Goal: Task Accomplishment & Management: Manage account settings

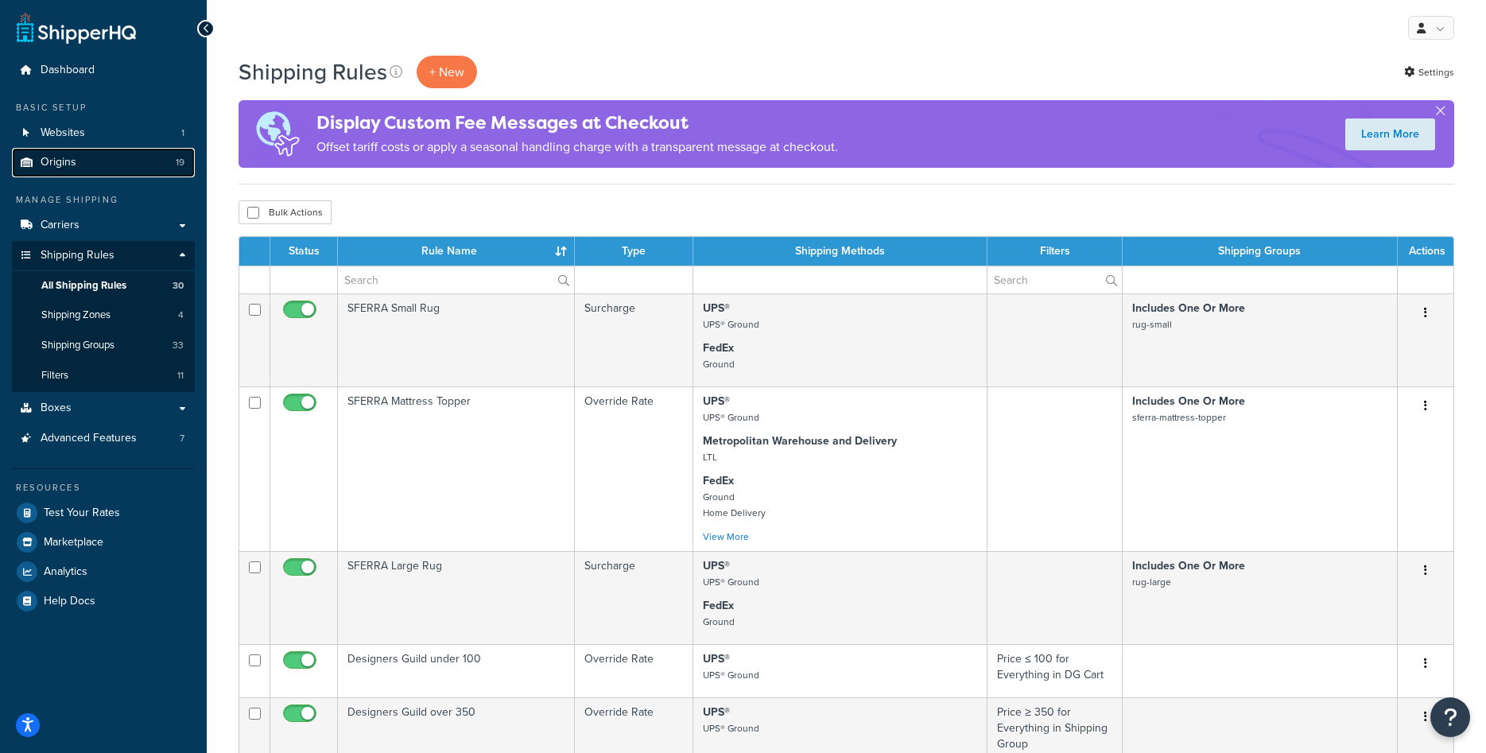
click at [122, 169] on link "Origins 19" at bounding box center [103, 162] width 183 height 29
click at [64, 140] on span "Websites" at bounding box center [63, 133] width 45 height 14
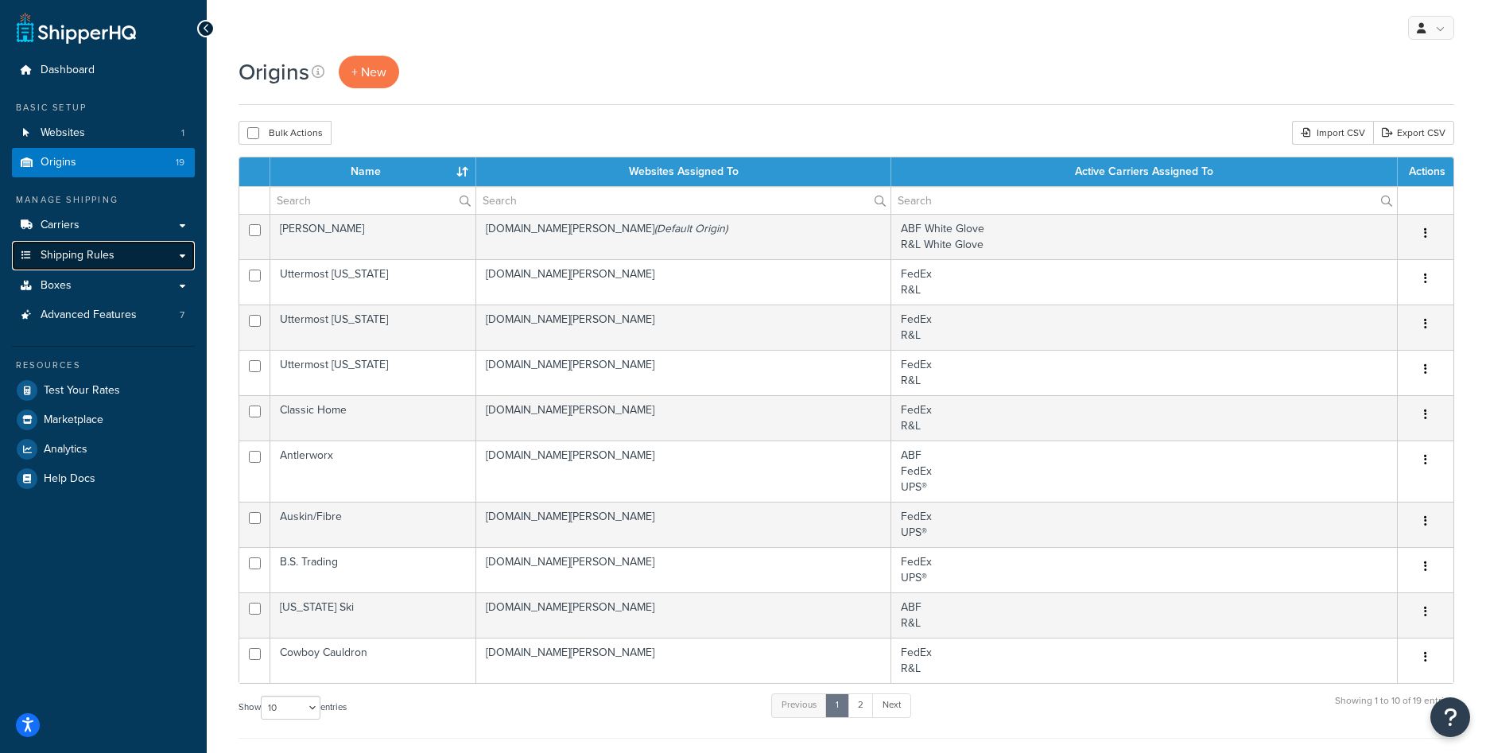
click at [126, 265] on link "Shipping Rules" at bounding box center [103, 255] width 183 height 29
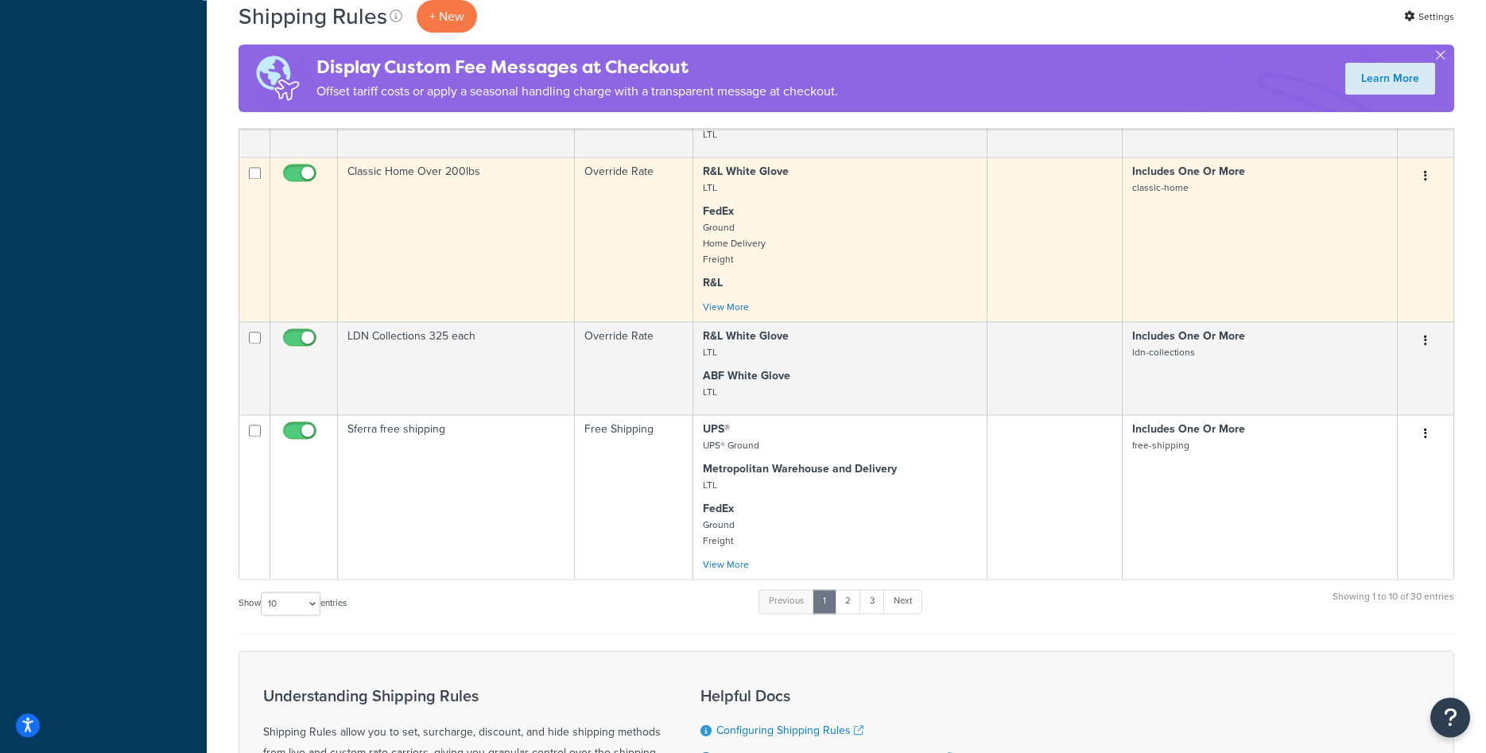
scroll to position [811, 0]
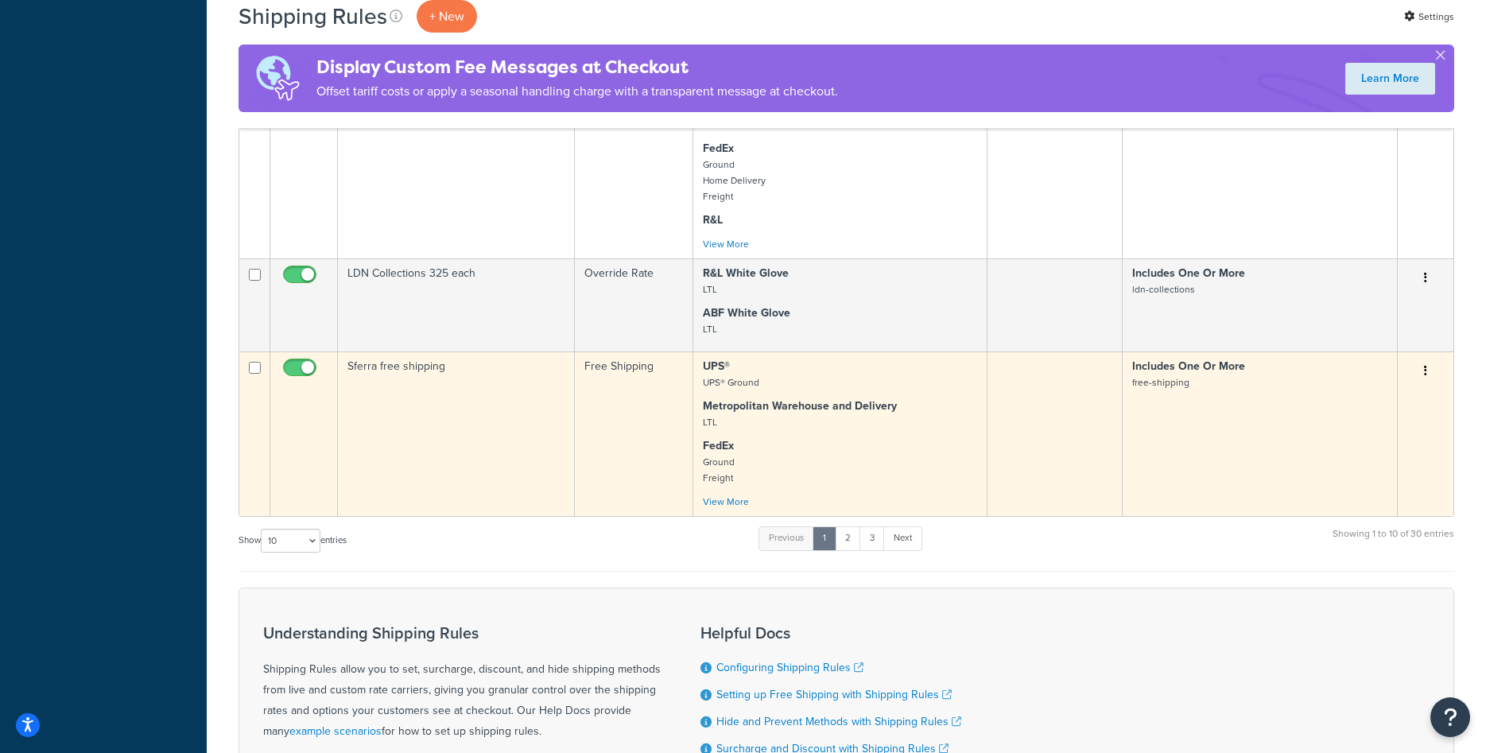
click at [1425, 369] on icon "button" at bounding box center [1425, 370] width 3 height 11
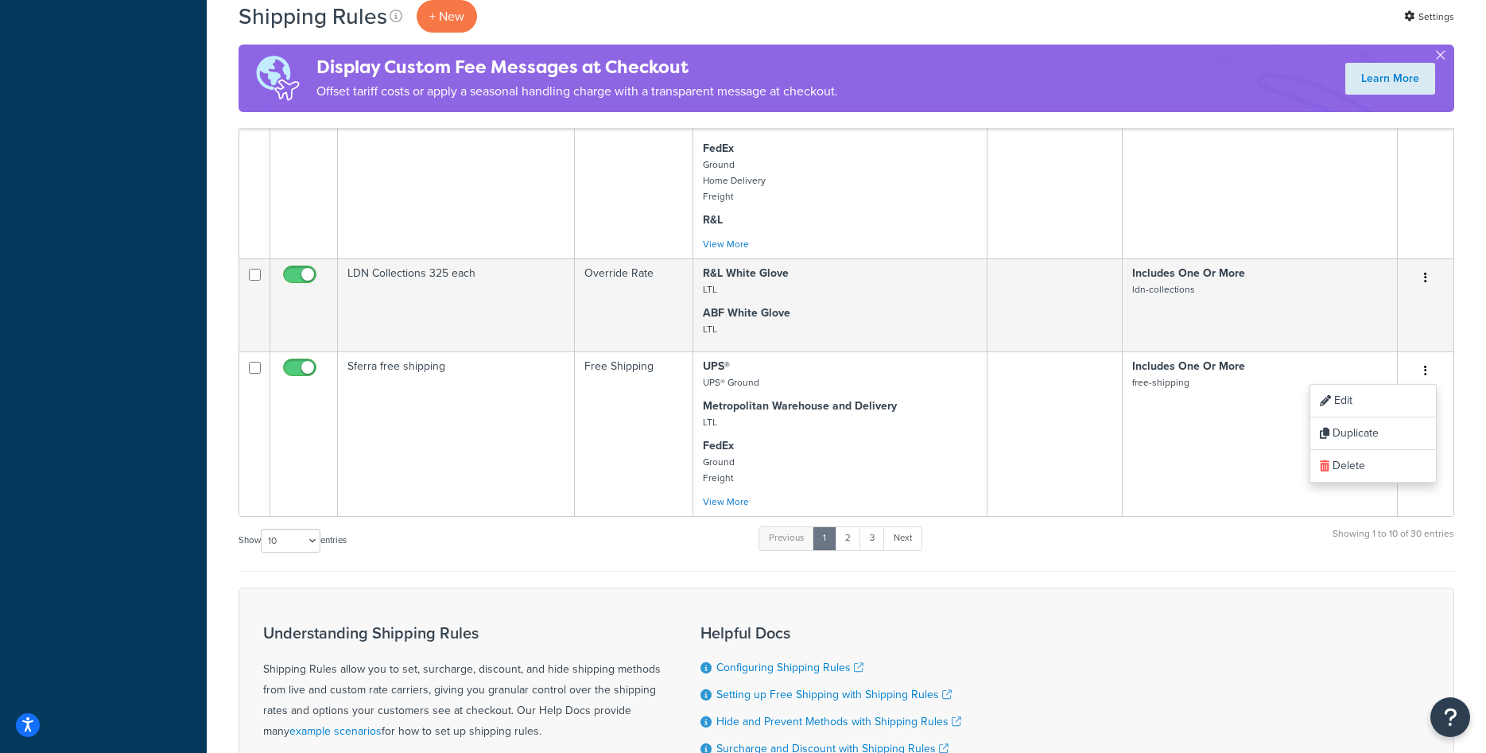
click at [712, 569] on div "Show 10 15 25 50 100 1000 entries Previous 1 2 3 Next Showing 1 to 10 of 30 ent…" at bounding box center [846, 548] width 1216 height 47
click at [446, 19] on p "+ New" at bounding box center [447, 16] width 60 height 33
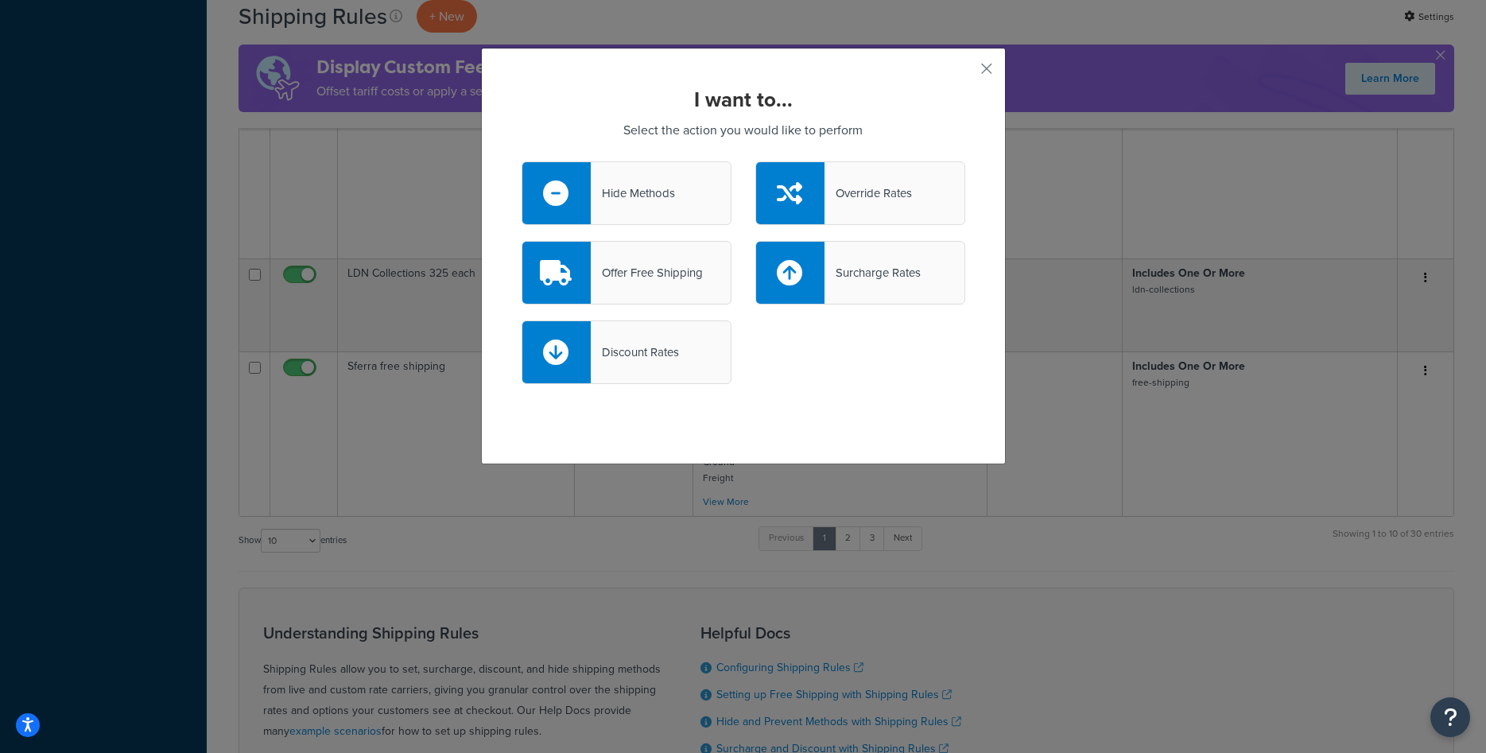
click at [681, 280] on div "Offer Free Shipping" at bounding box center [647, 273] width 112 height 22
click at [0, 0] on input "Offer Free Shipping" at bounding box center [0, 0] width 0 height 0
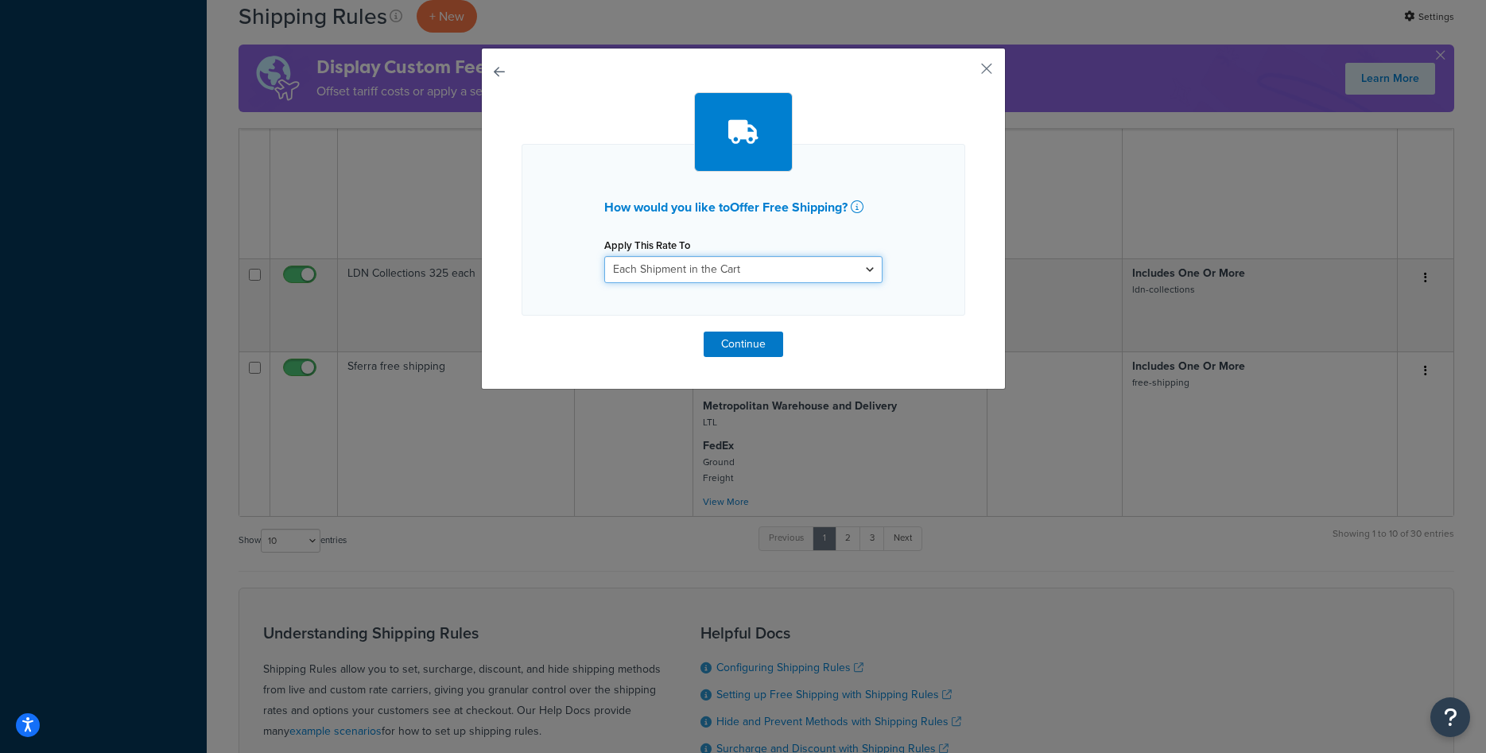
click at [604, 256] on select "Each Shipment in the Cart Each Origin in the Cart Each Shipping Group in the Ca…" at bounding box center [743, 269] width 278 height 27
select select "ITEM"
click option "Each Item within a Shipping Group" at bounding box center [0, 0] width 0 height 0
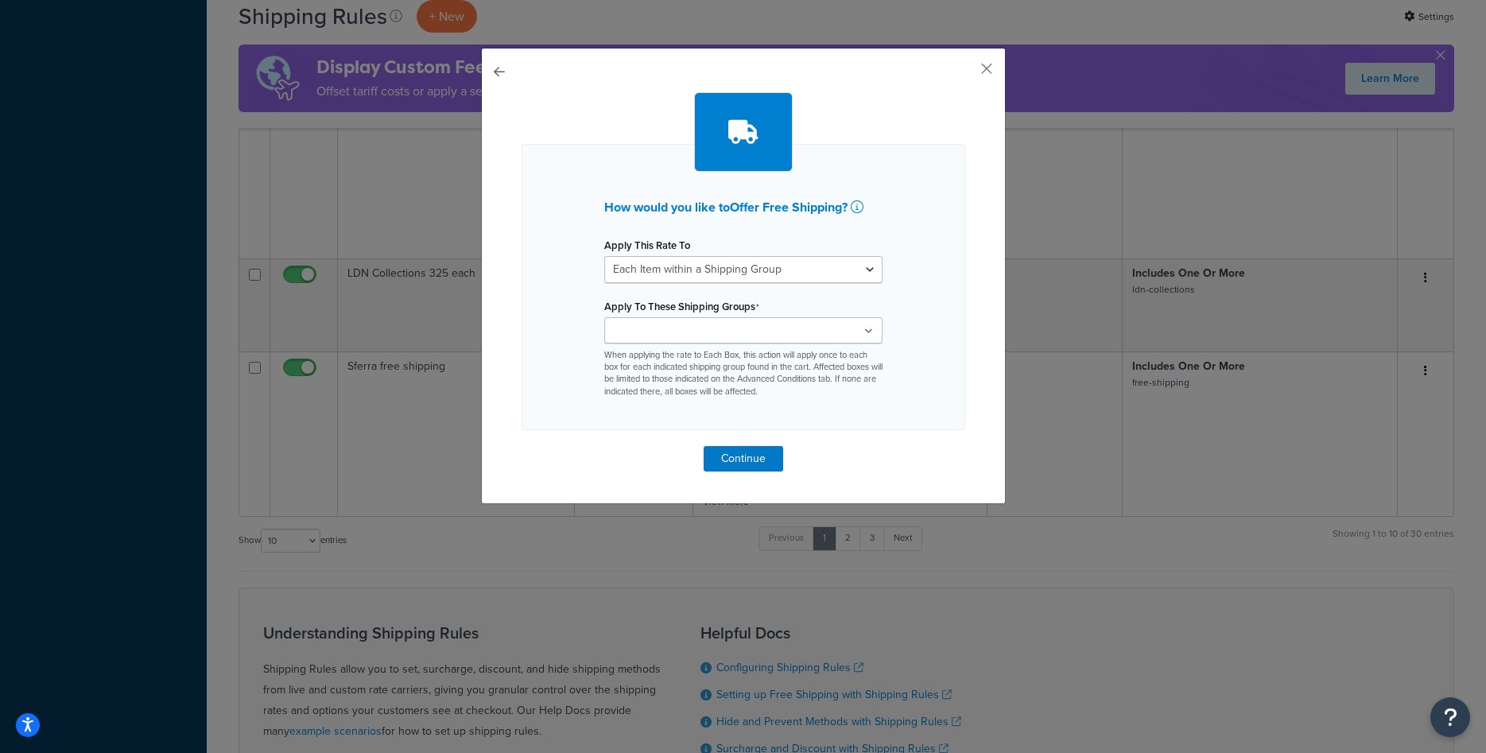
click at [730, 335] on input "Apply To These Shipping Groups" at bounding box center [679, 331] width 141 height 17
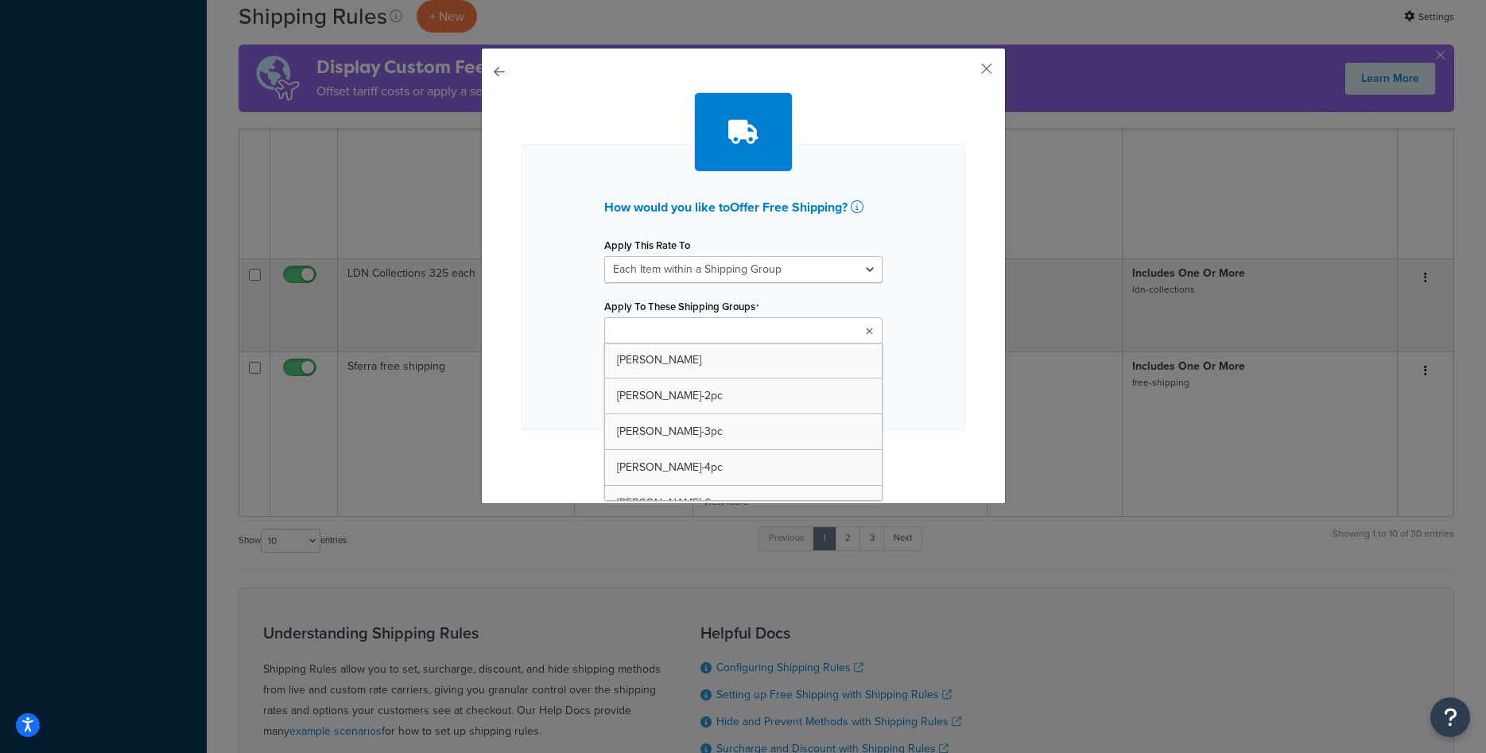
paste input "AF-free-shipping"
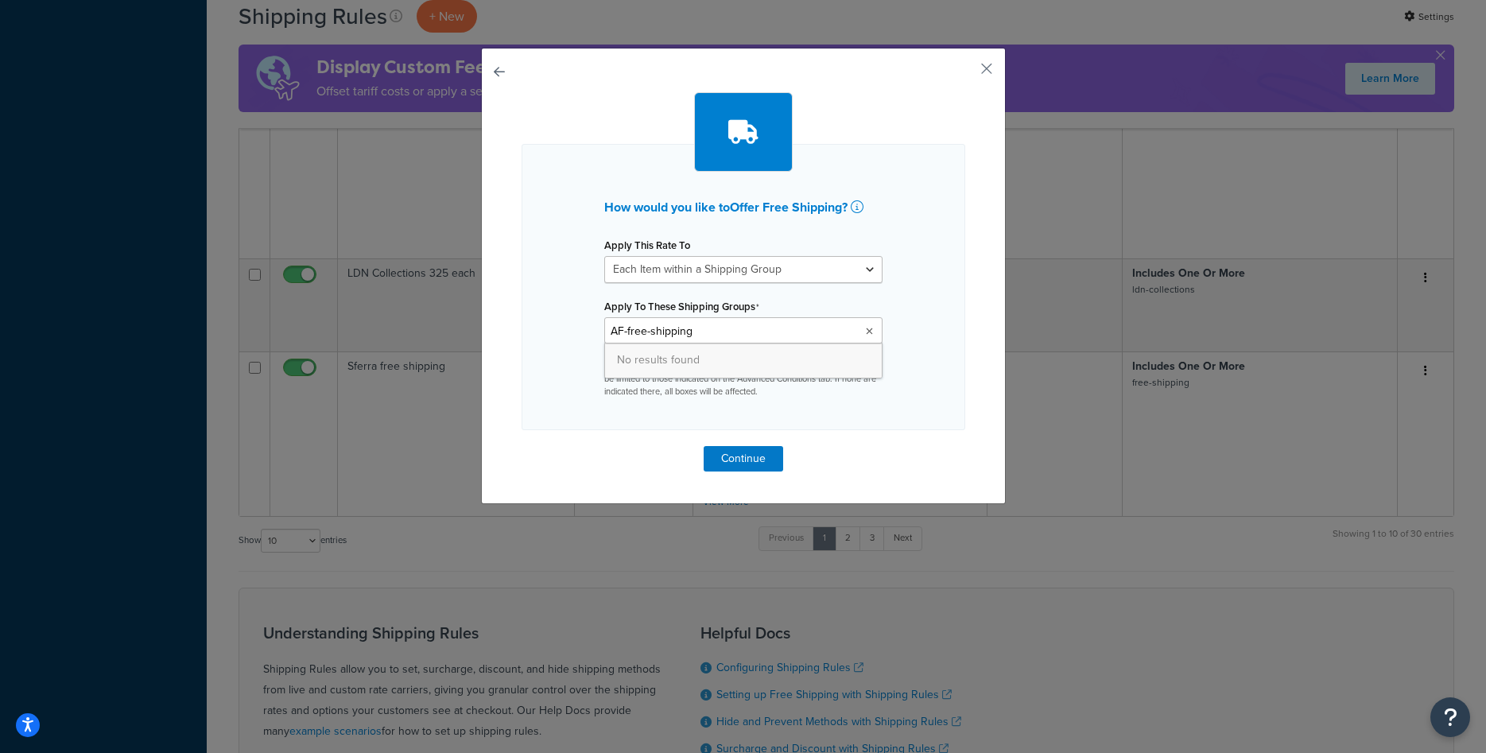
click at [730, 335] on input "AF-free-shipping" at bounding box center [679, 331] width 141 height 17
type input "a"
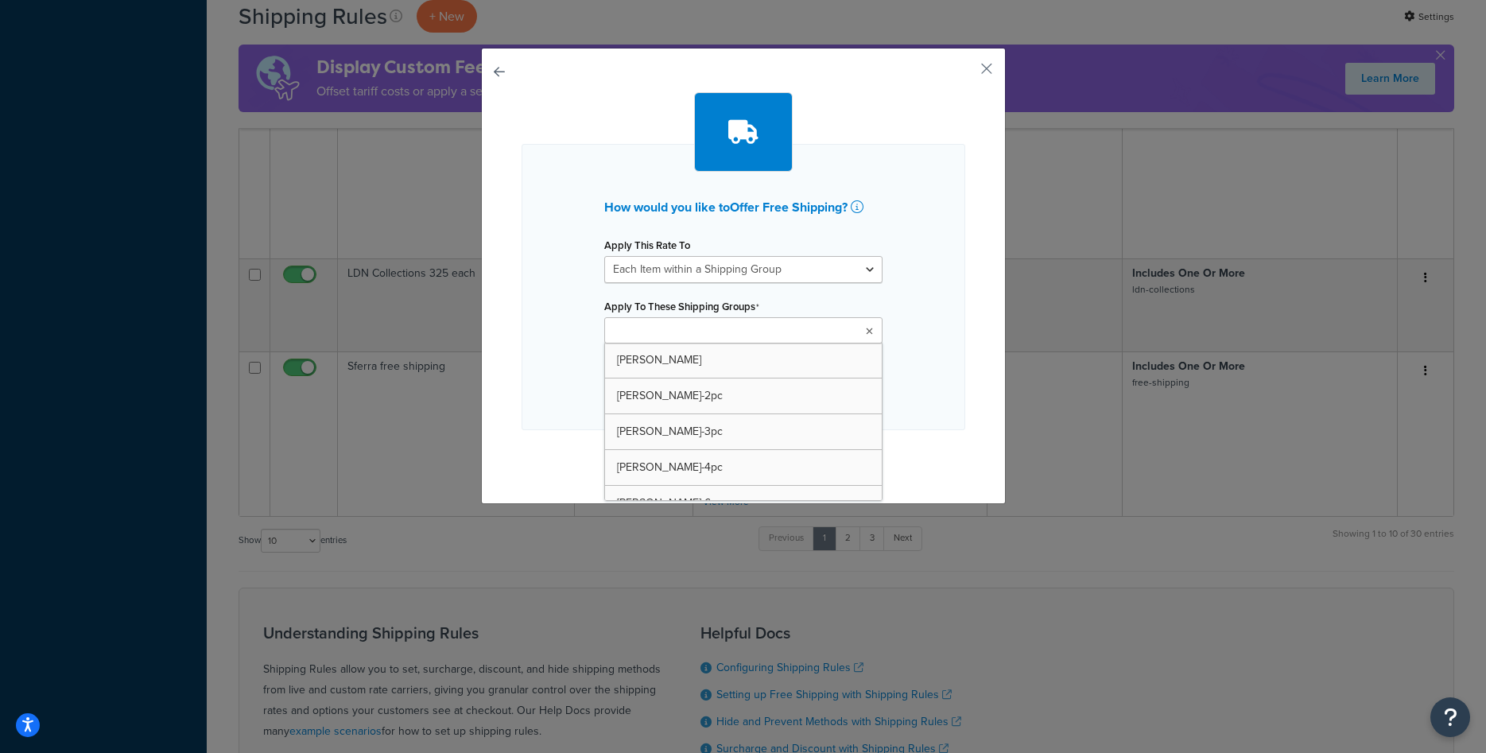
type input "c"
type input "v"
type input "b"
type input "d"
type input "s"
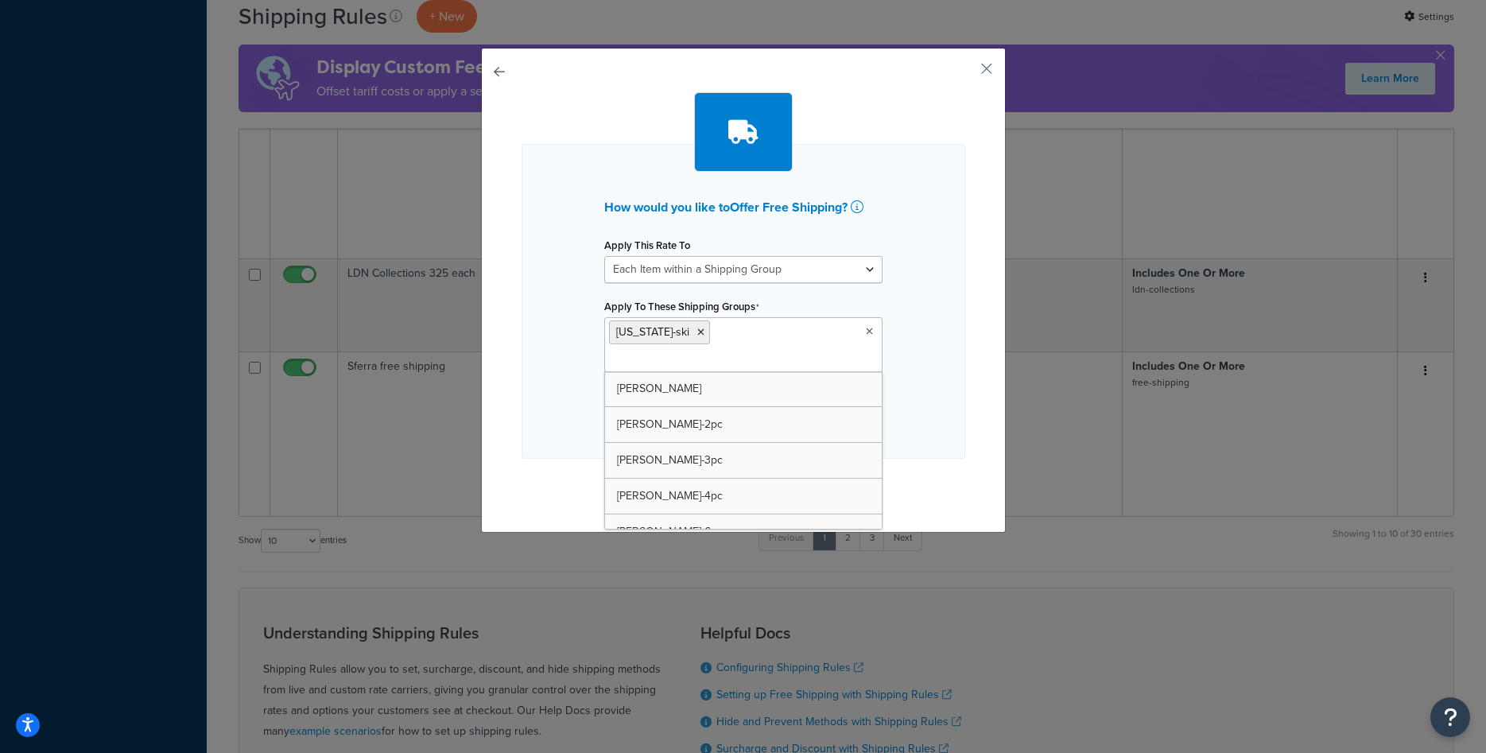
click at [923, 356] on div "How would you like to Offer Free Shipping ? Apply This Rate To Each Shipment in…" at bounding box center [744, 301] width 444 height 315
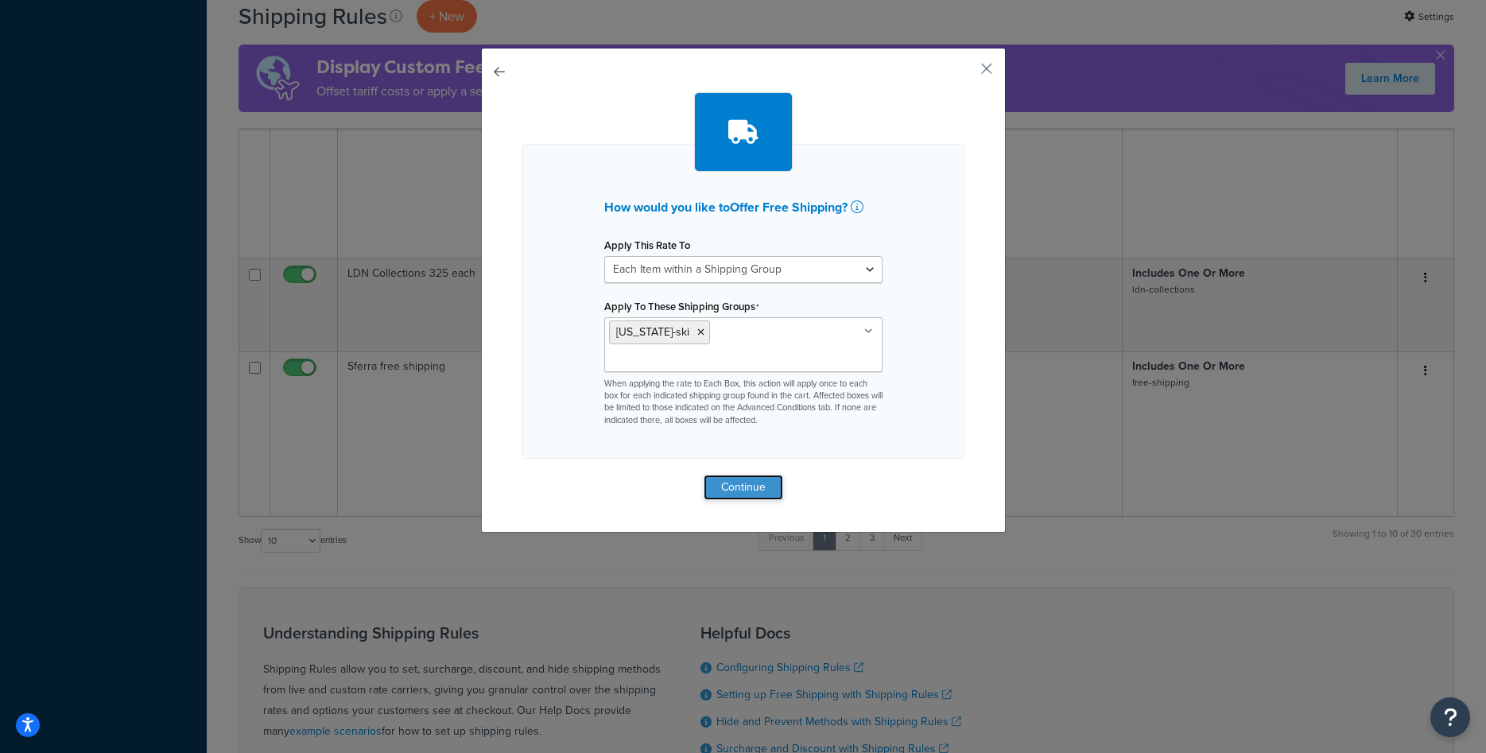
click at [749, 475] on button "Continue" at bounding box center [743, 487] width 79 height 25
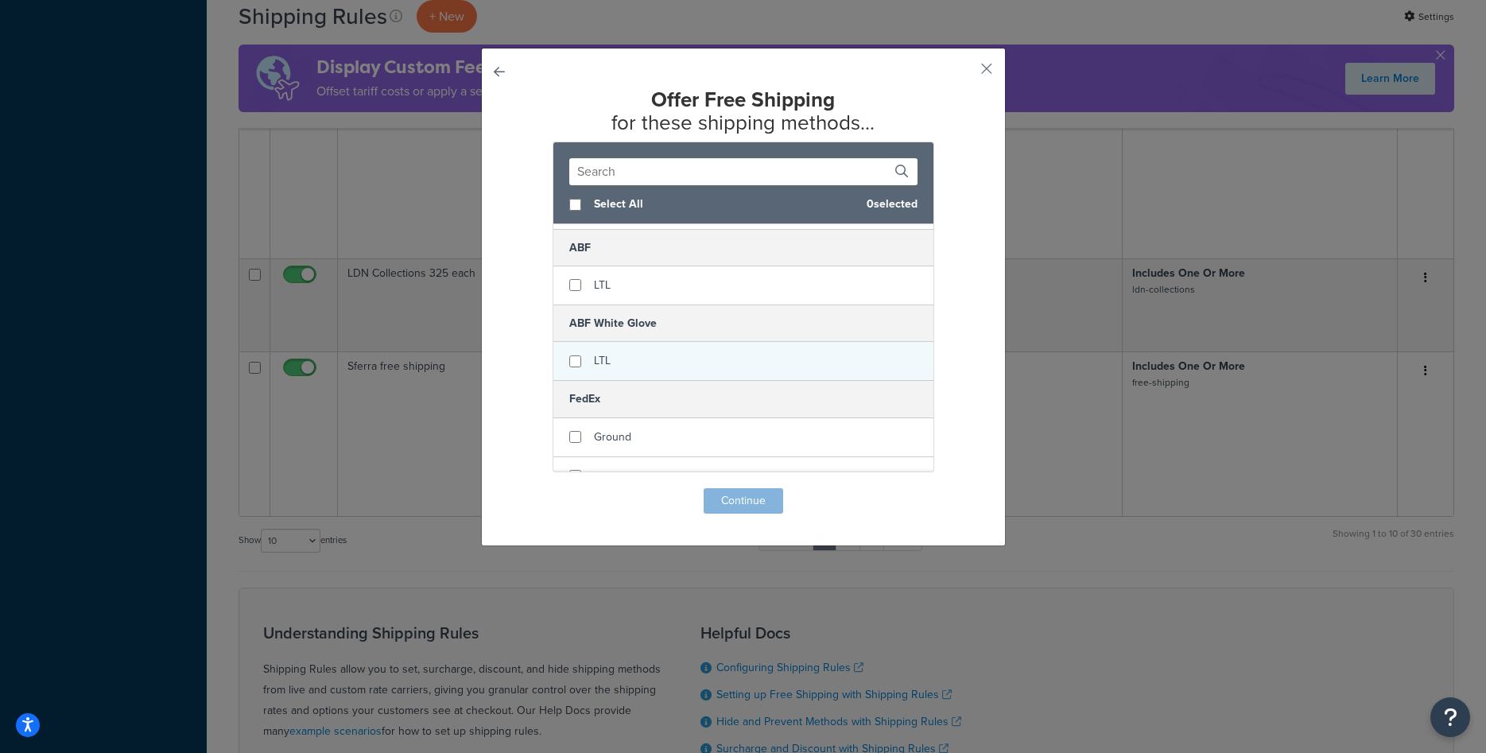
scroll to position [200, 0]
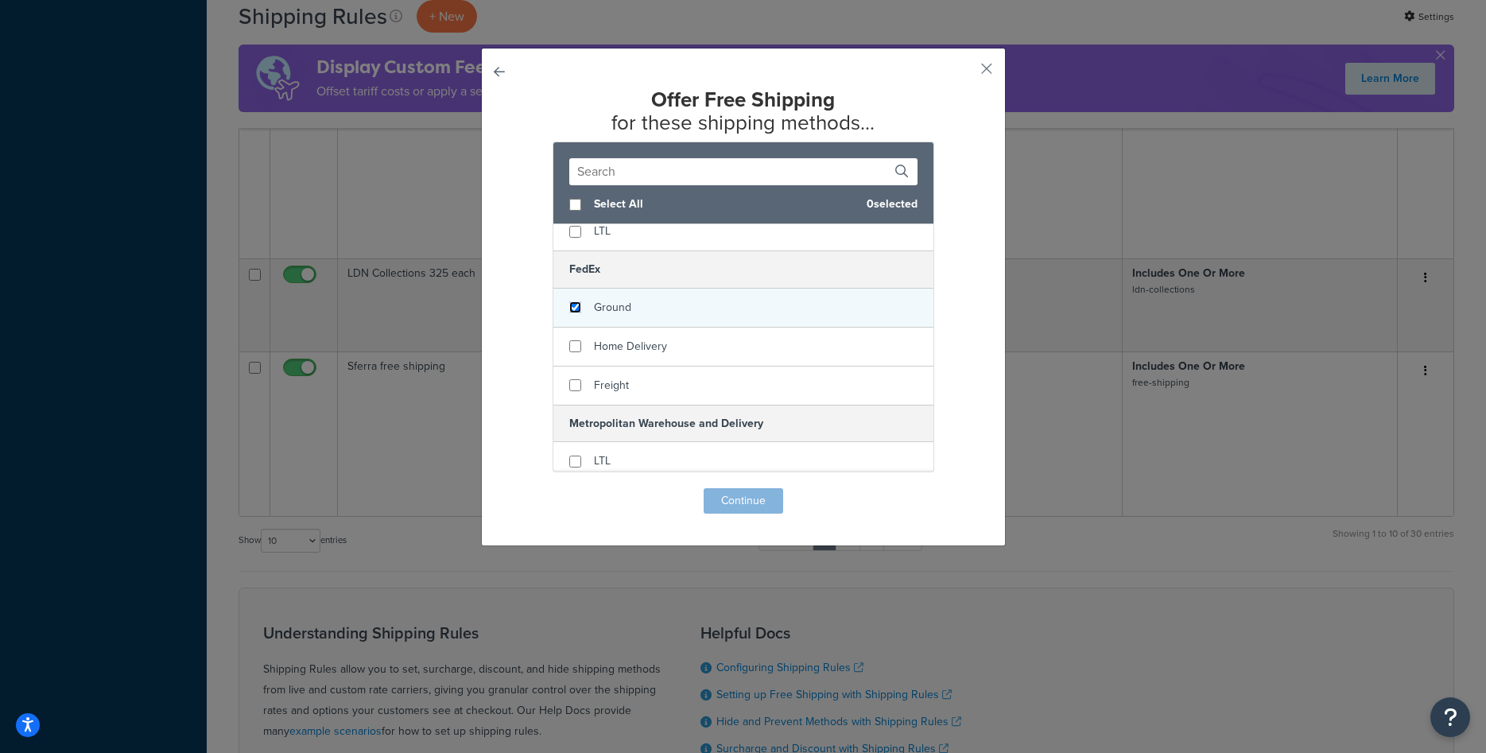
click at [580, 310] on input "checkbox" at bounding box center [575, 307] width 12 height 12
checkbox input "true"
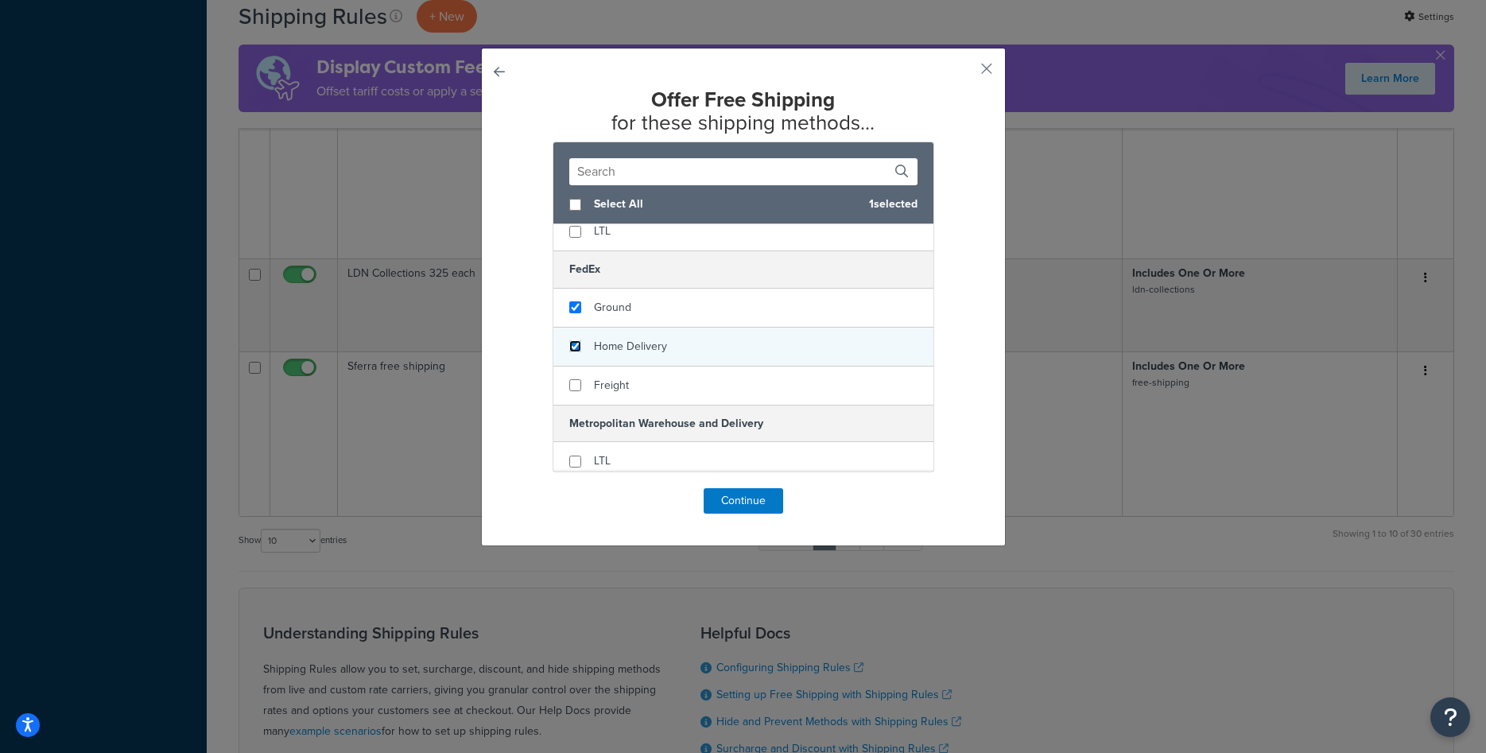
click at [575, 342] on input "checkbox" at bounding box center [575, 346] width 12 height 12
checkbox input "true"
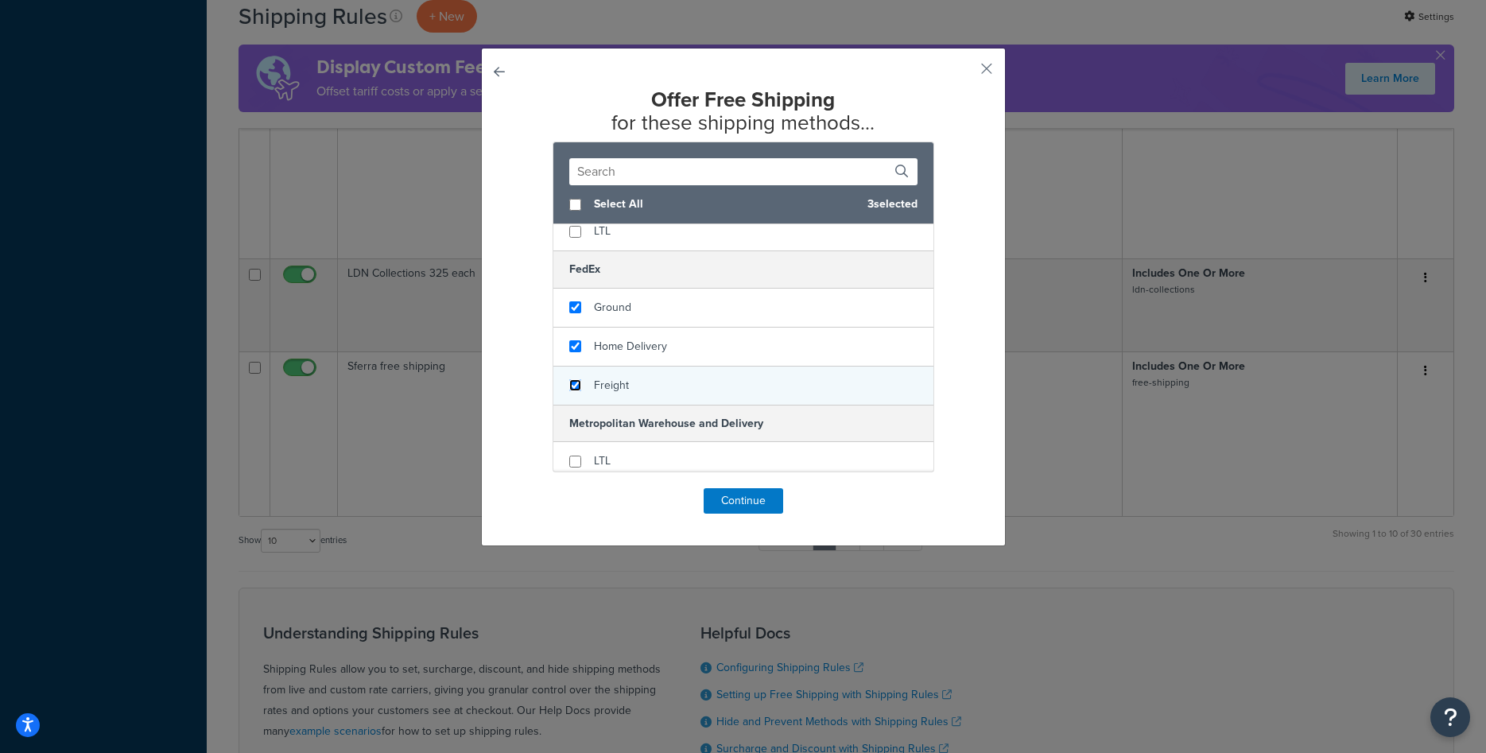
click at [580, 389] on input "checkbox" at bounding box center [575, 385] width 12 height 12
checkbox input "true"
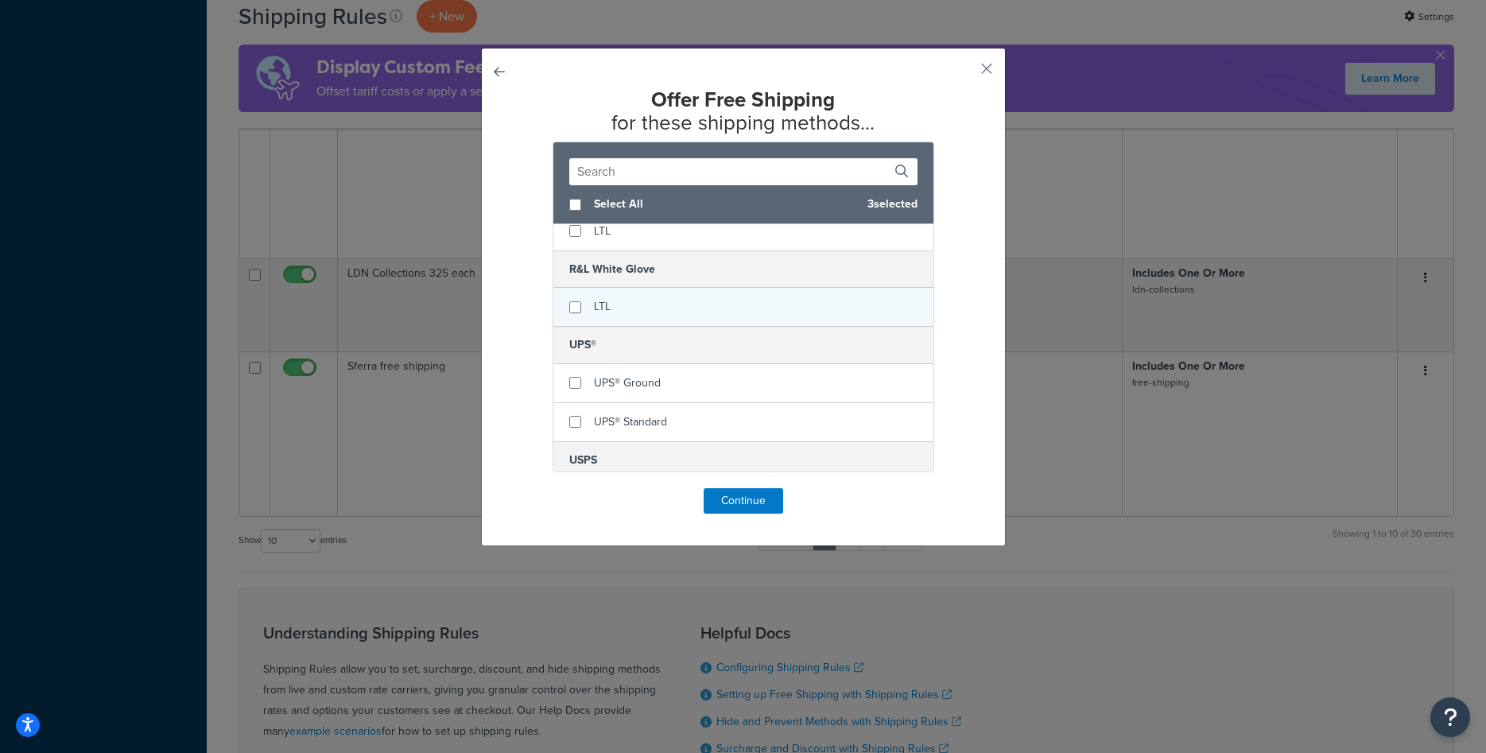
scroll to position [701, 0]
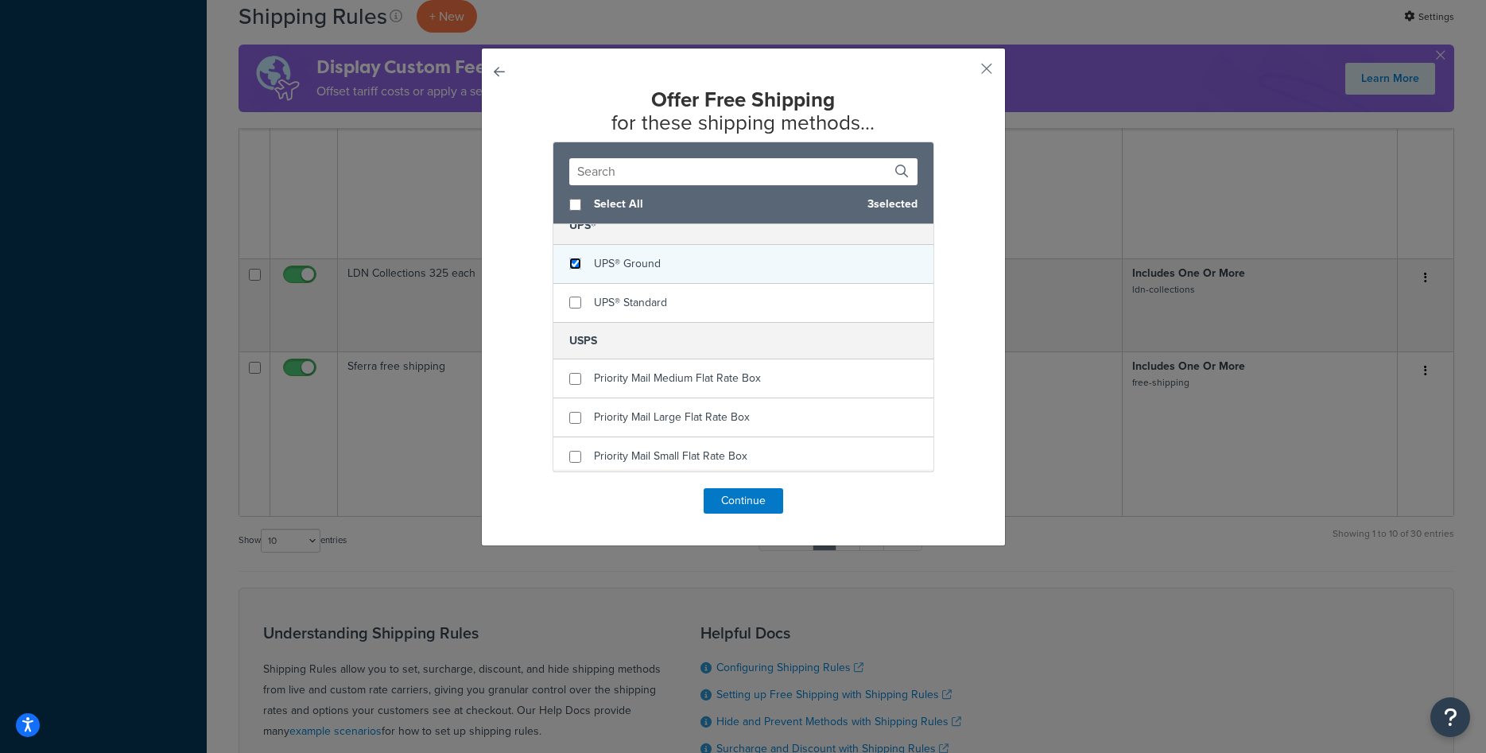
click at [578, 266] on input "checkbox" at bounding box center [575, 264] width 12 height 12
checkbox input "true"
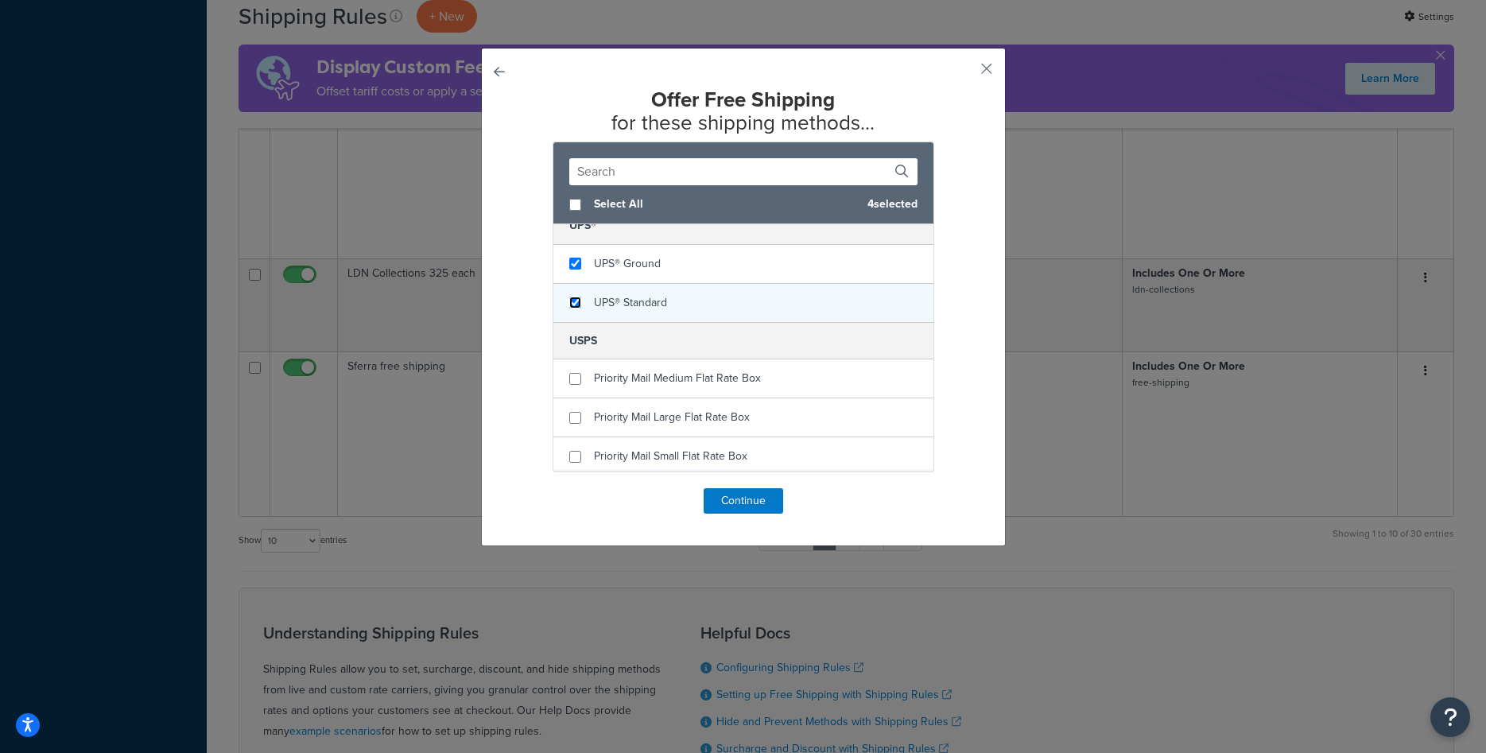
click at [577, 302] on input "checkbox" at bounding box center [575, 303] width 12 height 12
checkbox input "true"
click at [728, 507] on button "Continue" at bounding box center [743, 500] width 79 height 25
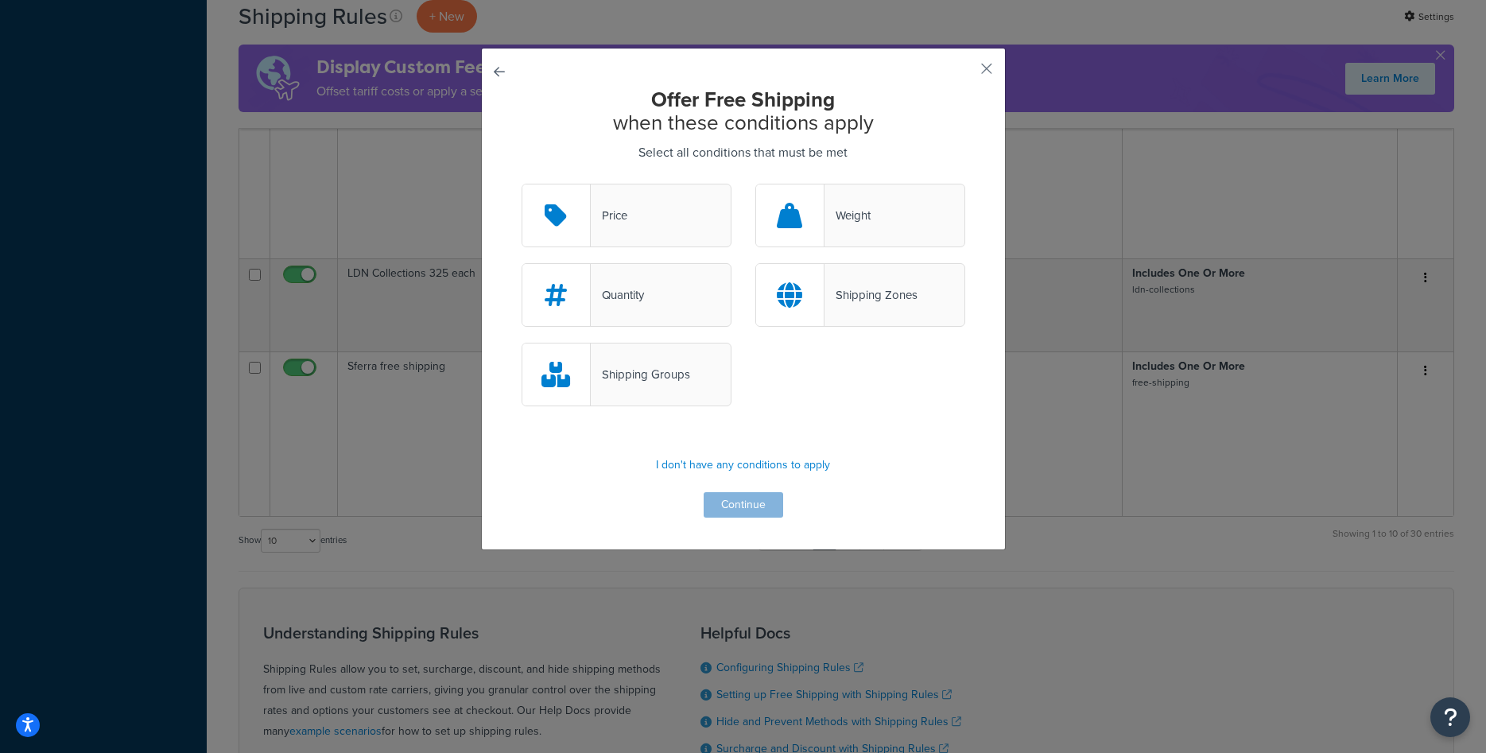
click at [664, 222] on div "Price" at bounding box center [627, 216] width 210 height 64
click at [0, 0] on input "Price" at bounding box center [0, 0] width 0 height 0
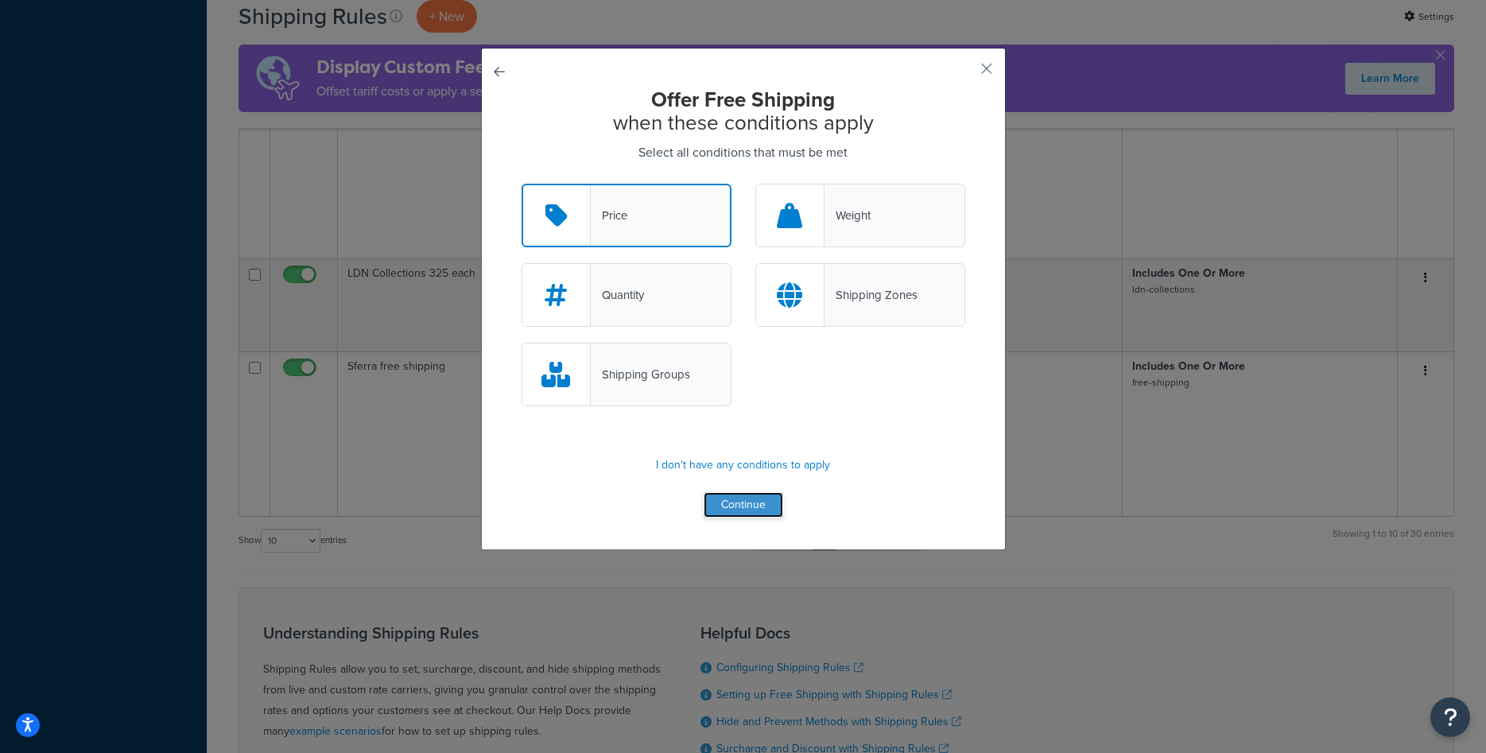
click at [750, 511] on button "Continue" at bounding box center [743, 504] width 79 height 25
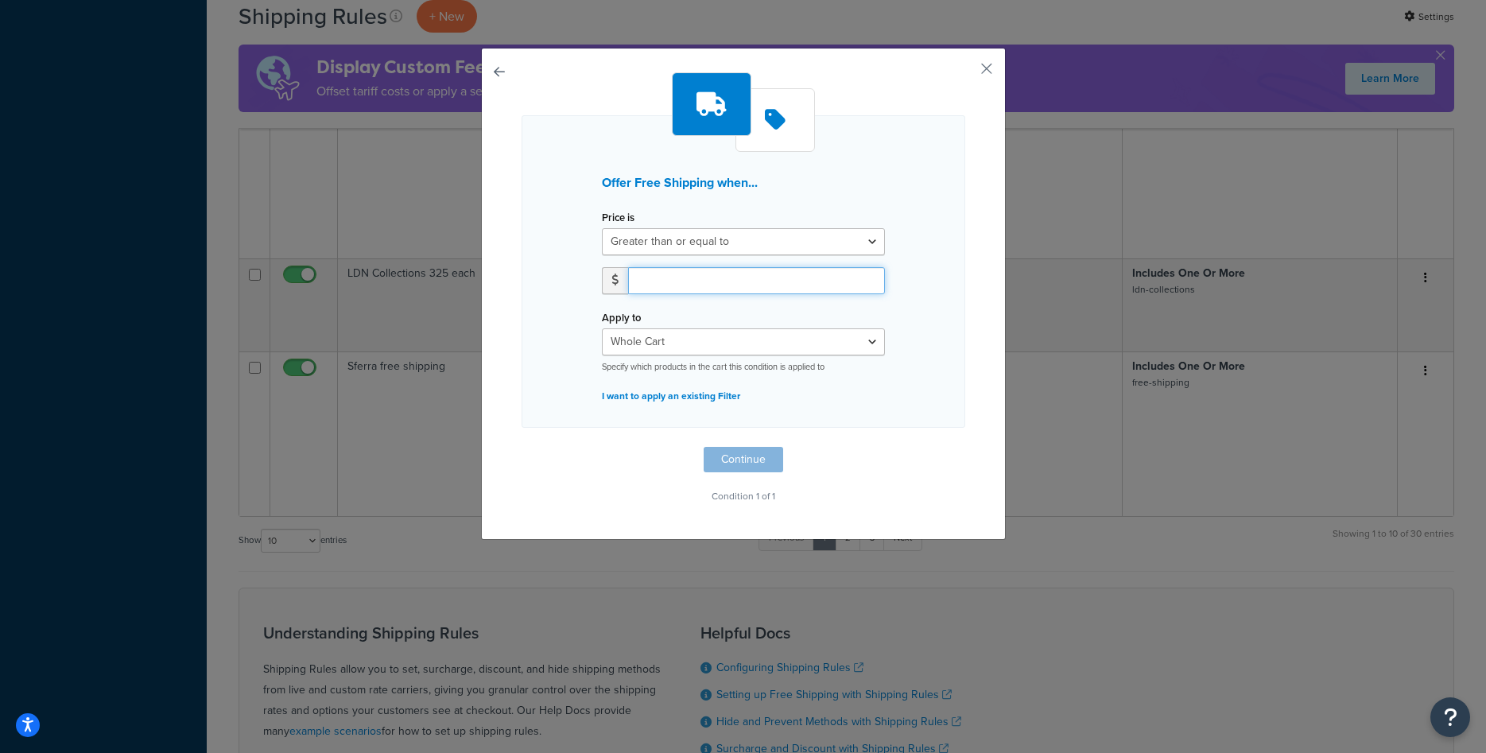
click at [739, 282] on input "number" at bounding box center [756, 280] width 257 height 27
type input "400"
click at [602, 328] on select "Whole Cart Everything in Shipping Group Everything at Origin Each Item within S…" at bounding box center [743, 341] width 283 height 27
select select "SHIPPING_GROUP"
click option "Everything in Shipping Group" at bounding box center [0, 0] width 0 height 0
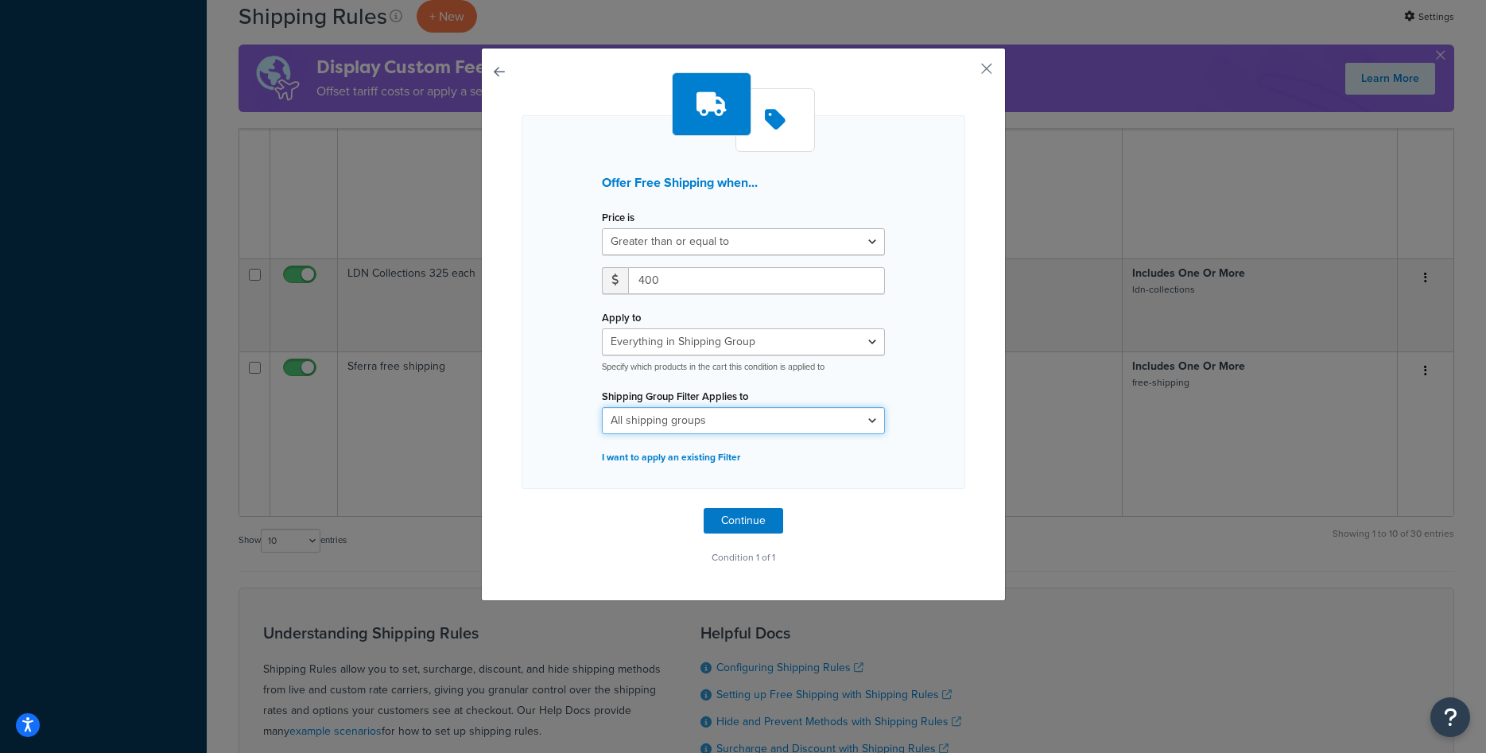
click at [602, 407] on select "All shipping groups bernhardt bernhardt-2pc bernhardt-3pc bernhardt-4pc bernhar…" at bounding box center [743, 420] width 283 height 27
select select "301460"
click option "colorado-ski" at bounding box center [0, 0] width 0 height 0
click at [727, 519] on button "Continue" at bounding box center [743, 520] width 79 height 25
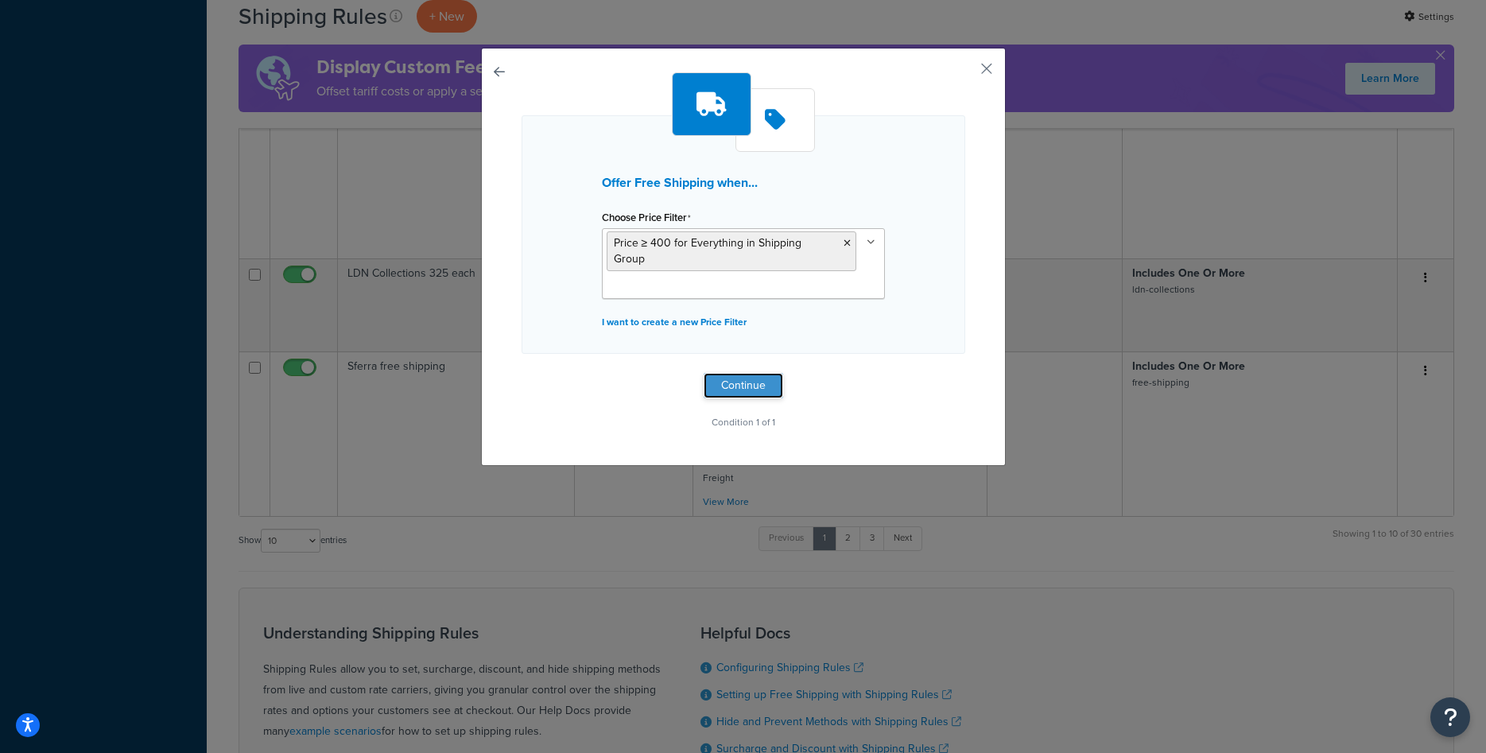
click at [735, 374] on button "Continue" at bounding box center [743, 385] width 79 height 25
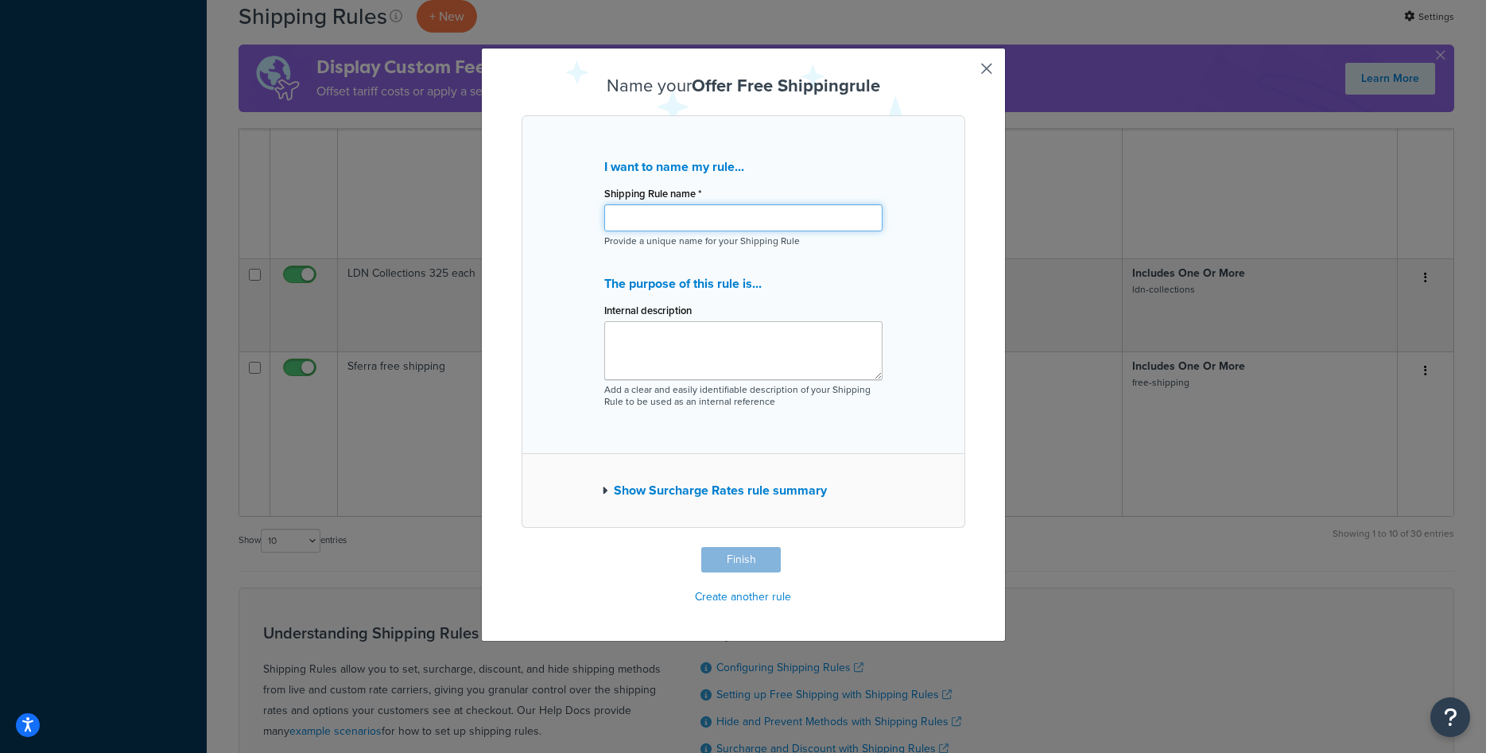
click at [713, 221] on input "Shipping Rule name *" at bounding box center [743, 217] width 278 height 27
type input "Auskin over 400 value Free Shipping"
click at [745, 554] on button "Finish" at bounding box center [740, 559] width 79 height 25
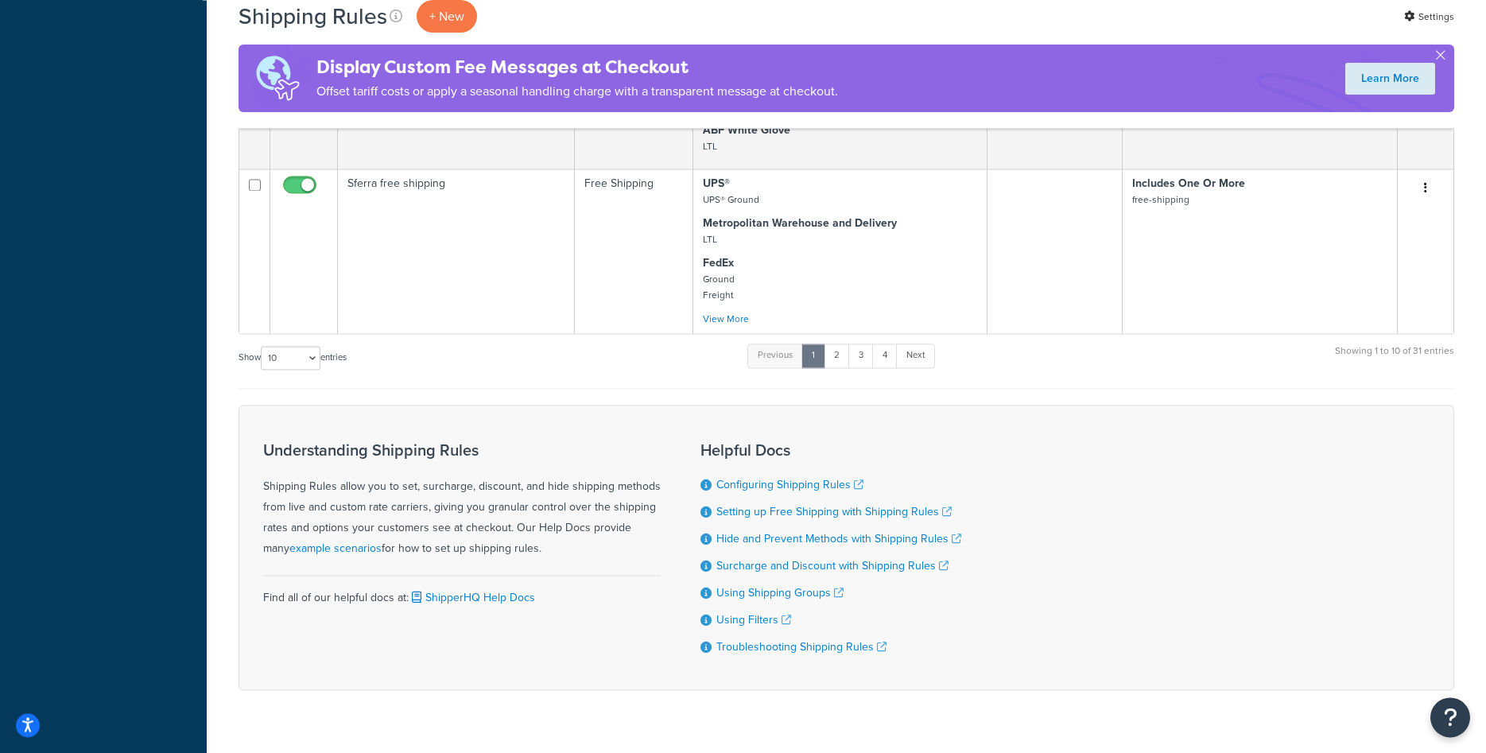
scroll to position [1026, 0]
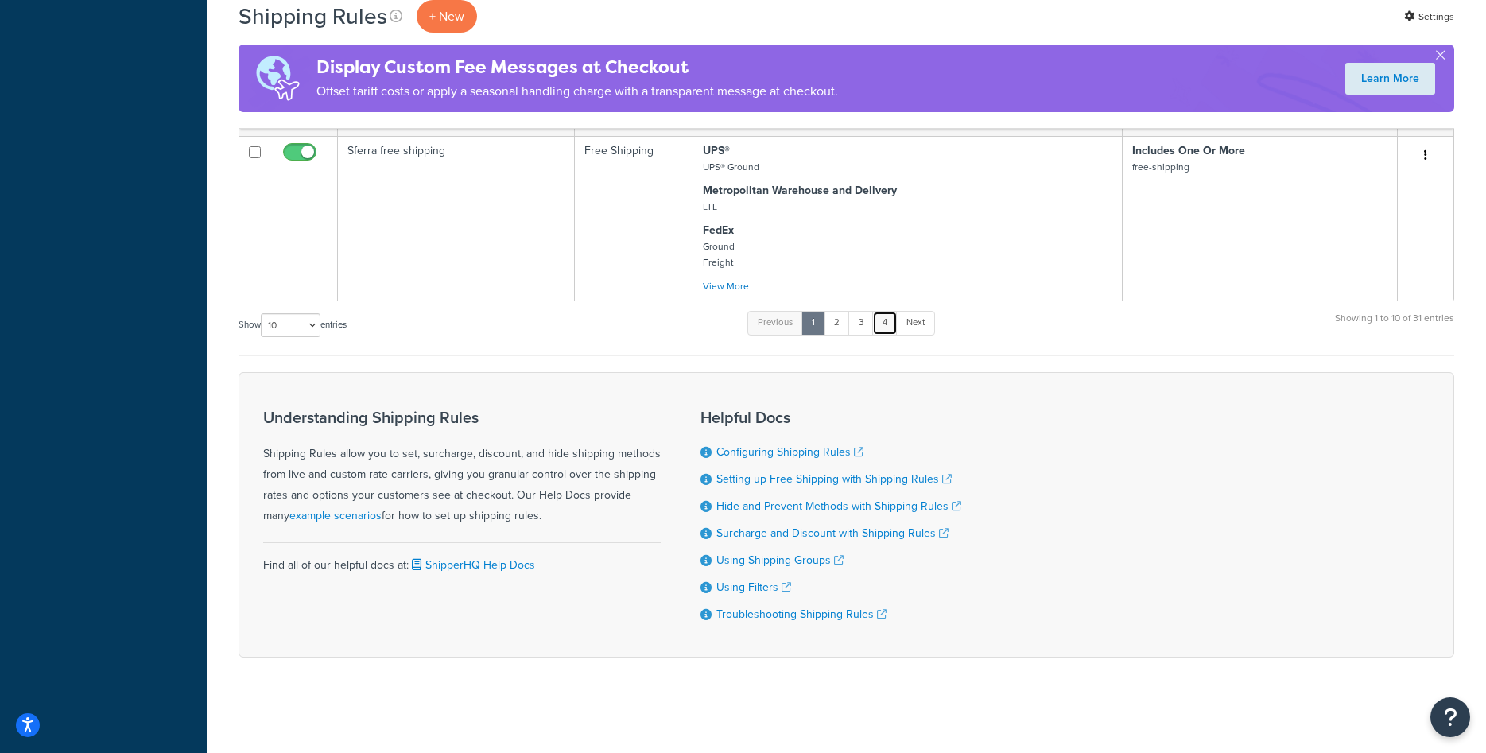
click at [890, 324] on link "4" at bounding box center [884, 323] width 25 height 24
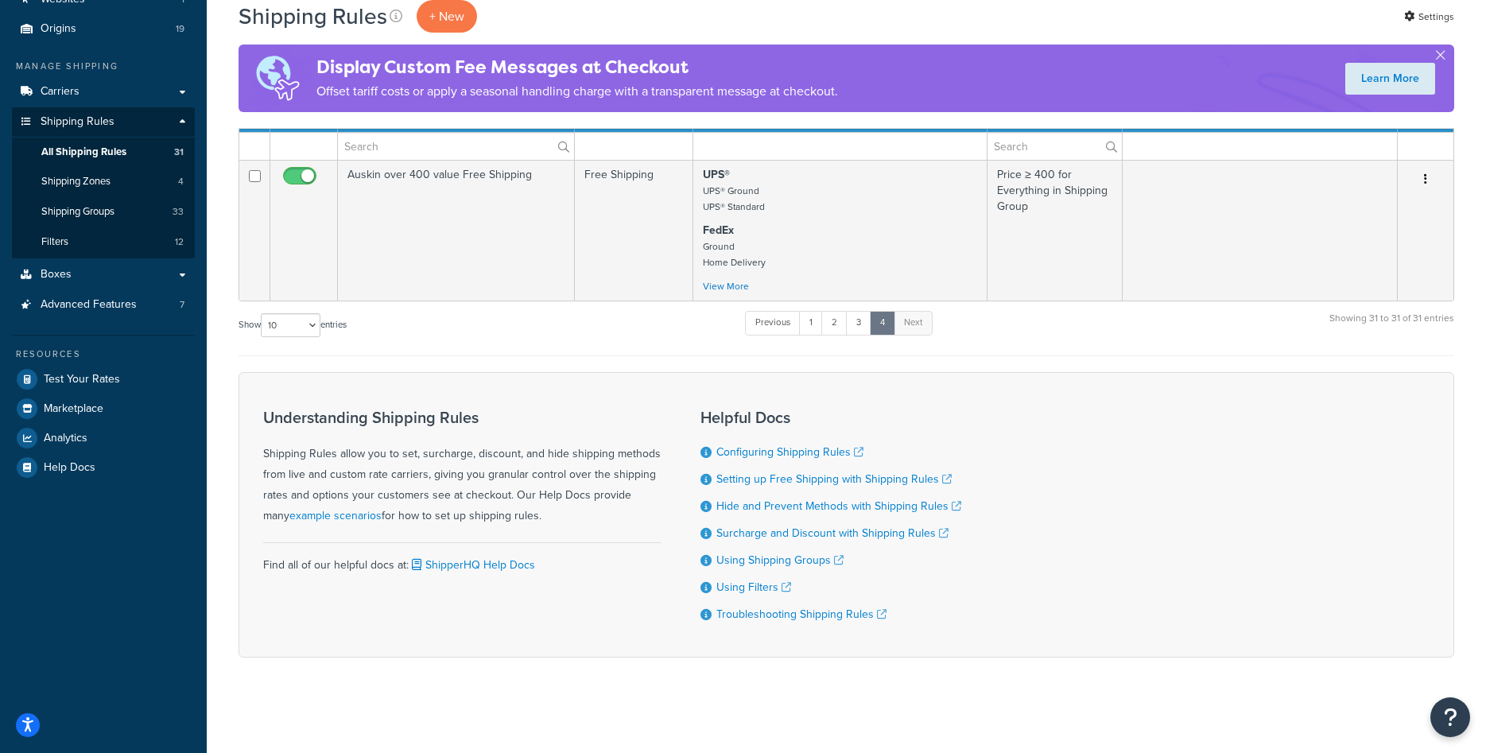
scroll to position [134, 0]
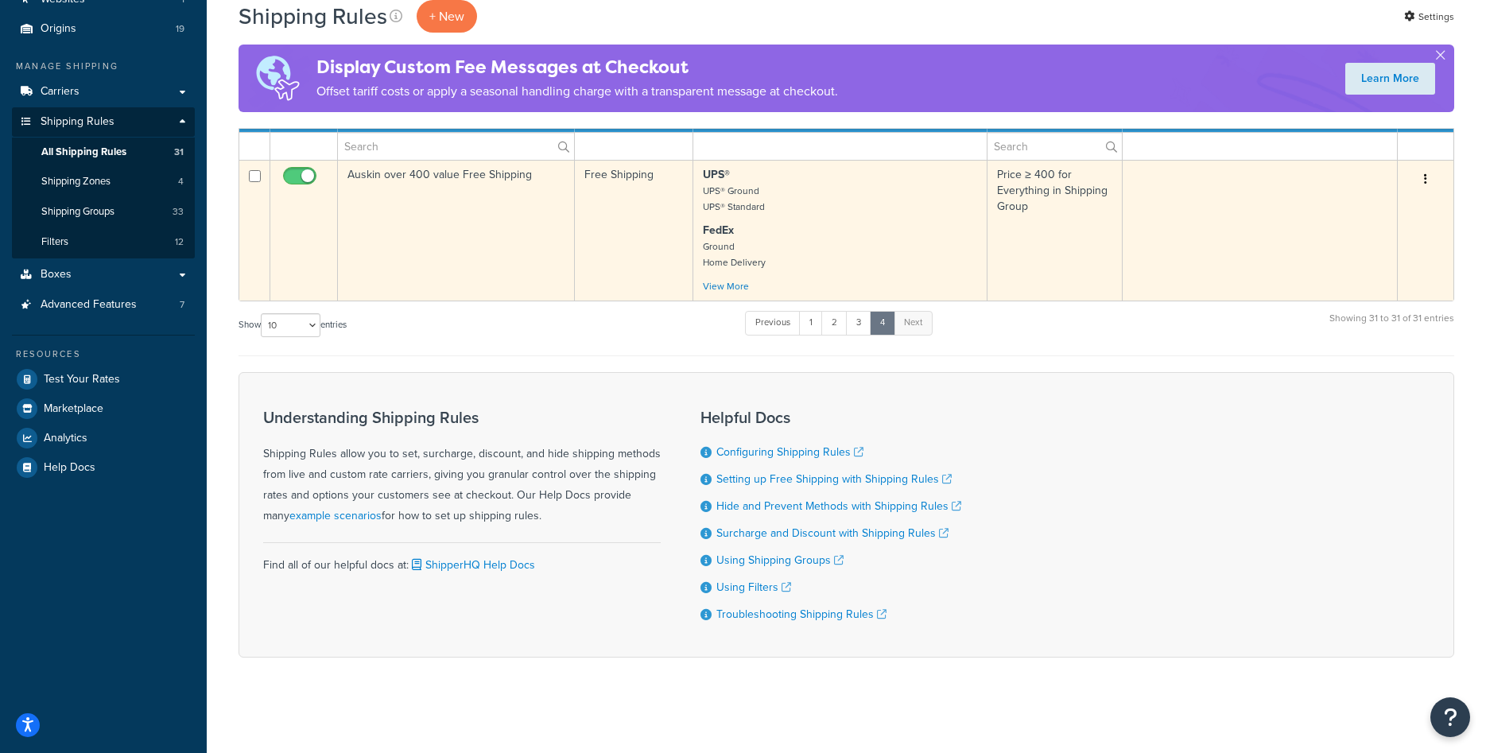
click at [505, 223] on td "Auskin over 400 value Free Shipping" at bounding box center [456, 230] width 237 height 141
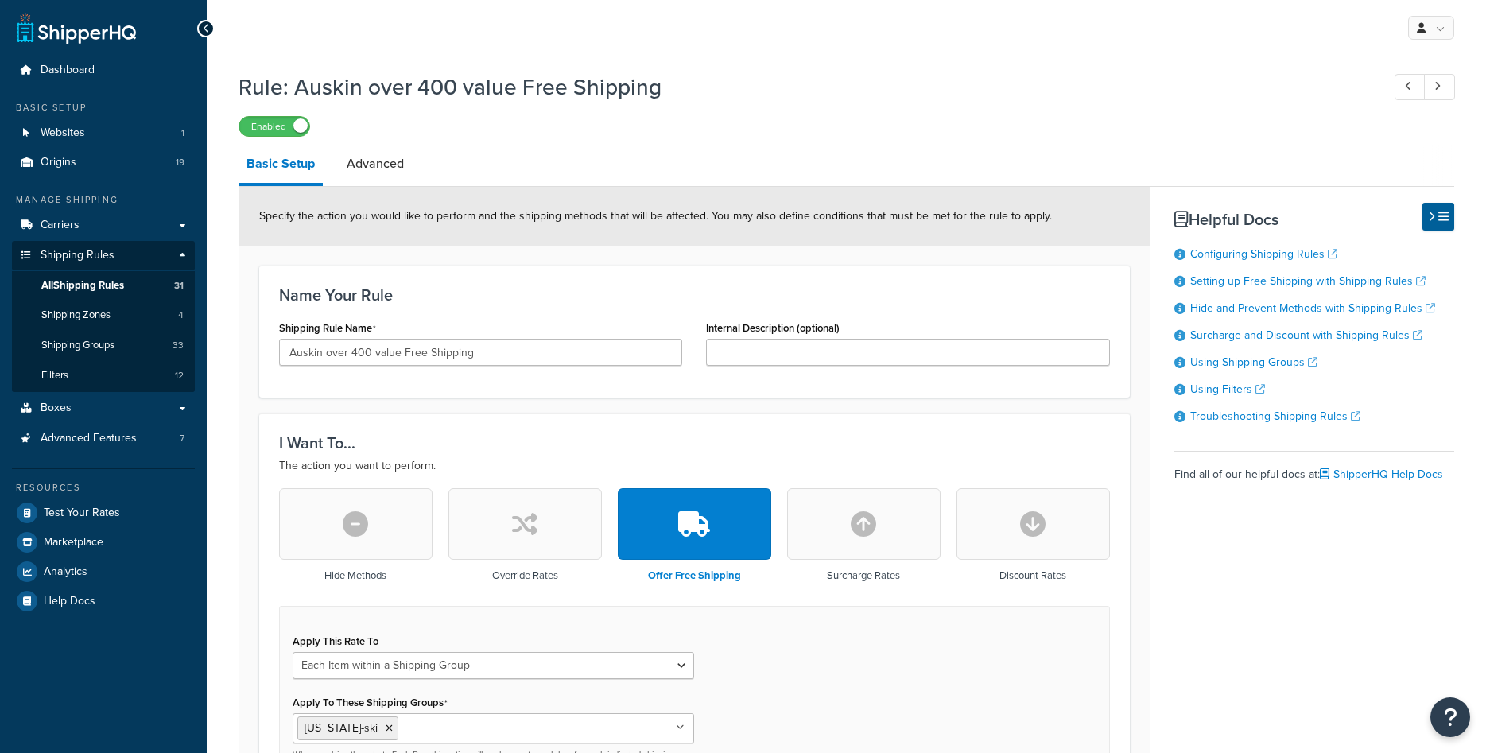
select select "ITEM"
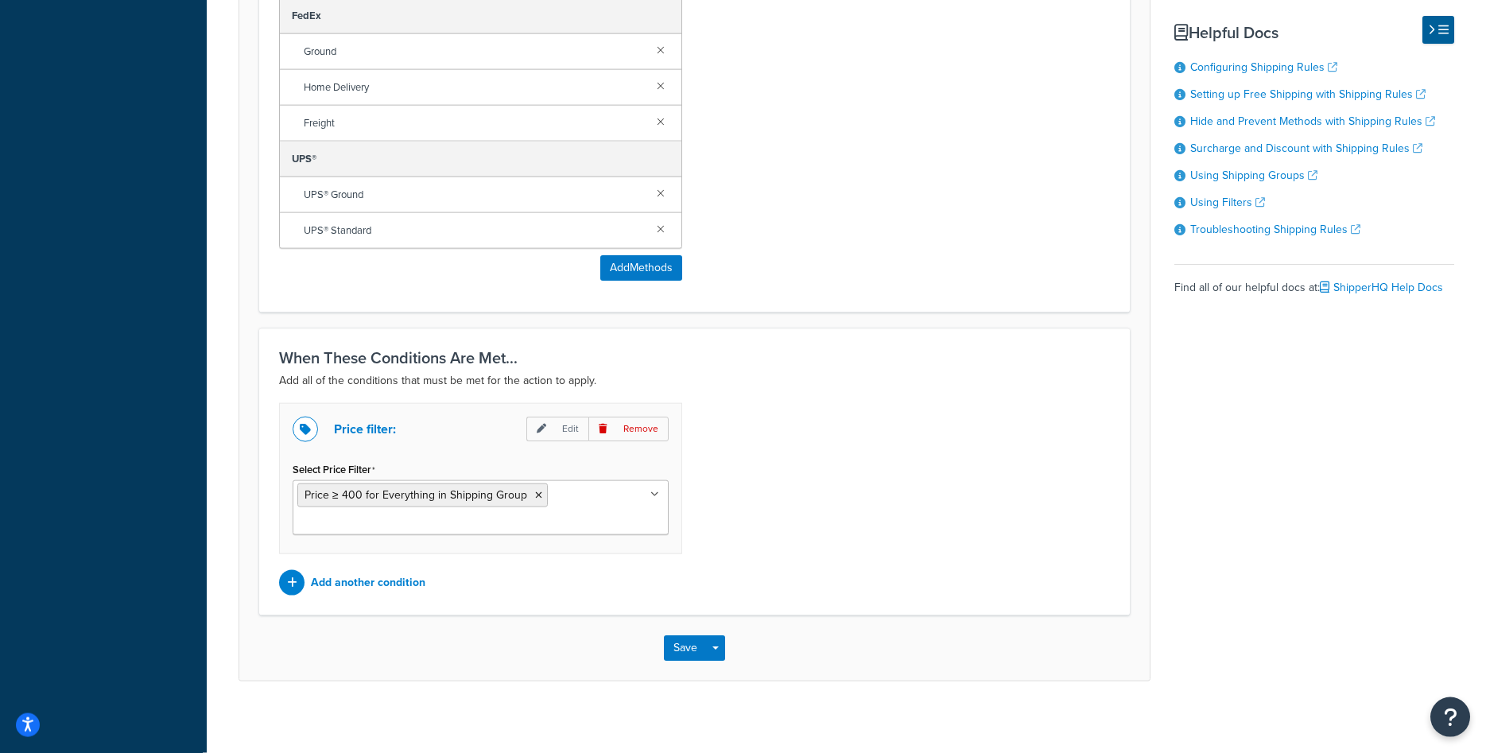
scroll to position [1001, 0]
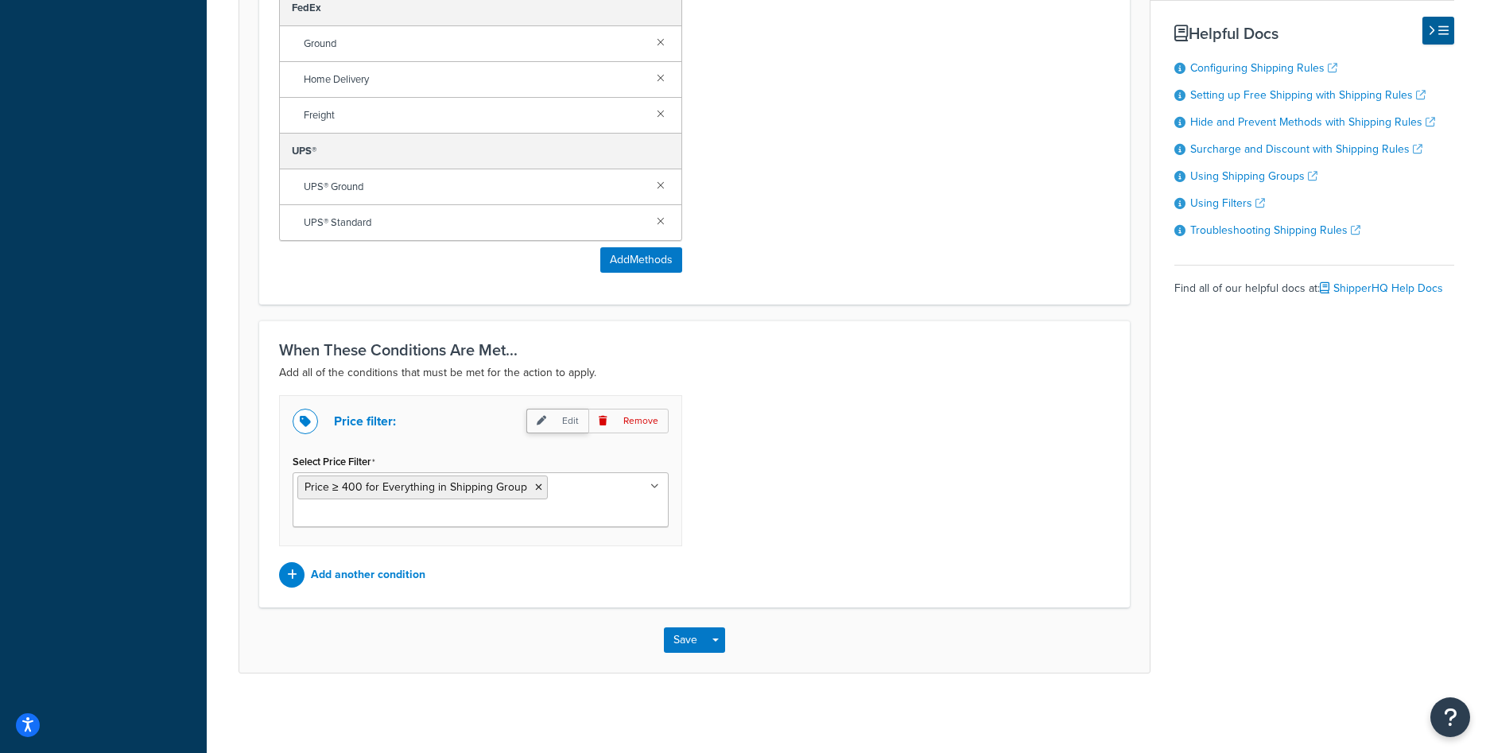
click at [553, 420] on p "Edit" at bounding box center [557, 421] width 62 height 25
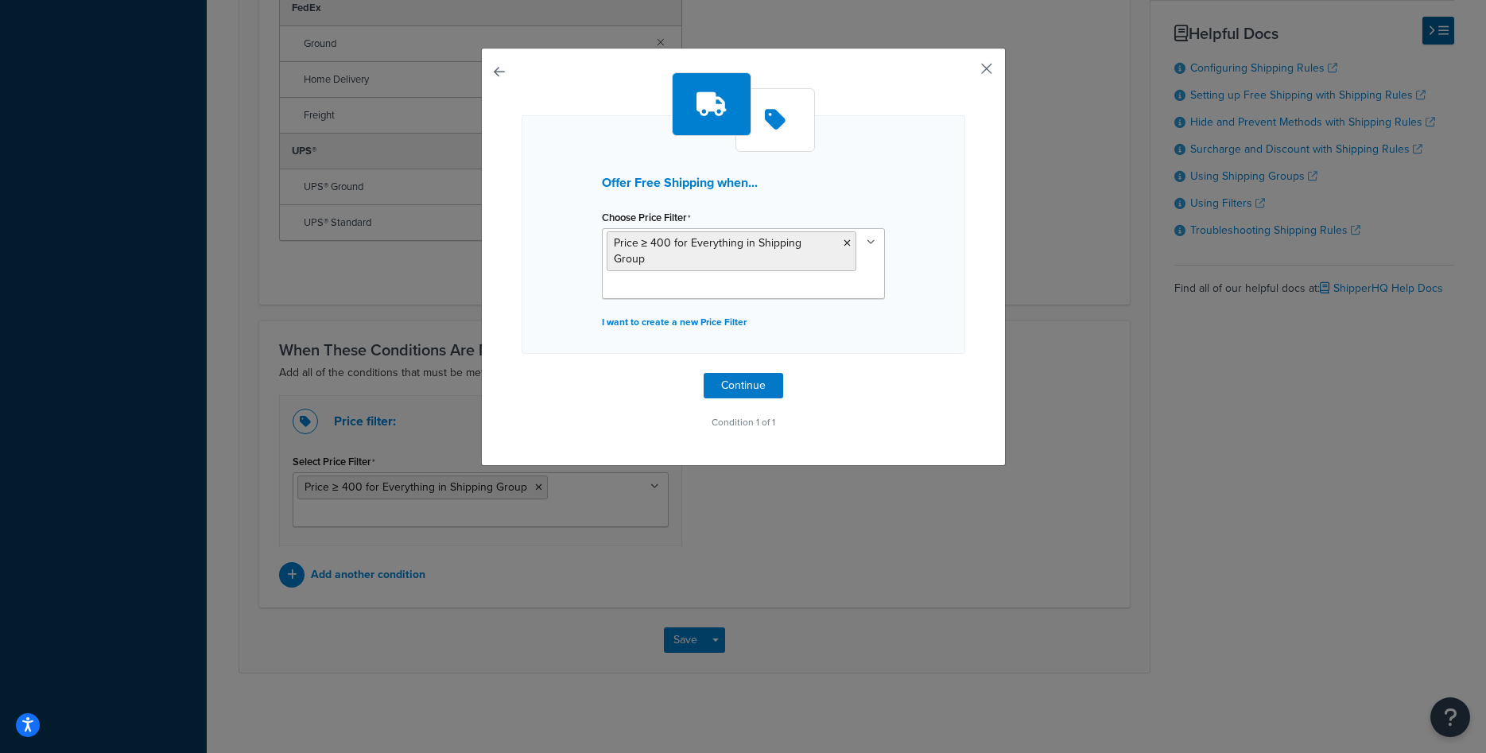
click at [981, 76] on div "Offer Free Shipping when... Choose Price Filter Price ≥ 400 for Everything in S…" at bounding box center [743, 257] width 525 height 418
click at [965, 72] on button "button" at bounding box center [963, 74] width 4 height 4
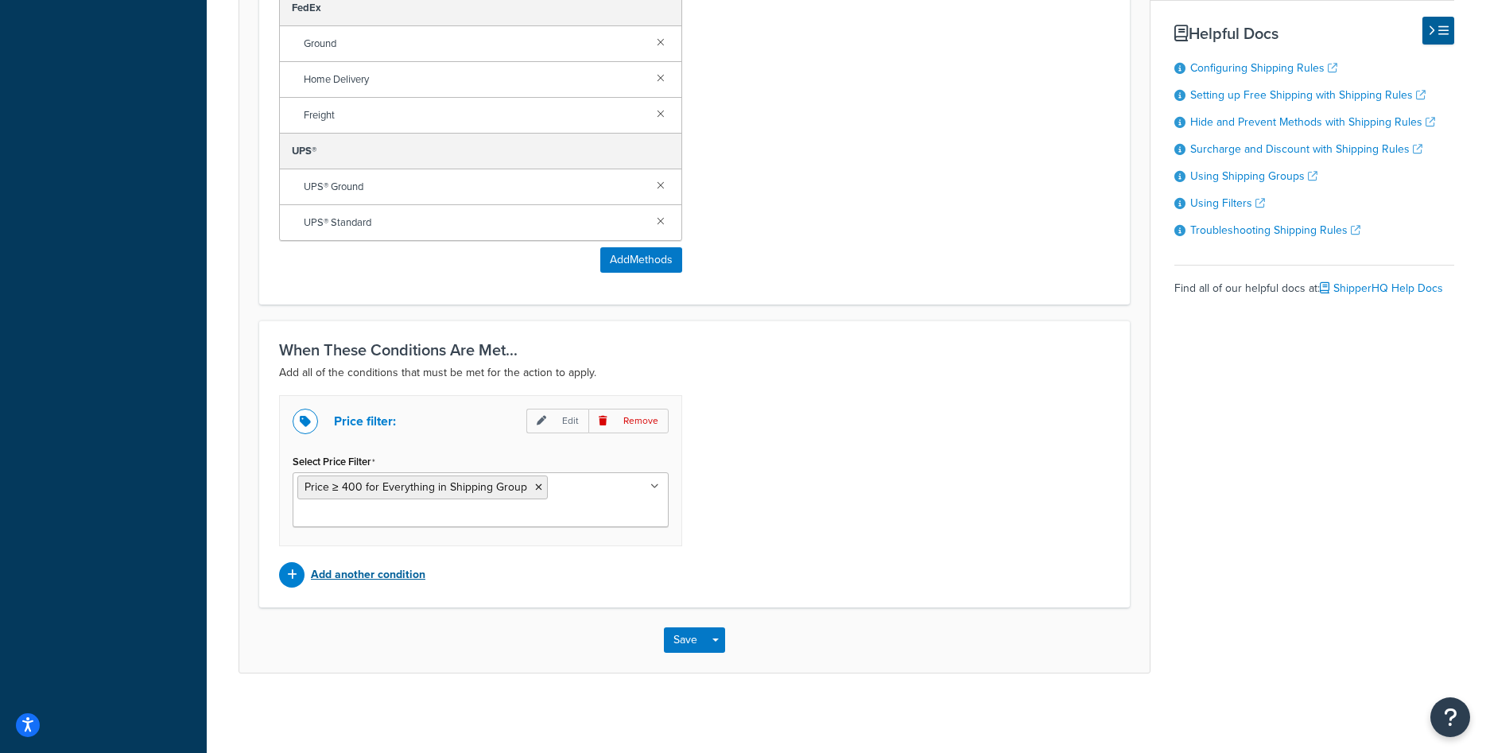
click at [377, 576] on p "Add another condition" at bounding box center [368, 575] width 114 height 22
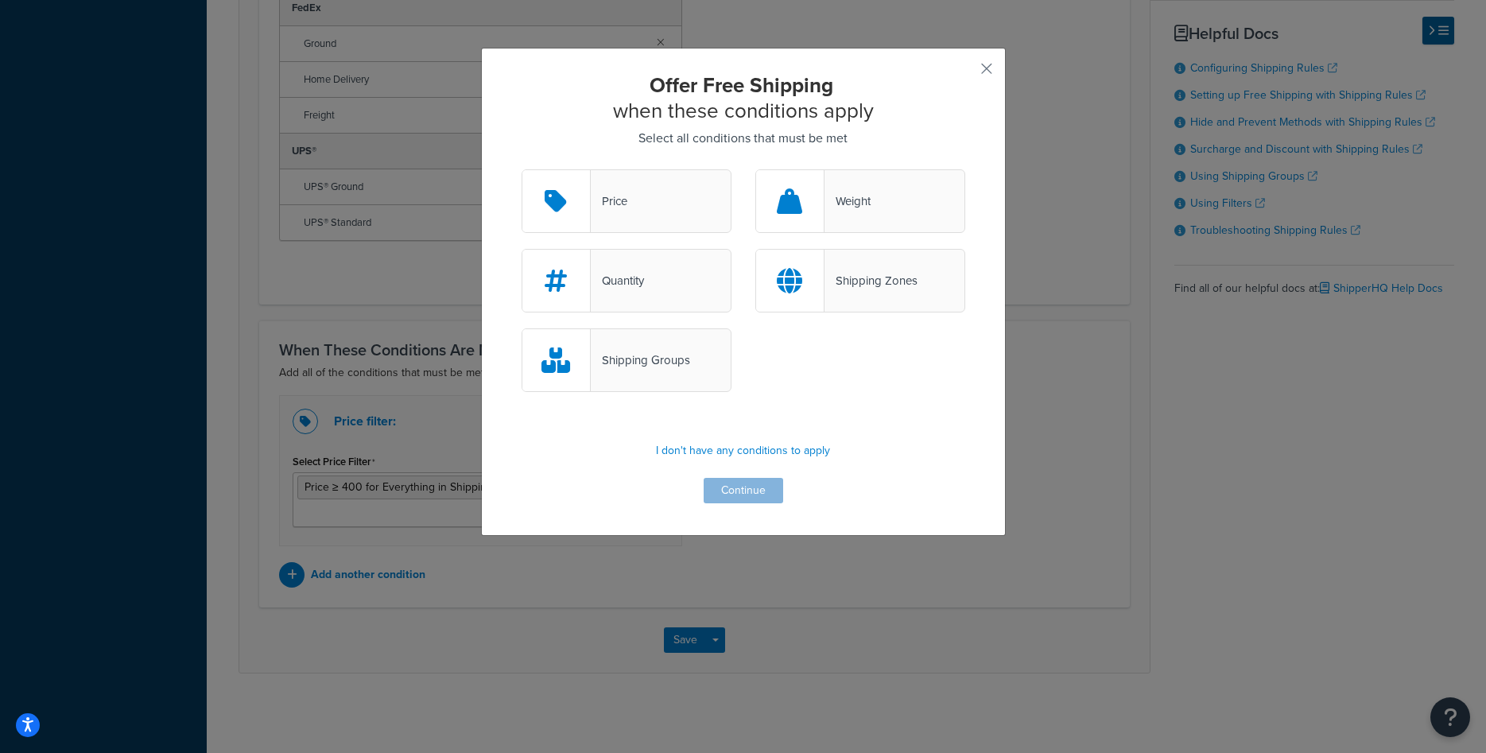
click at [600, 357] on div "Shipping Groups" at bounding box center [640, 360] width 99 height 22
click at [0, 0] on input "Shipping Groups" at bounding box center [0, 0] width 0 height 0
click at [725, 487] on button "Continue" at bounding box center [743, 490] width 79 height 25
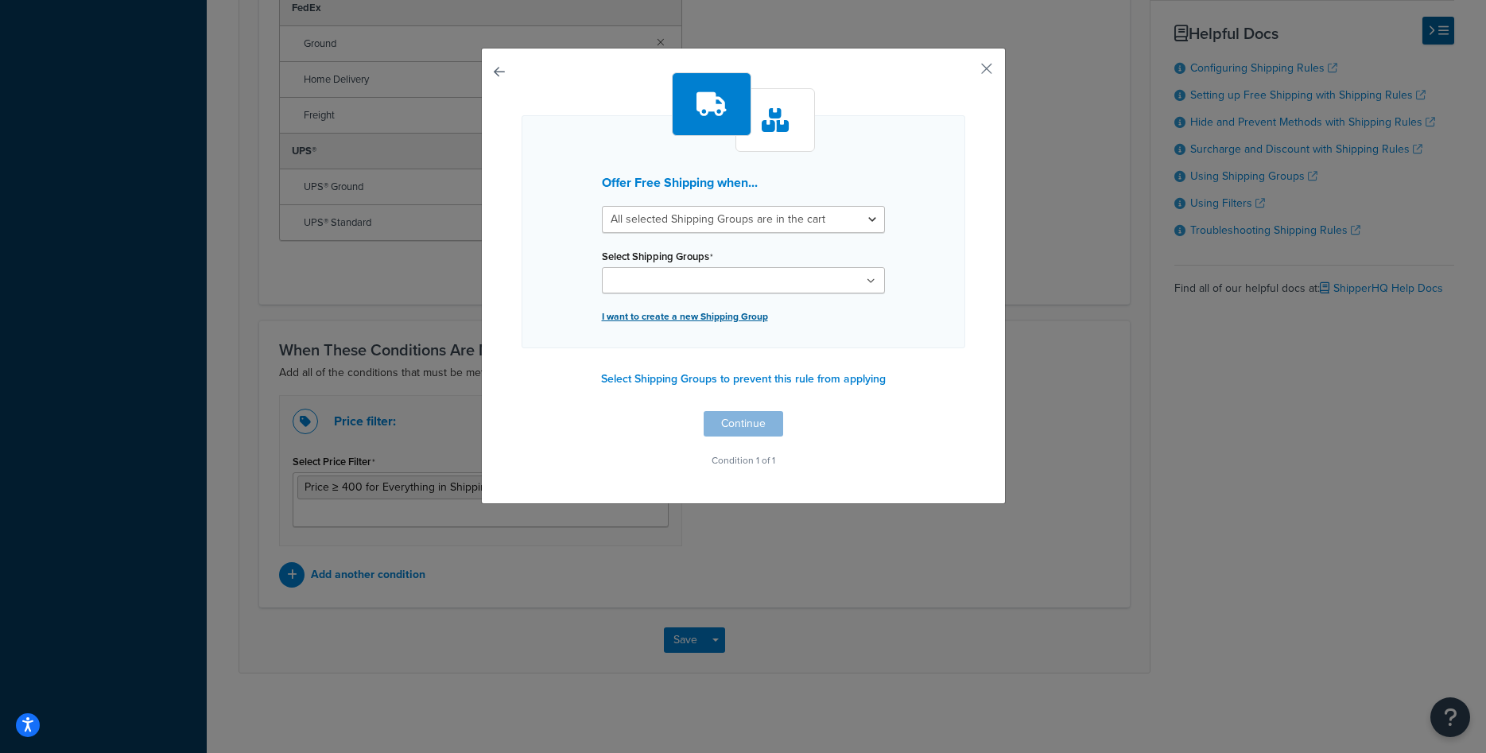
click at [723, 320] on p "I want to create a new Shipping Group" at bounding box center [743, 316] width 283 height 22
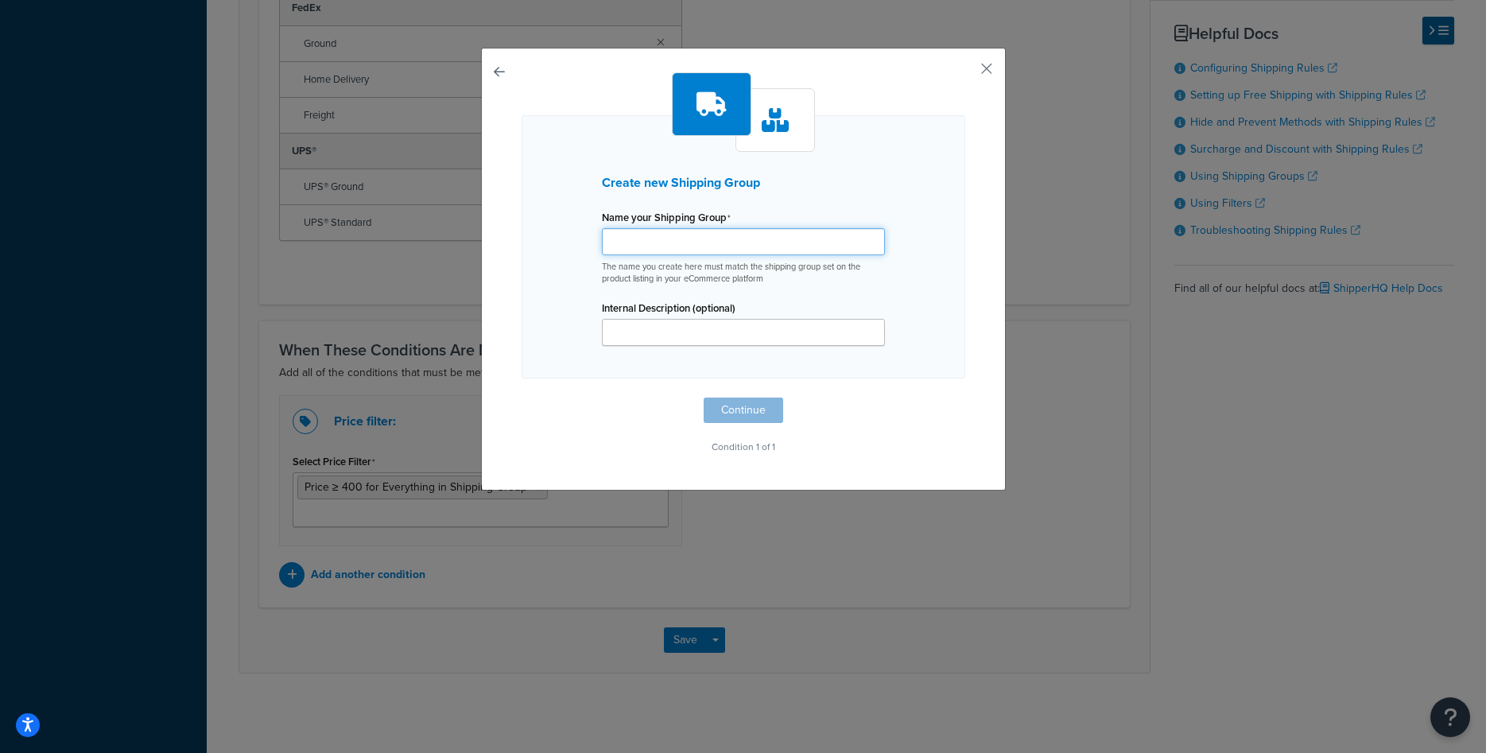
click at [693, 253] on input "Shipping Rule Name" at bounding box center [743, 241] width 283 height 27
paste input "AF-free-shipping"
type input "AF-free-shipping"
click at [731, 399] on button "Continue" at bounding box center [743, 409] width 79 height 25
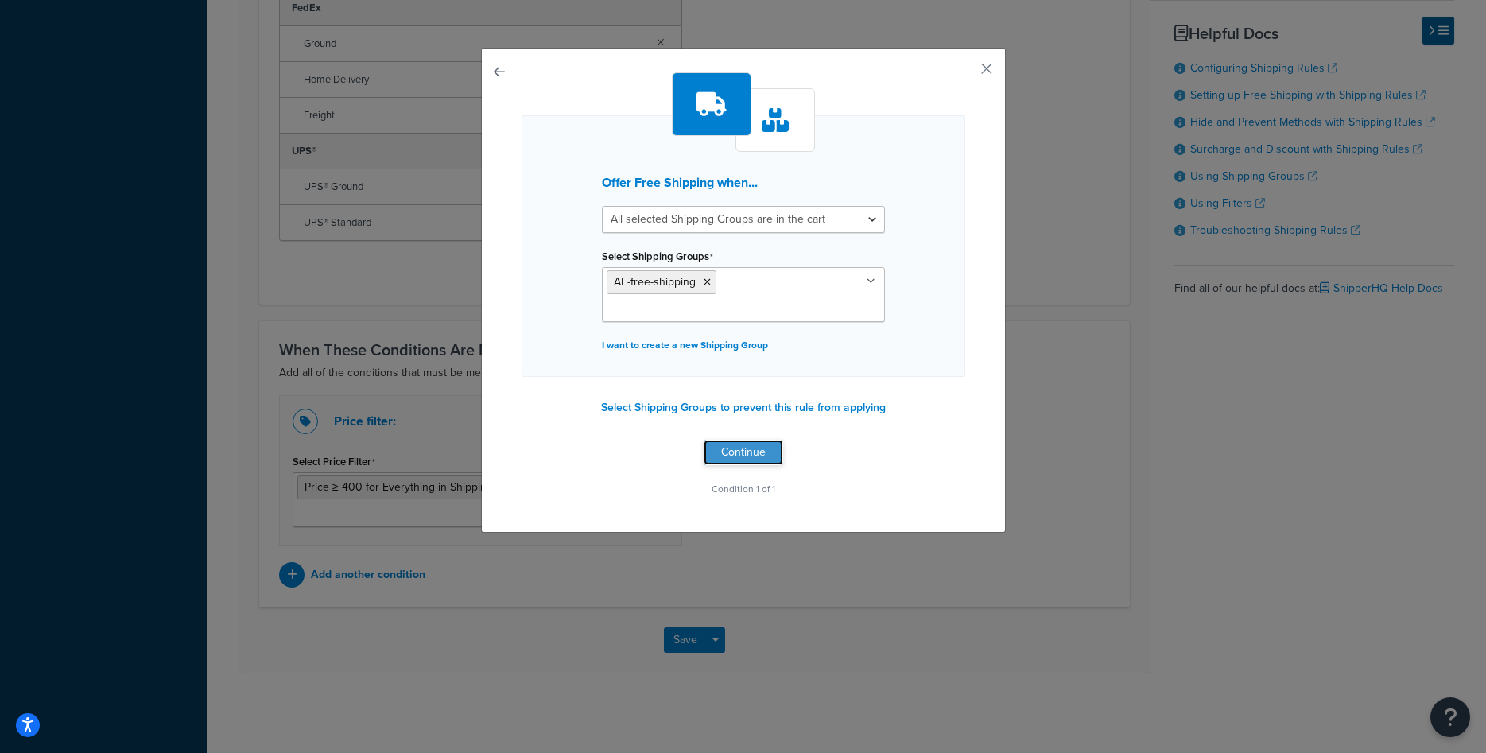
click at [739, 449] on button "Continue" at bounding box center [743, 452] width 79 height 25
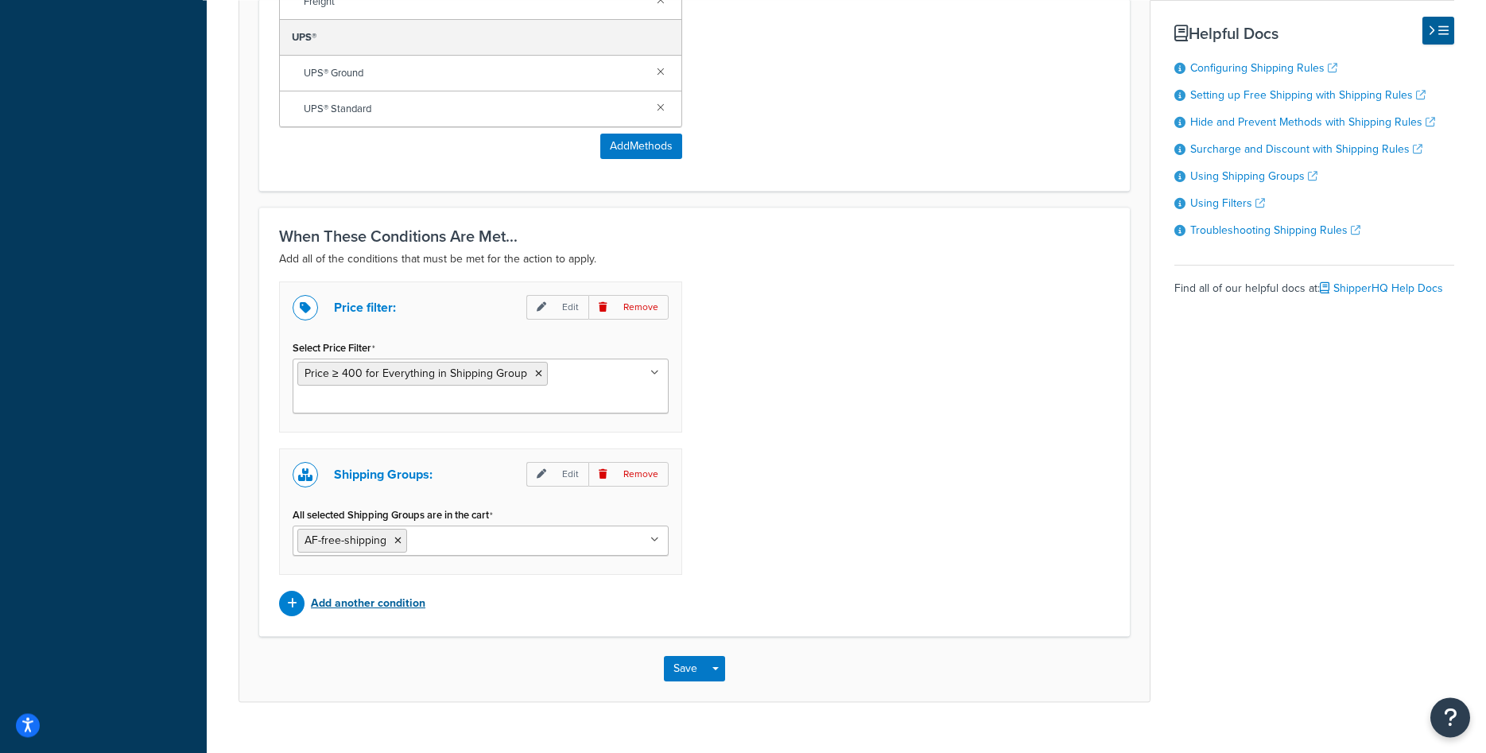
scroll to position [1143, 0]
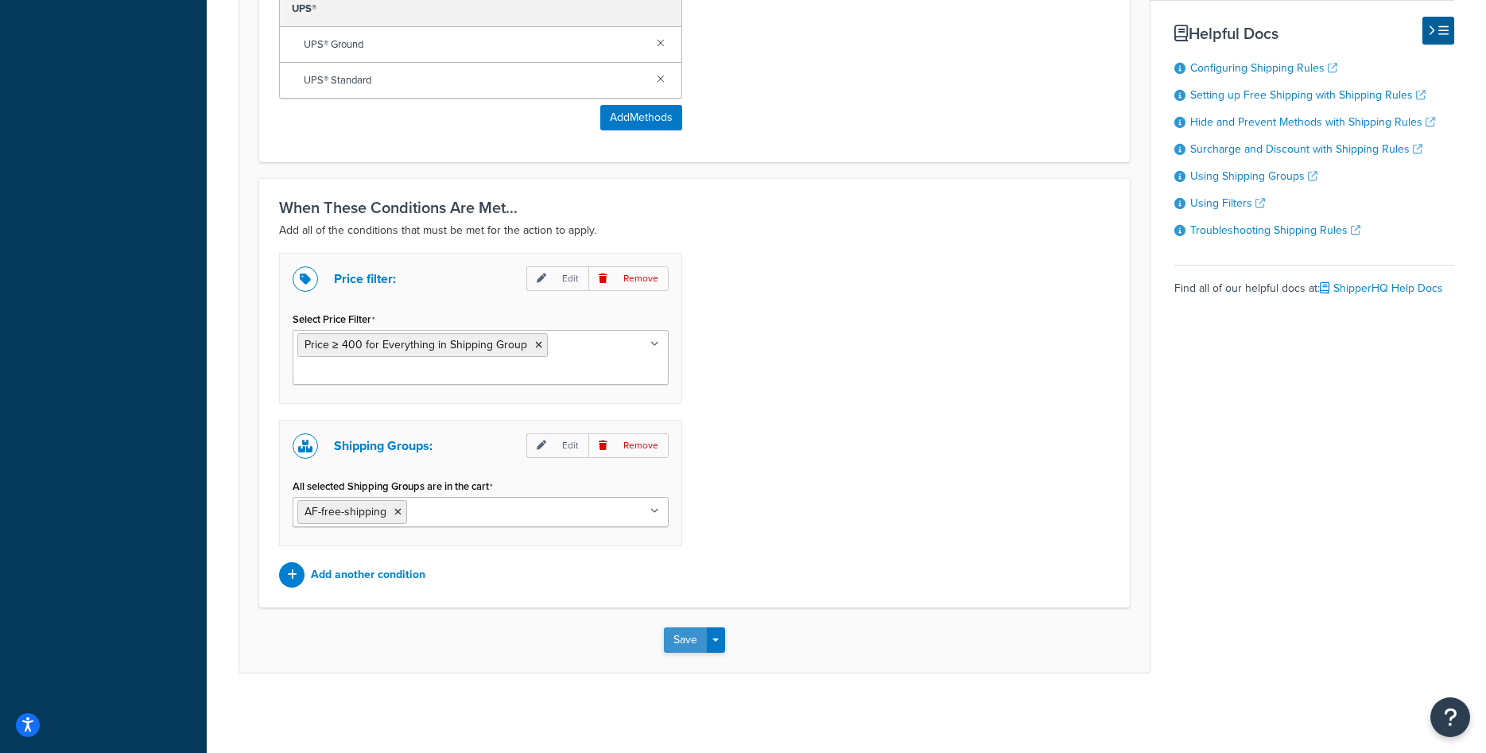
click at [676, 637] on button "Save" at bounding box center [685, 639] width 43 height 25
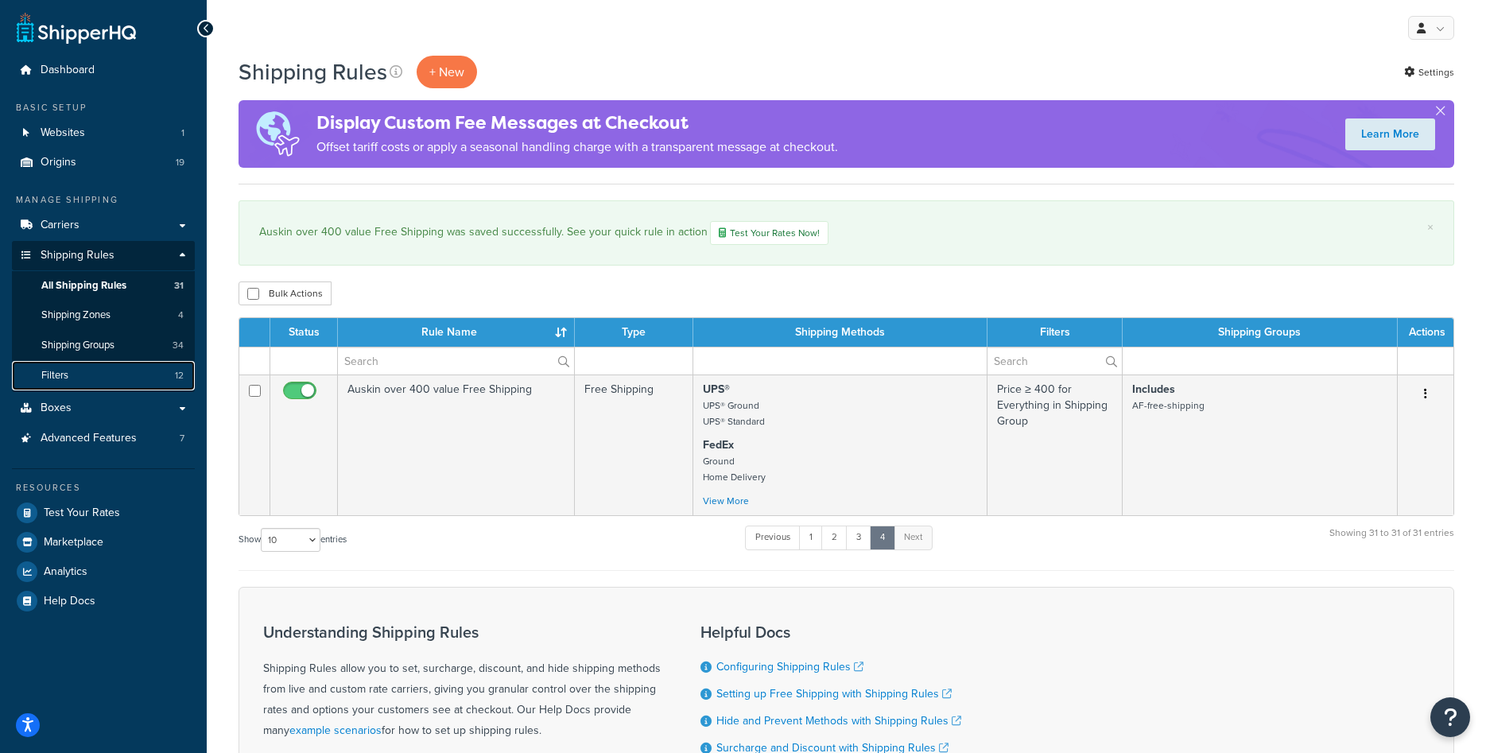
click at [111, 371] on link "Filters 12" at bounding box center [103, 375] width 183 height 29
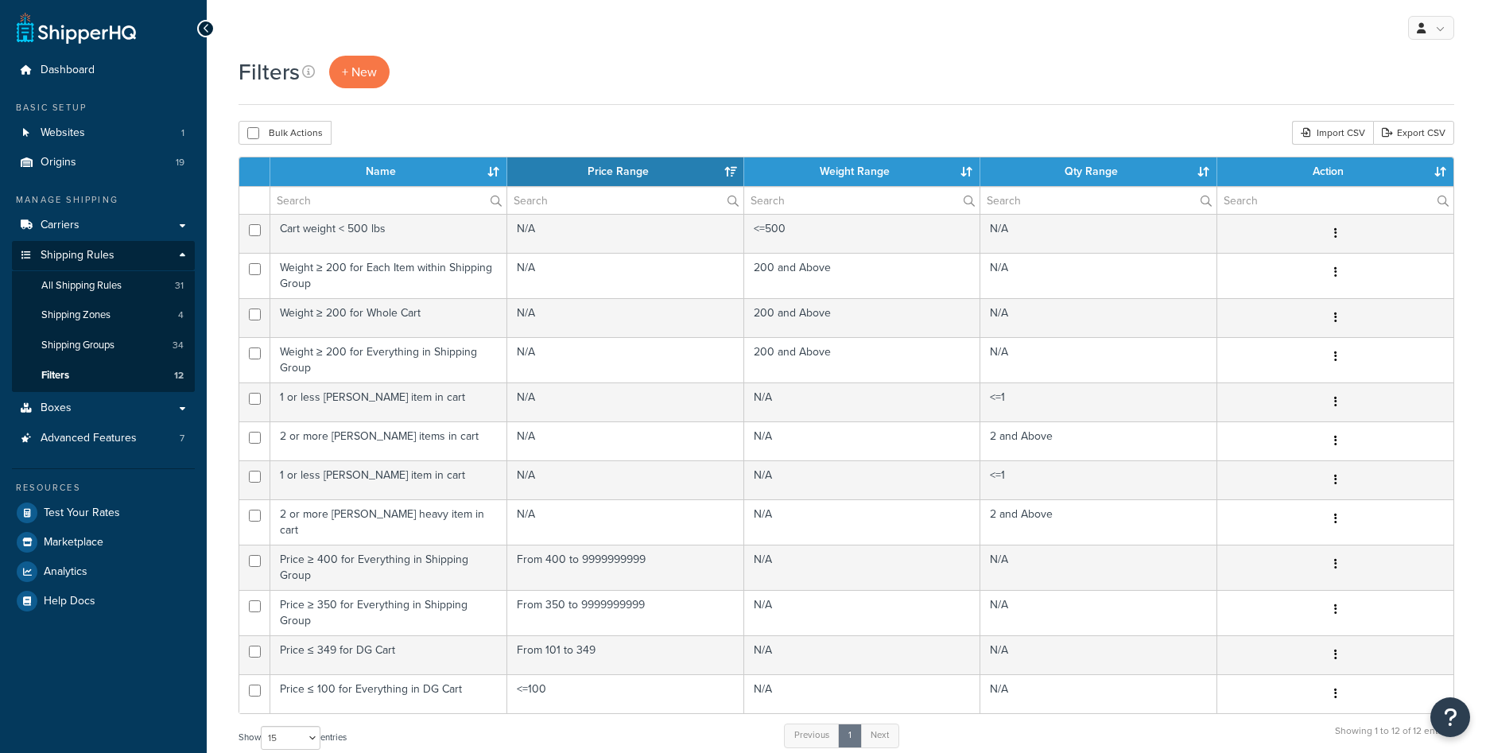
select select "15"
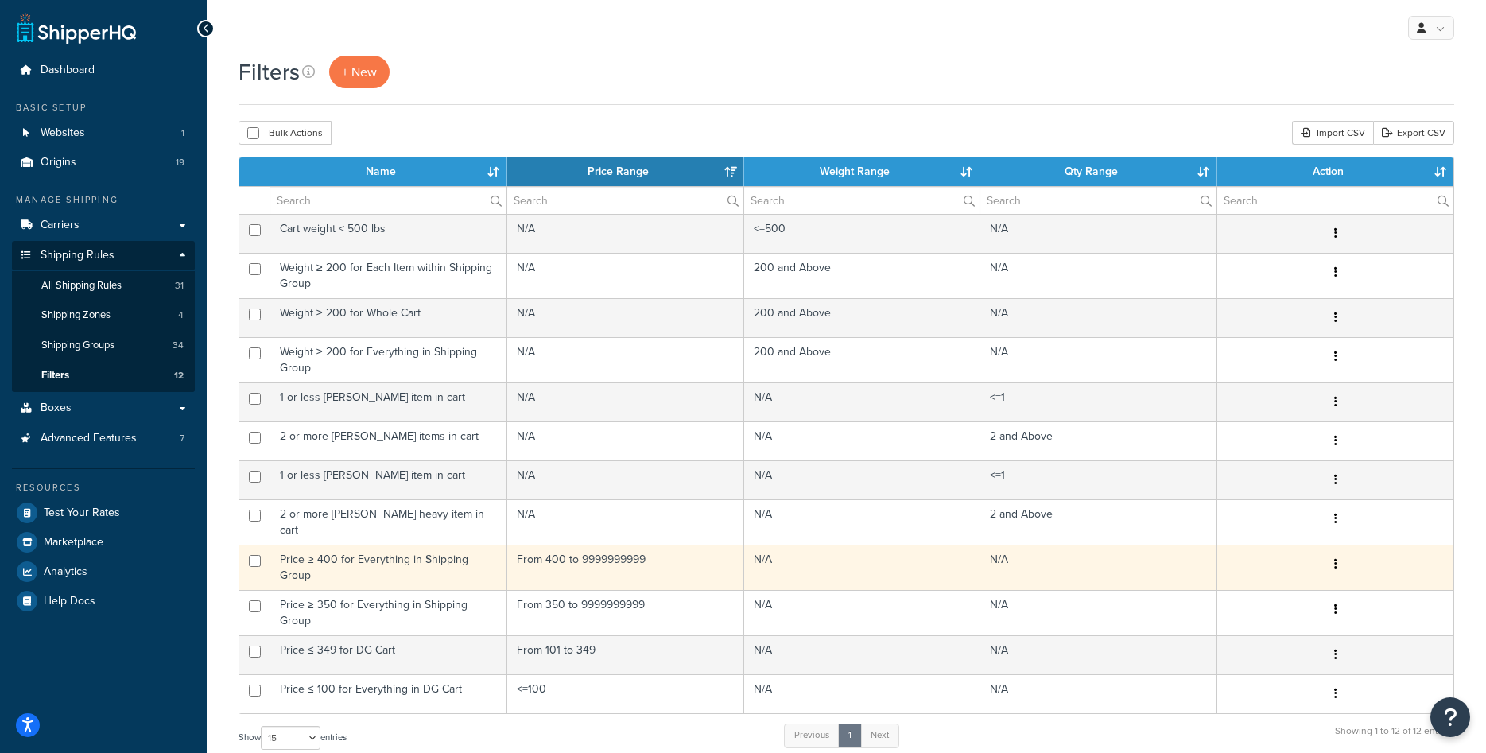
click at [417, 550] on td "Price ≥ 400 for Everything in Shipping Group" at bounding box center [388, 567] width 237 height 45
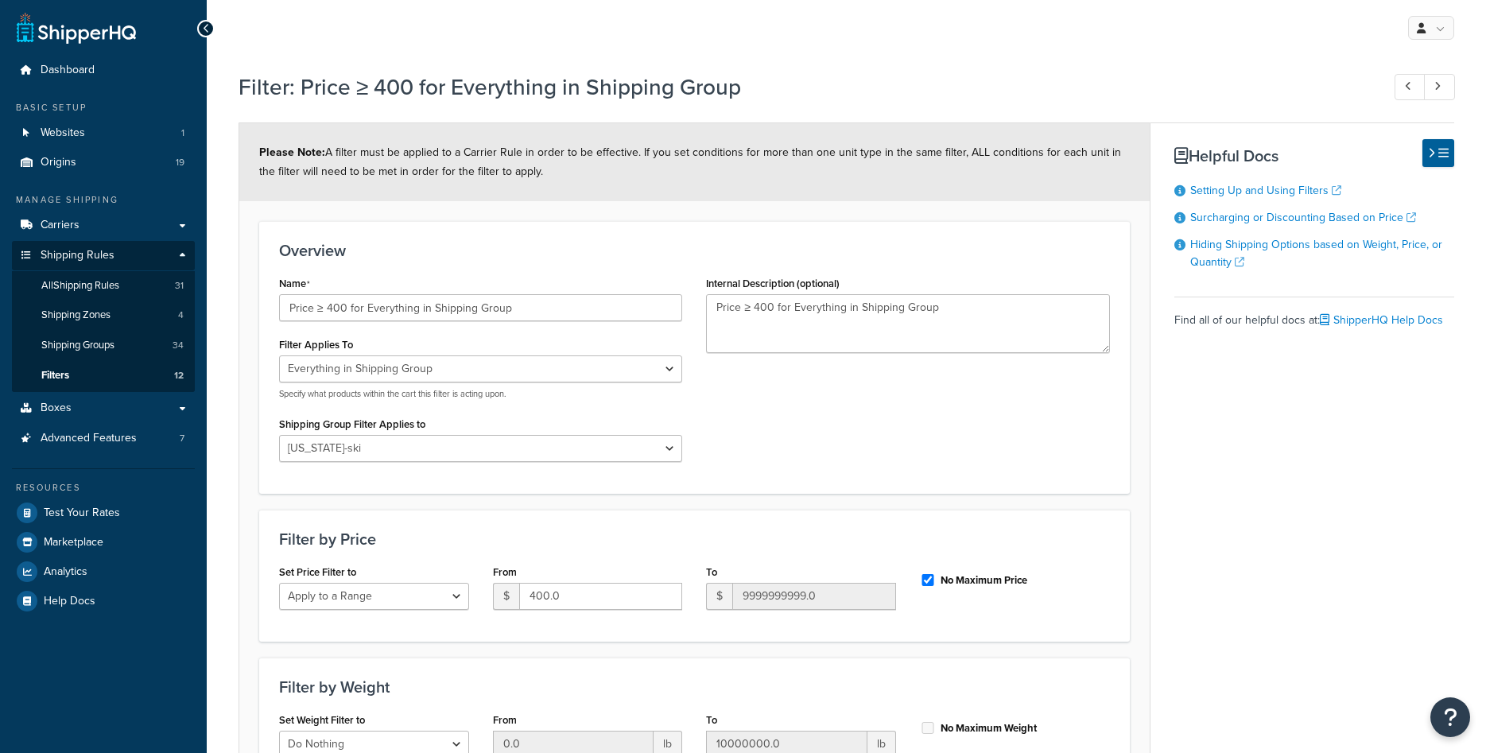
select select "SHIPPING_GROUP"
select select "301460"
select select "range"
click at [279, 435] on select "All shipping groups Large Medium Small rug rug-small sferra-mattress-topper rug…" at bounding box center [480, 448] width 403 height 27
select select "301612"
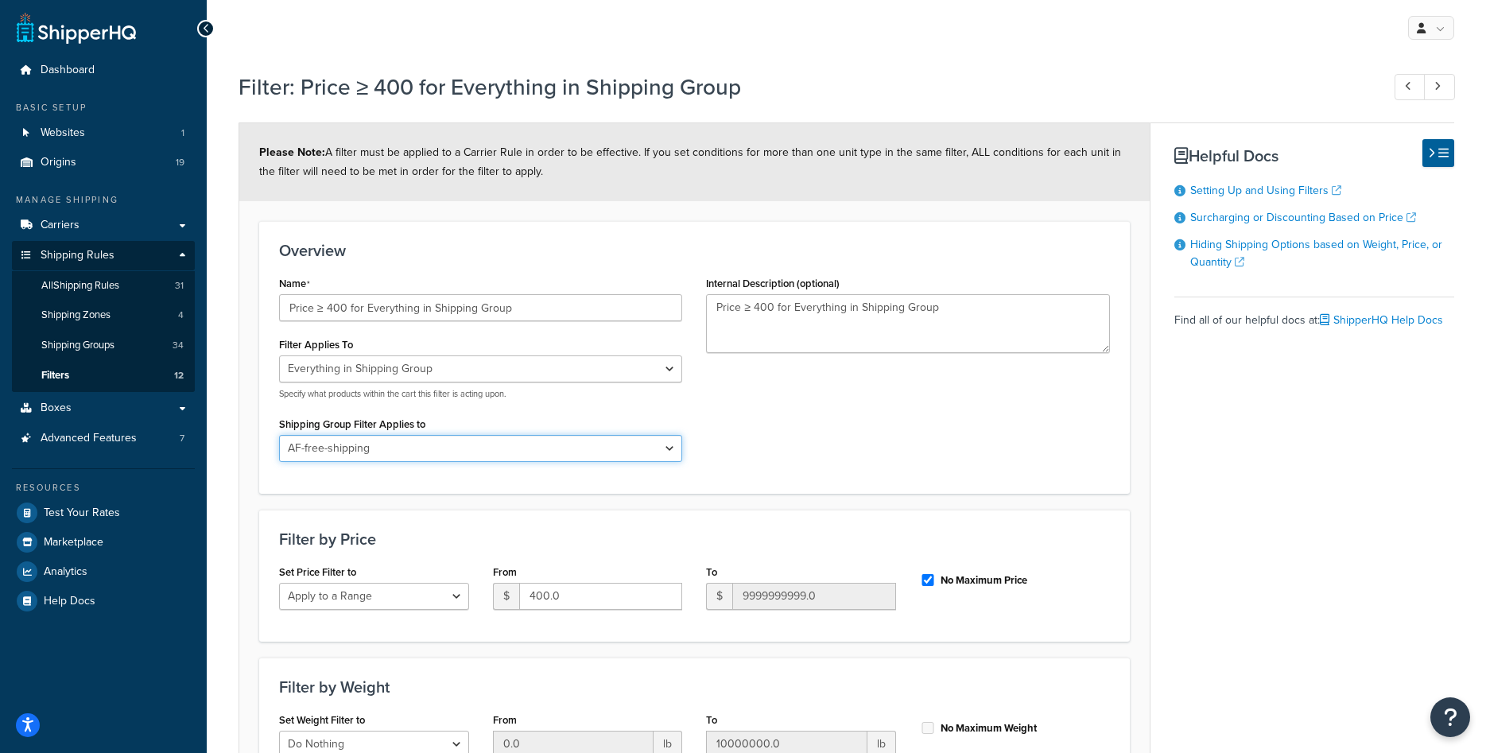
click option "AF-free-shipping" at bounding box center [0, 0] width 0 height 0
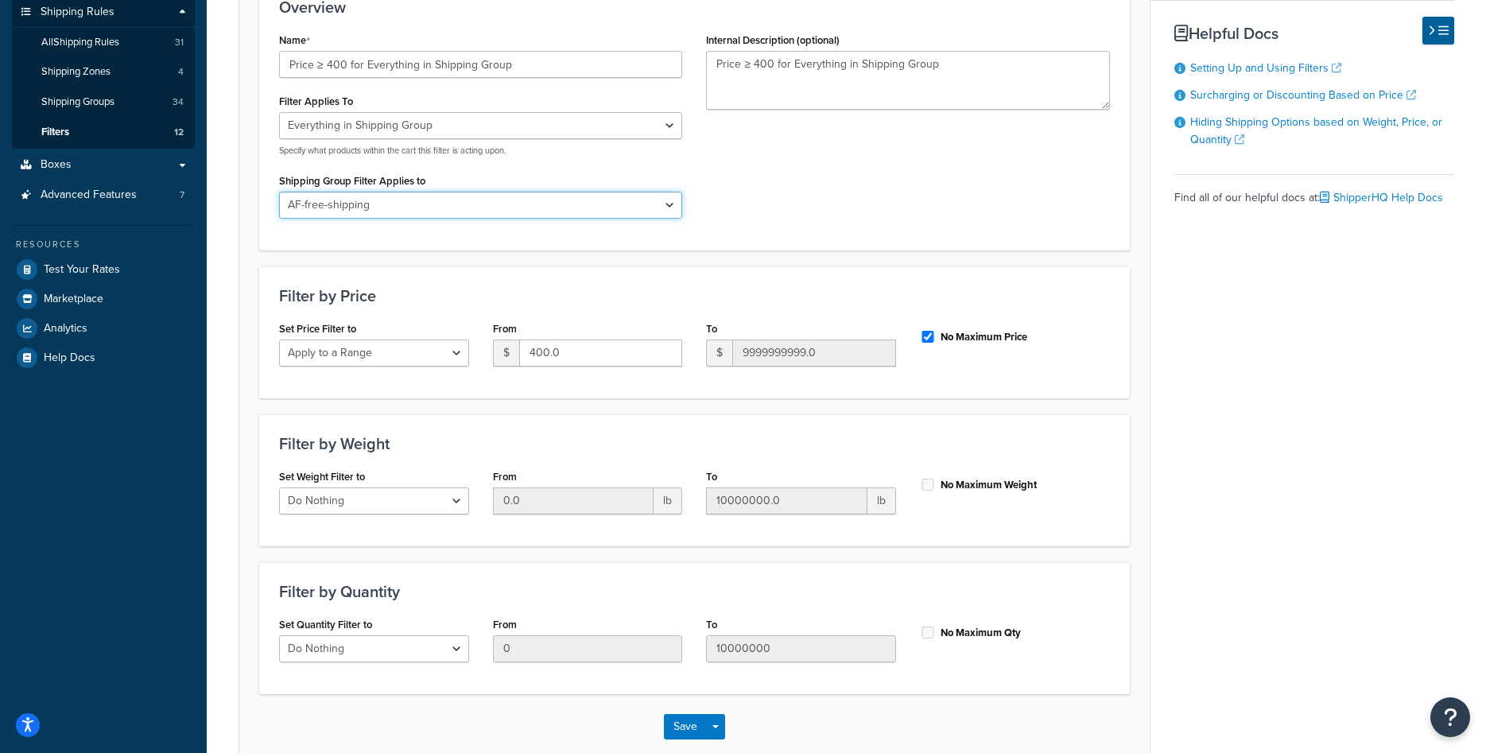
scroll to position [324, 0]
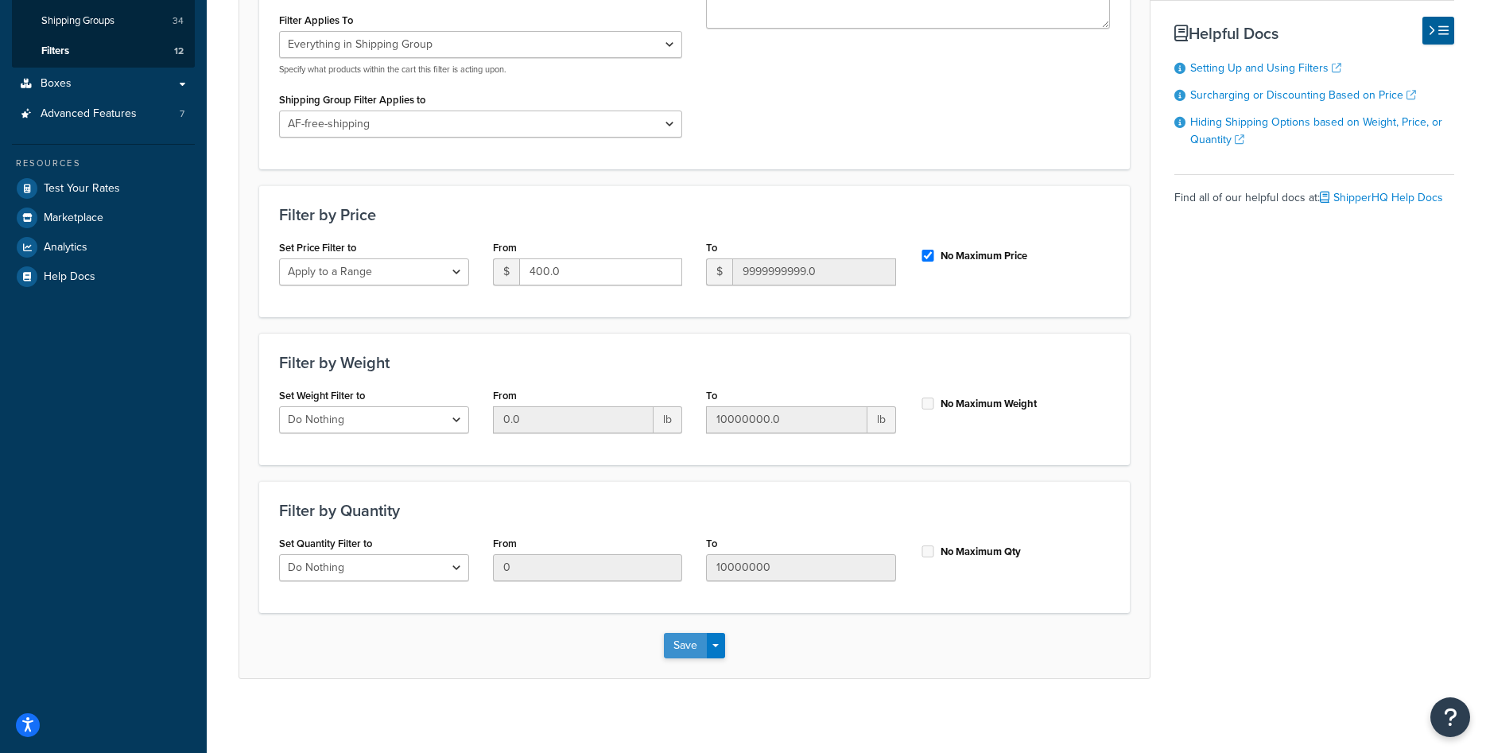
click at [669, 640] on button "Save" at bounding box center [685, 645] width 43 height 25
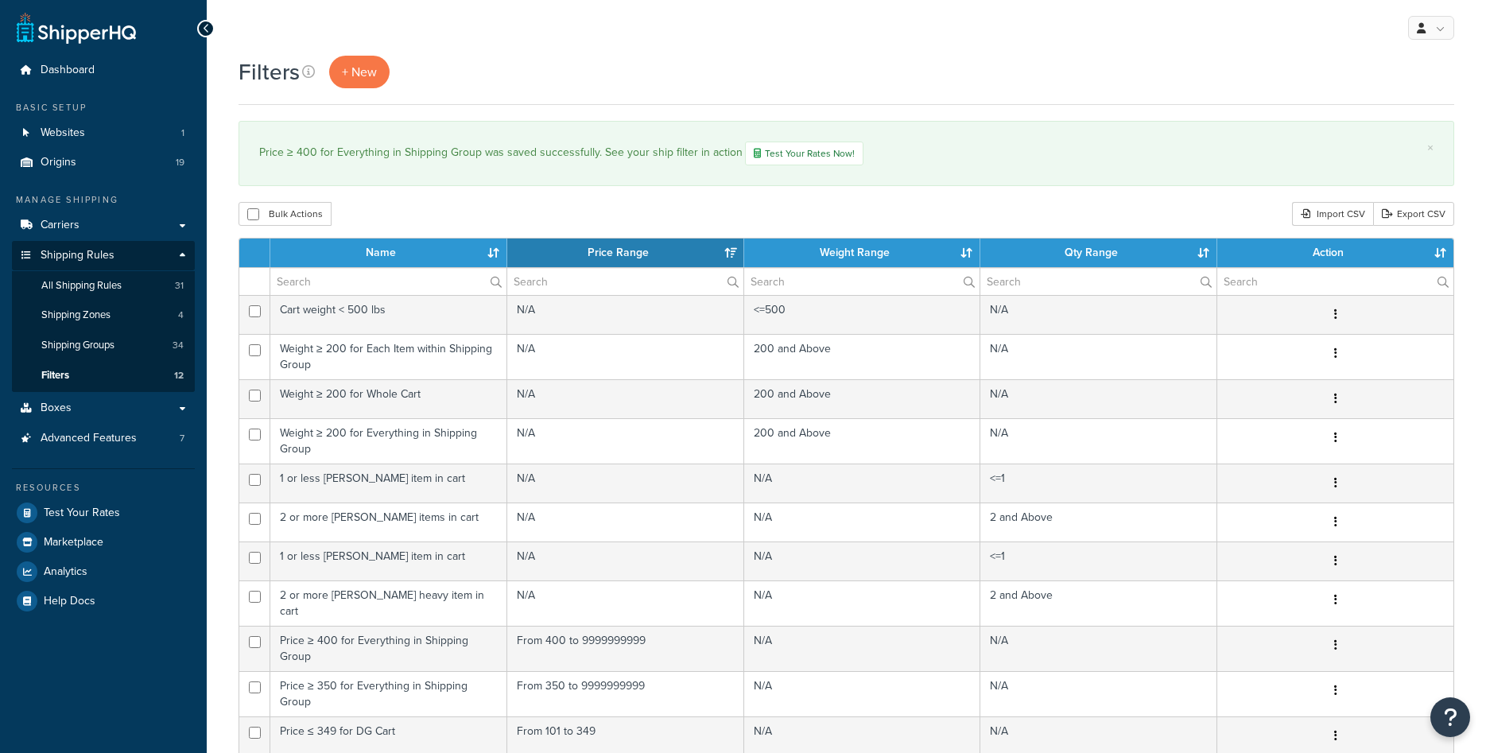
select select "15"
click at [79, 291] on span "All Shipping Rules" at bounding box center [81, 286] width 80 height 14
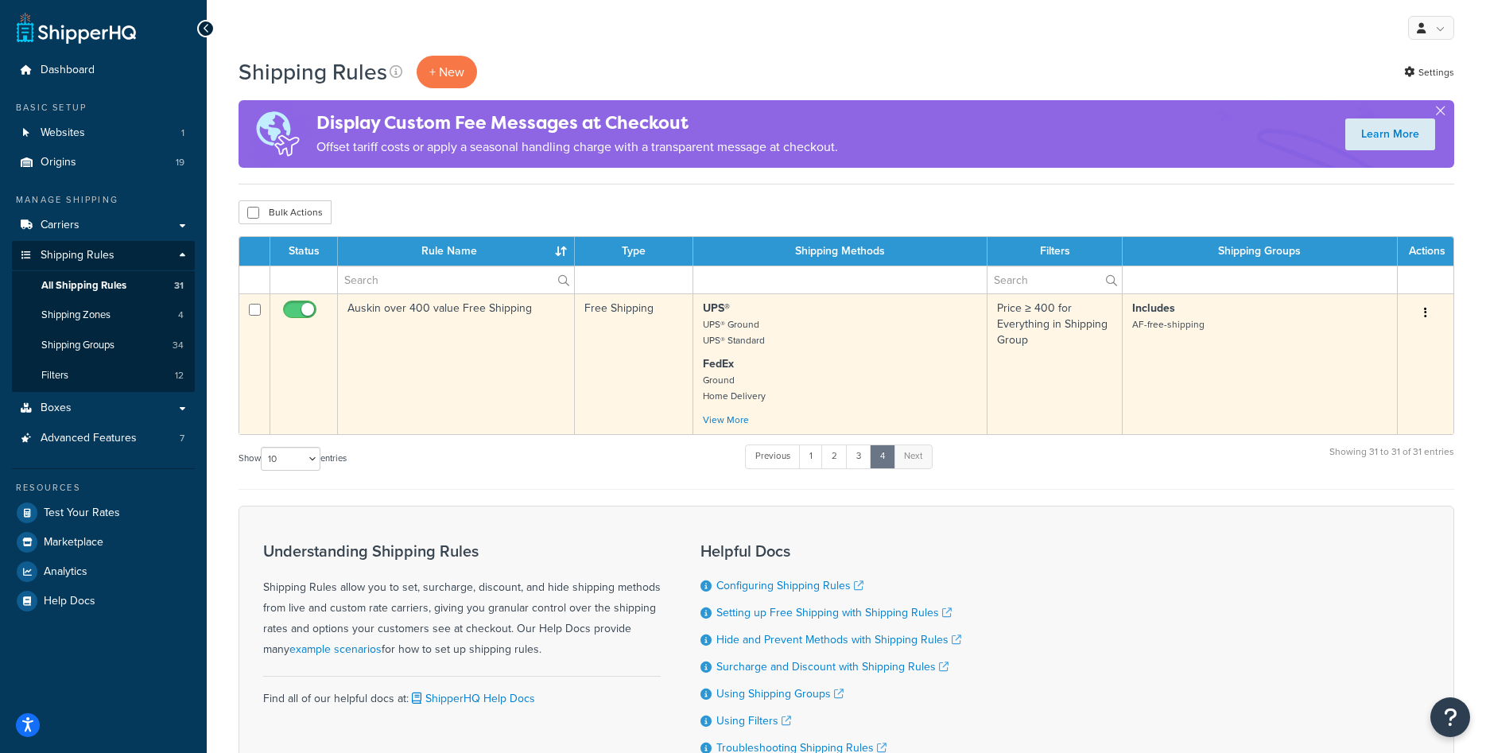
click at [463, 389] on td "Auskin over 400 value Free Shipping" at bounding box center [456, 363] width 237 height 141
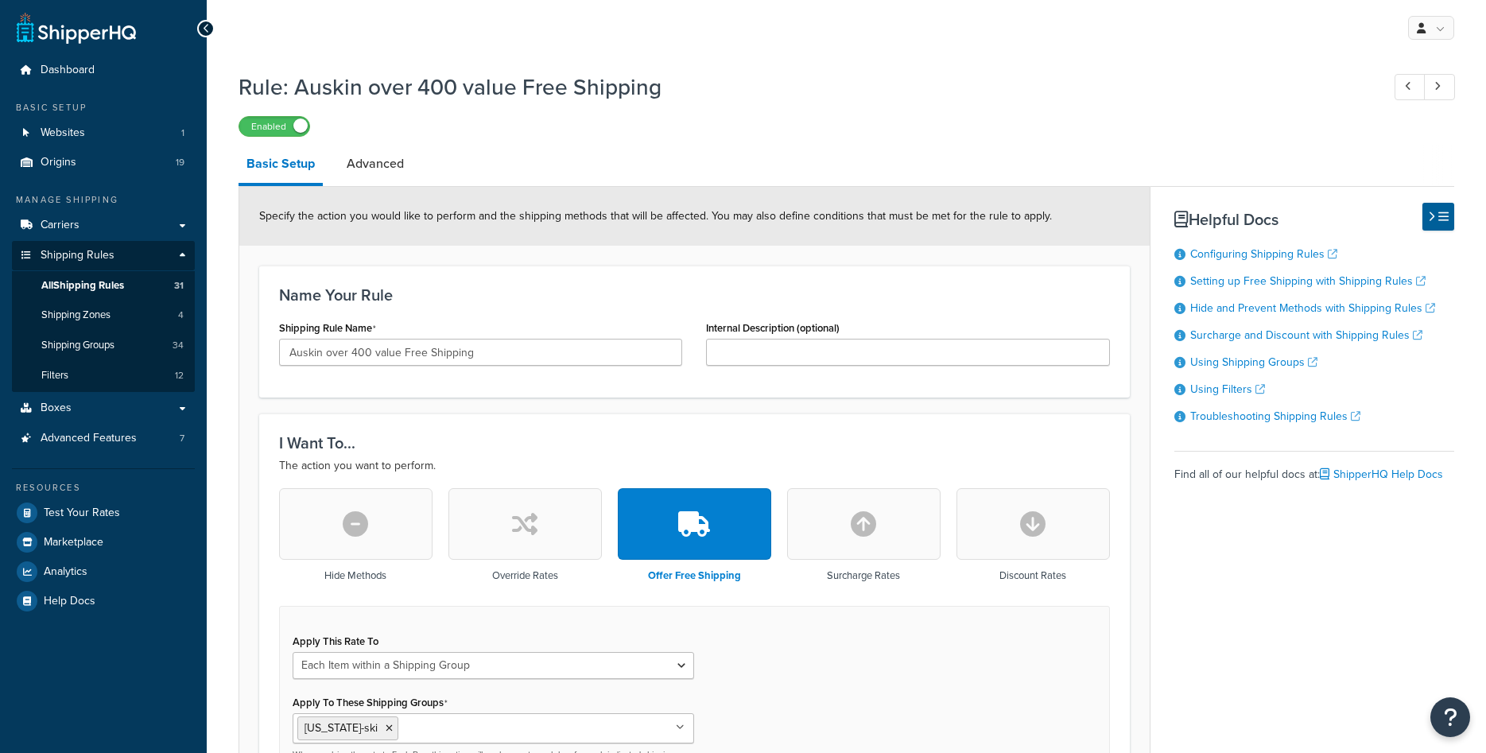
select select "ITEM"
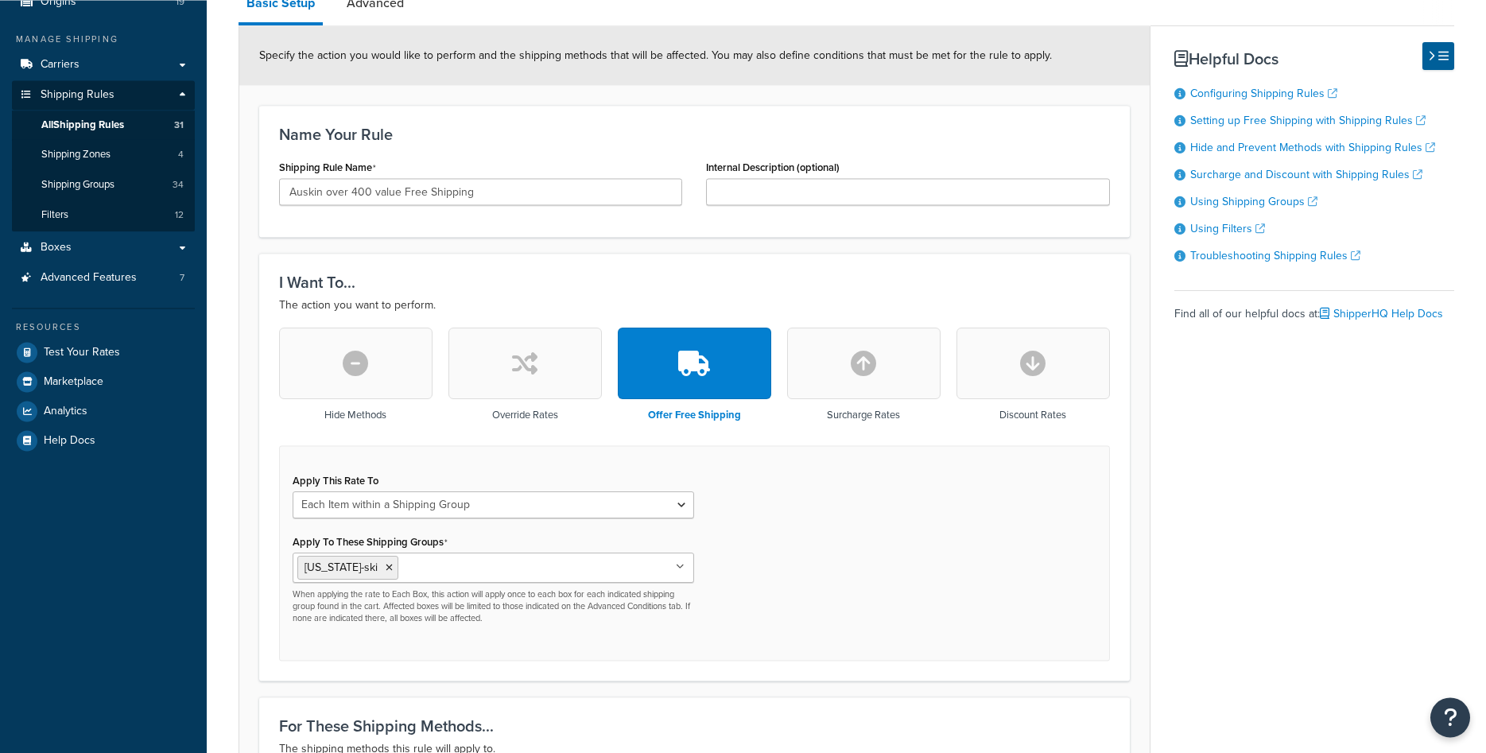
scroll to position [324, 0]
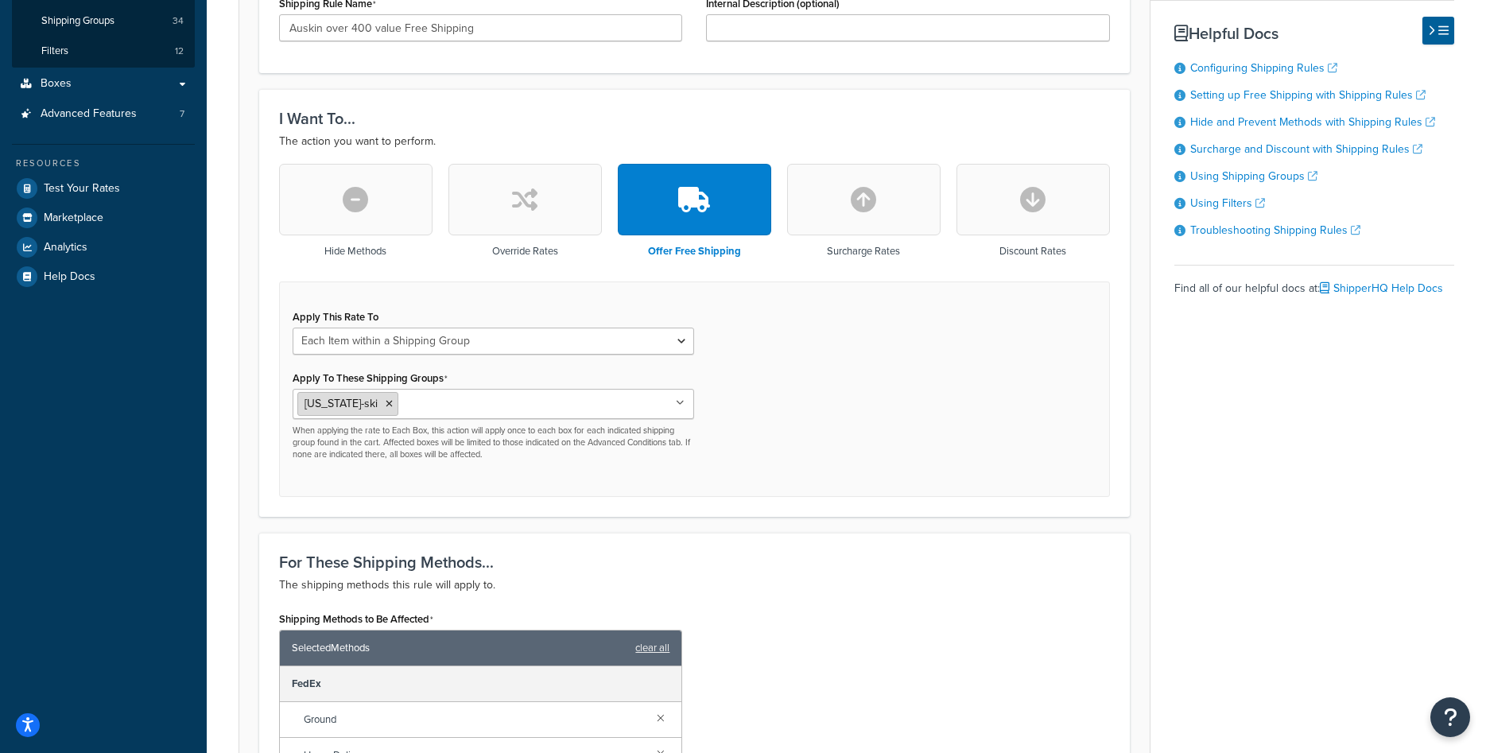
click at [386, 405] on icon at bounding box center [389, 404] width 7 height 10
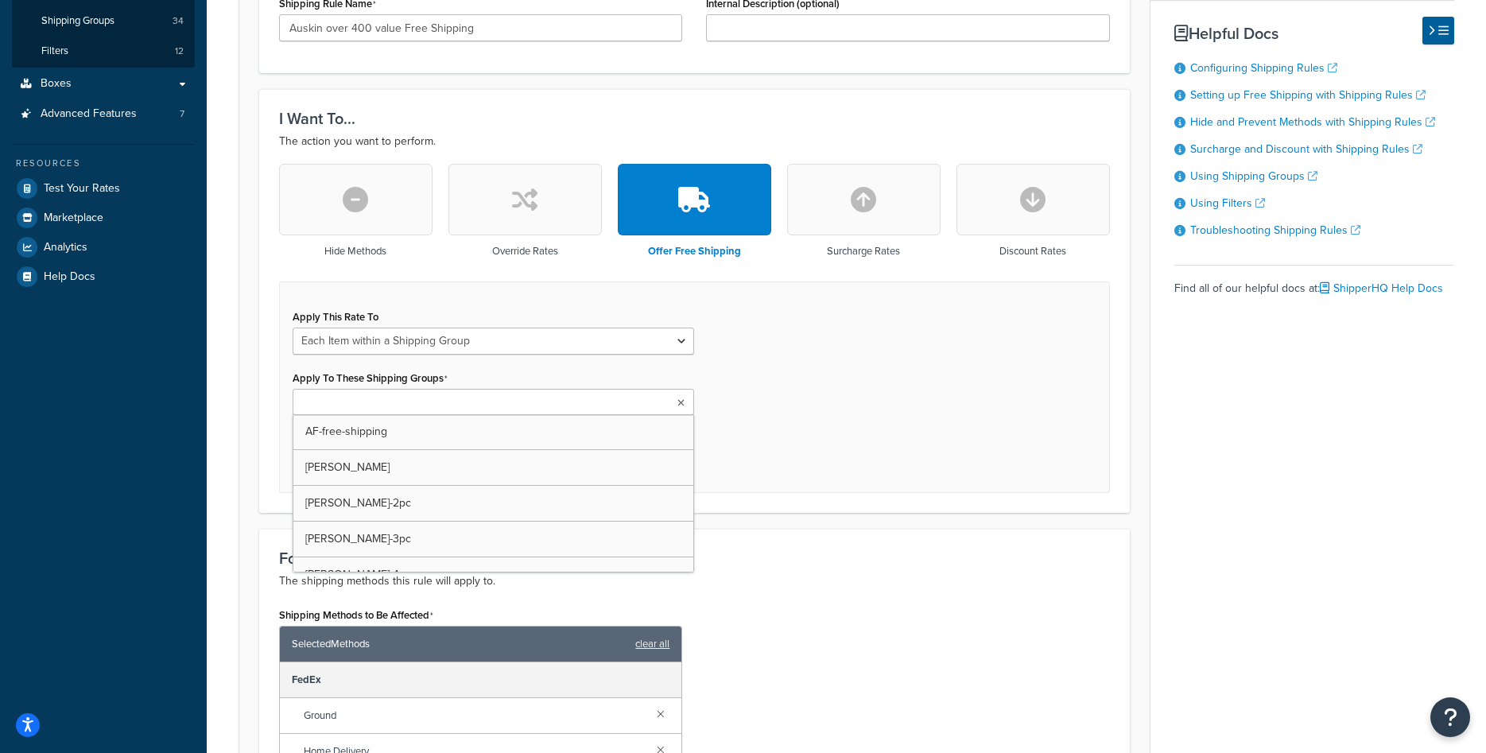
click at [383, 405] on input "Apply To These Shipping Groups" at bounding box center [367, 402] width 141 height 17
paste input "AF-free-shipping"
type input "AF-free-shipping"
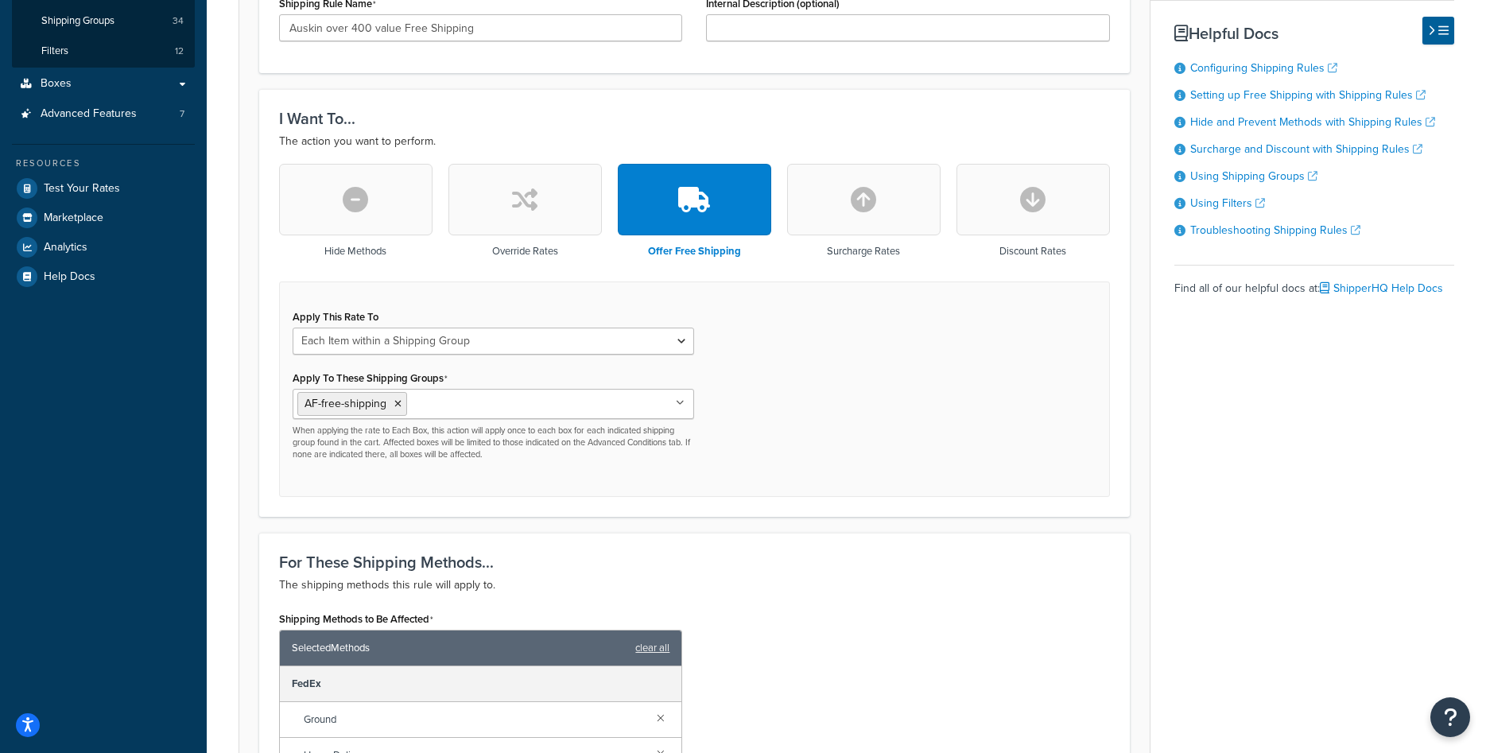
click at [743, 498] on div "I Want To... The action you want to perform. Hide Methods Override Rates Offer …" at bounding box center [694, 303] width 871 height 428
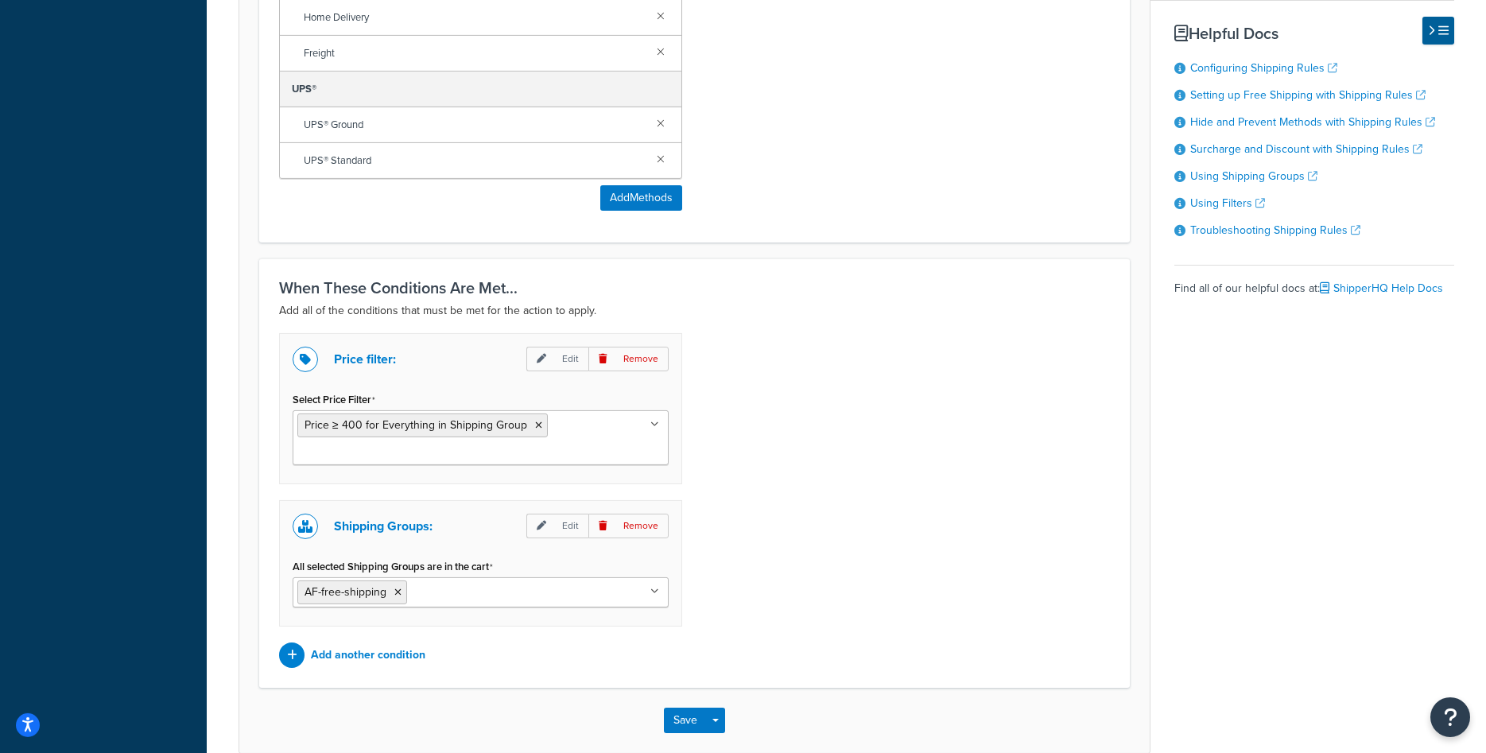
scroll to position [1135, 0]
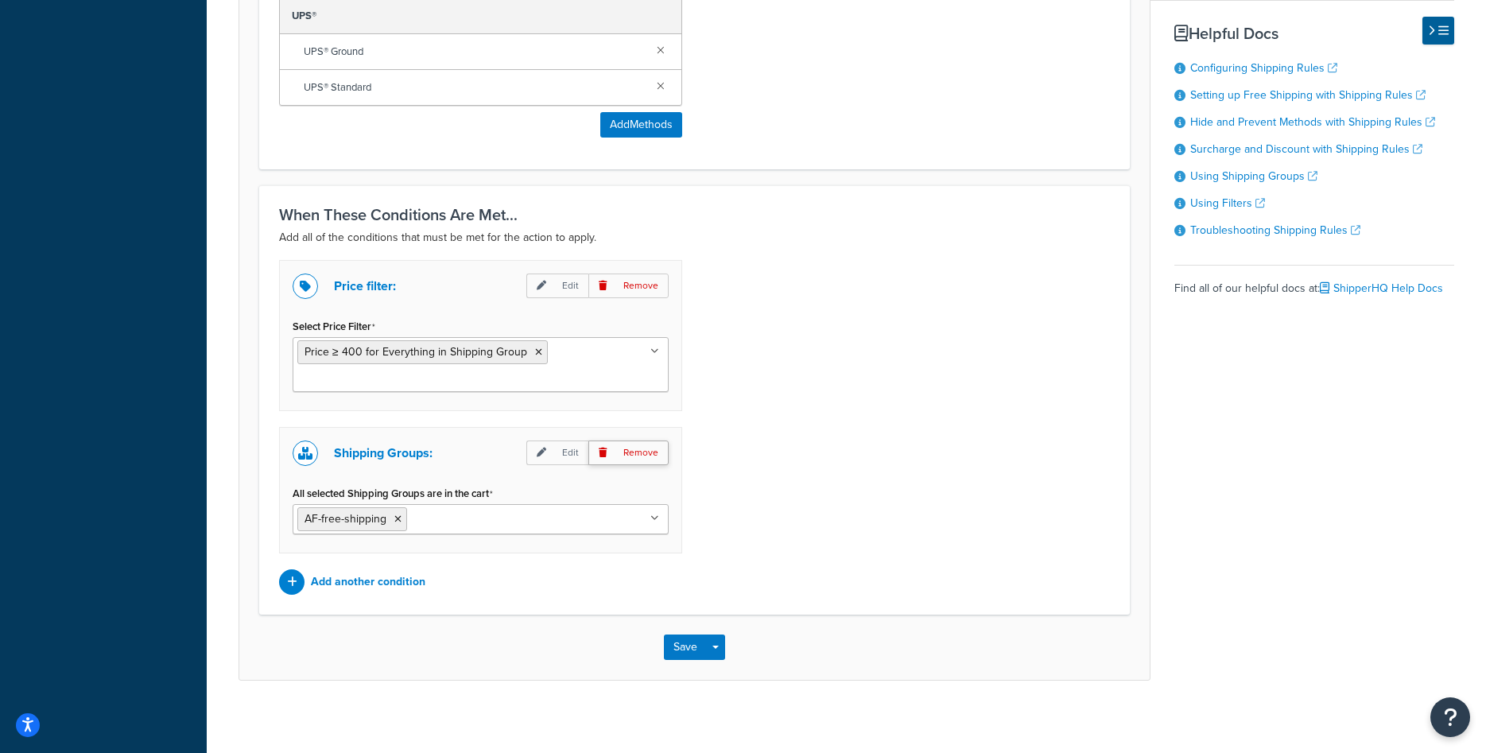
click at [646, 460] on p "Remove" at bounding box center [628, 452] width 80 height 25
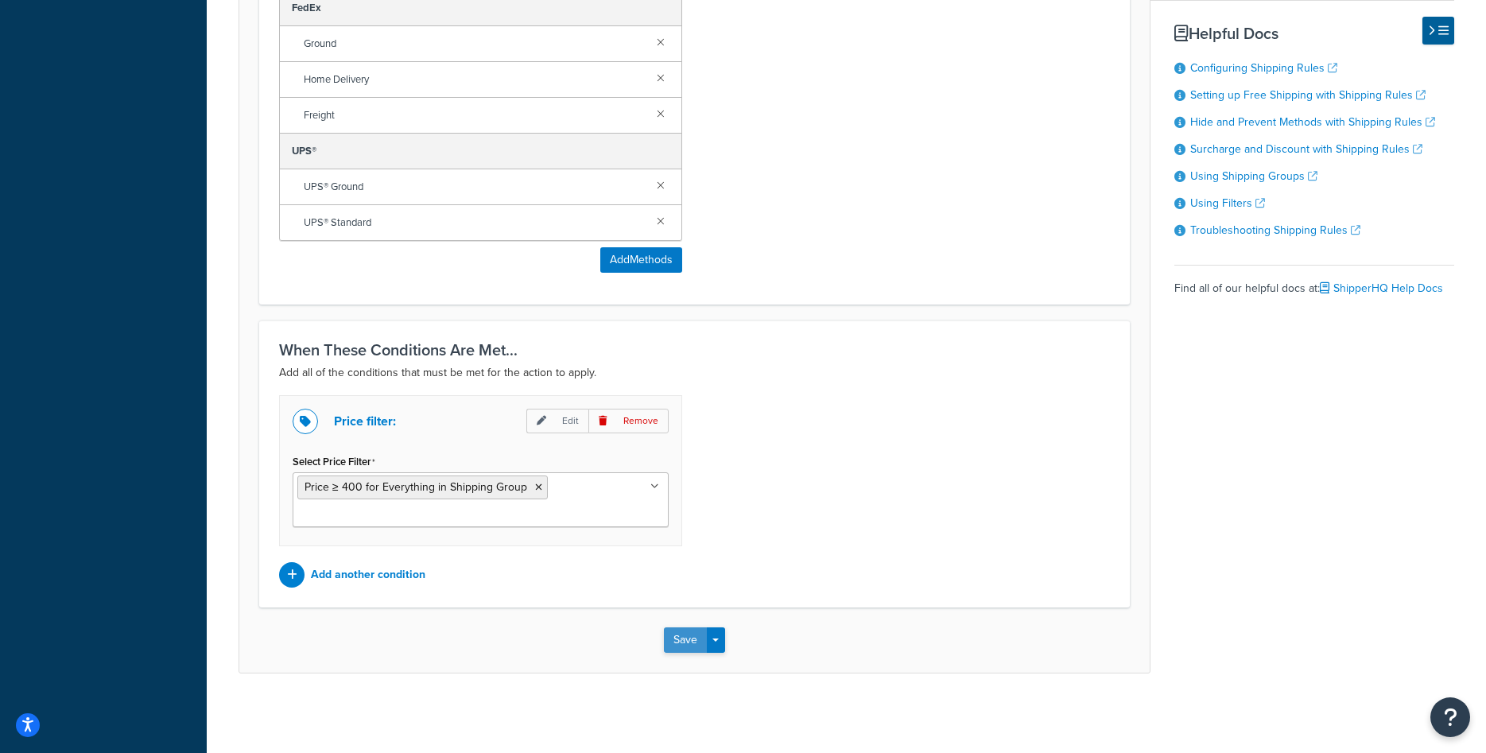
click at [684, 640] on button "Save" at bounding box center [685, 639] width 43 height 25
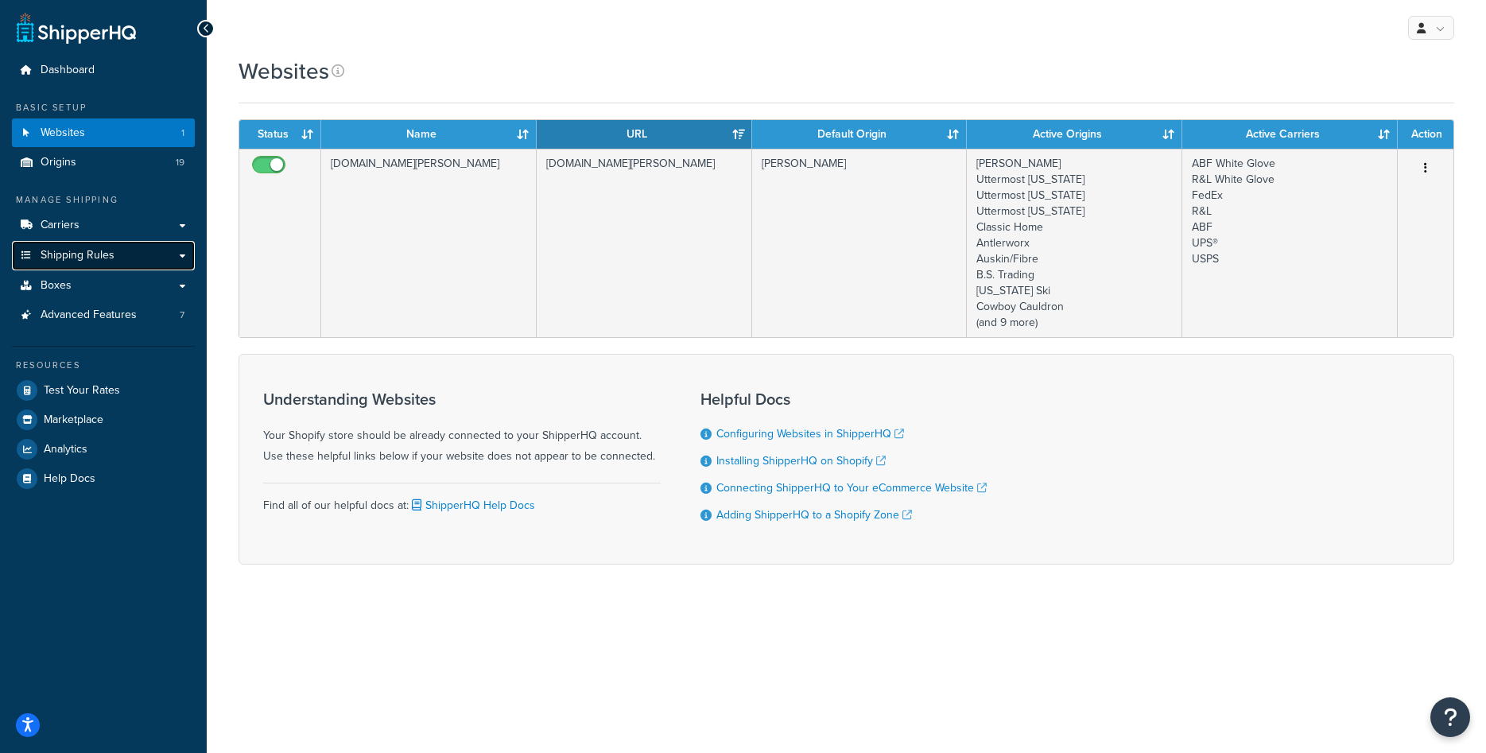
click at [102, 269] on link "Shipping Rules" at bounding box center [103, 255] width 183 height 29
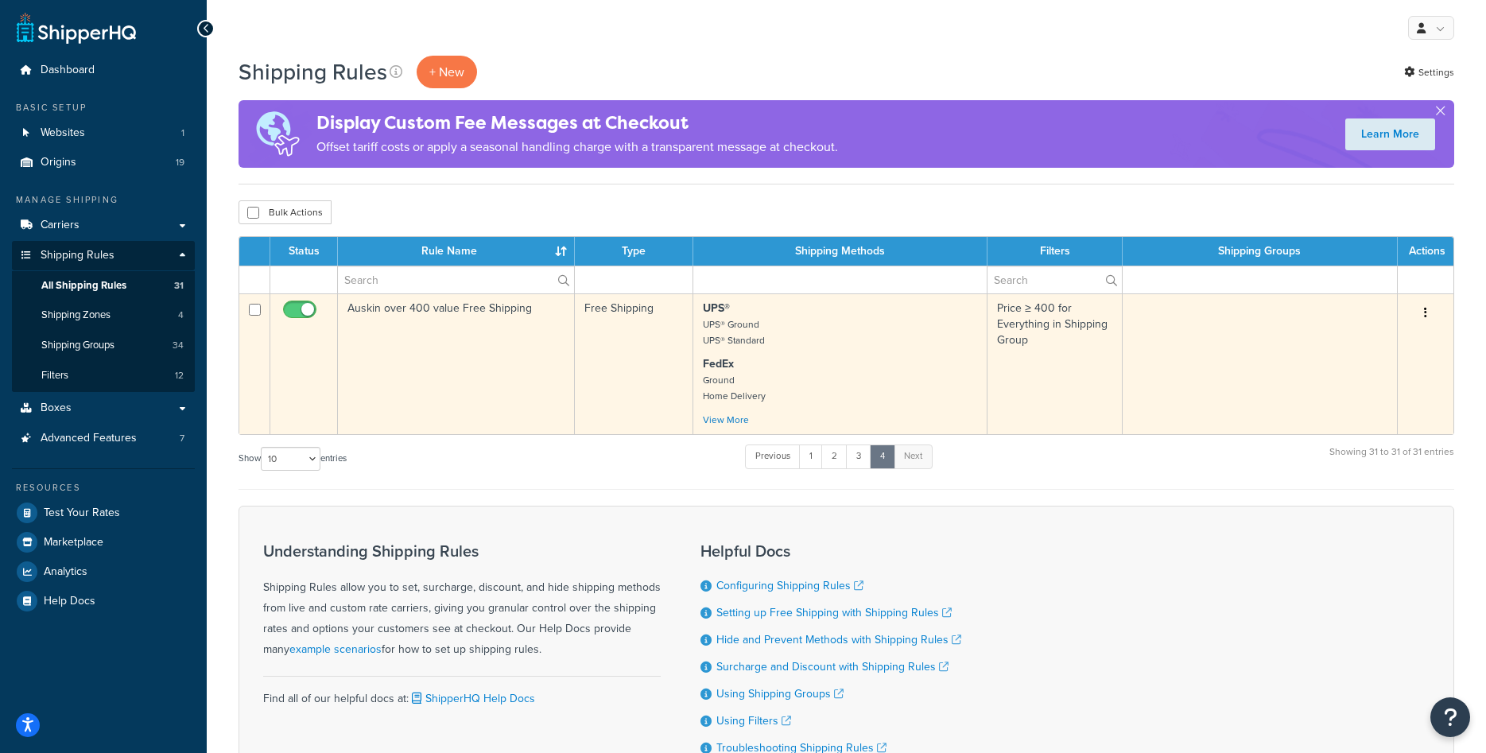
click at [1423, 314] on button "button" at bounding box center [1425, 313] width 22 height 25
click at [1390, 377] on link "Duplicate" at bounding box center [1373, 375] width 126 height 33
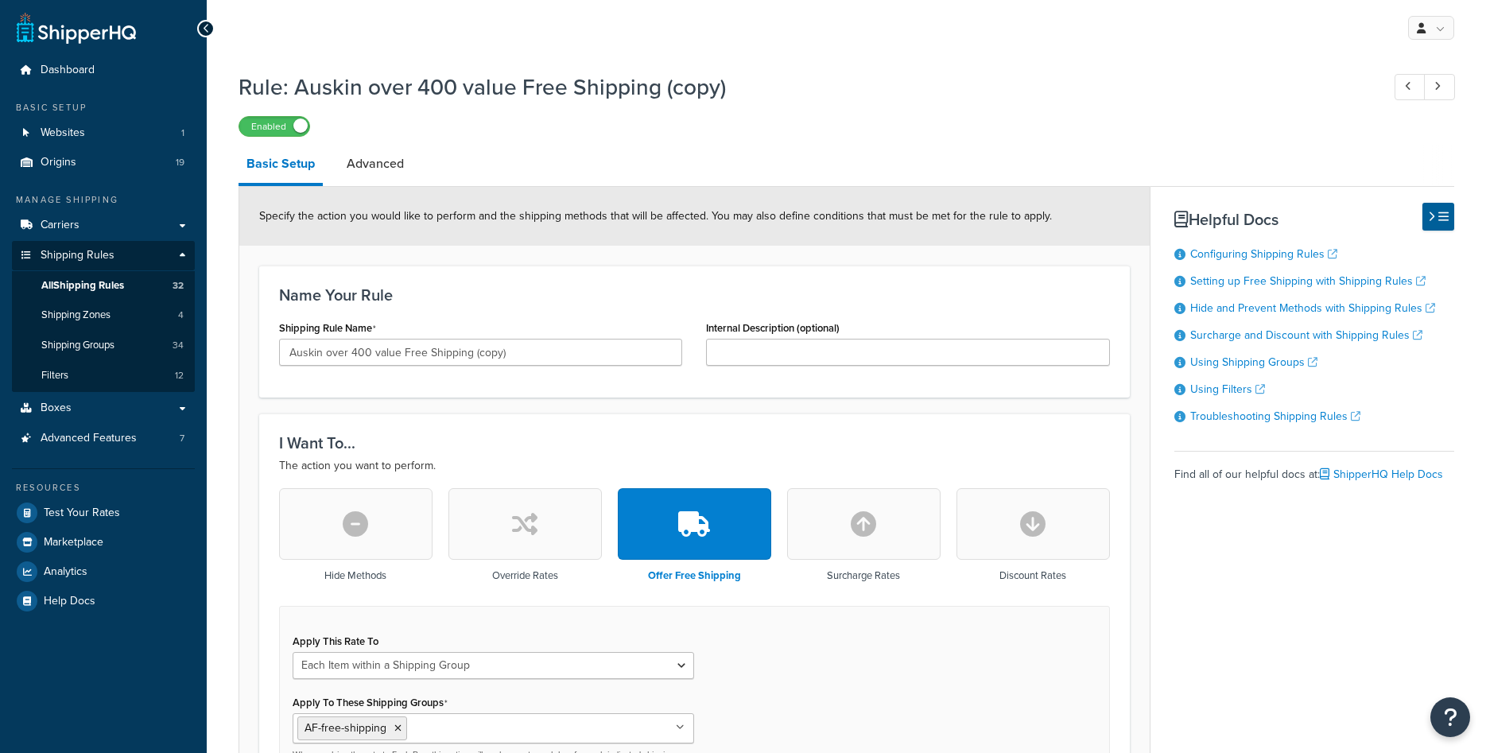
select select "ITEM"
drag, startPoint x: 327, startPoint y: 351, endPoint x: 347, endPoint y: 354, distance: 20.9
click at [347, 354] on input "Auskin over 400 value Free Shipping (copy)" at bounding box center [480, 352] width 403 height 27
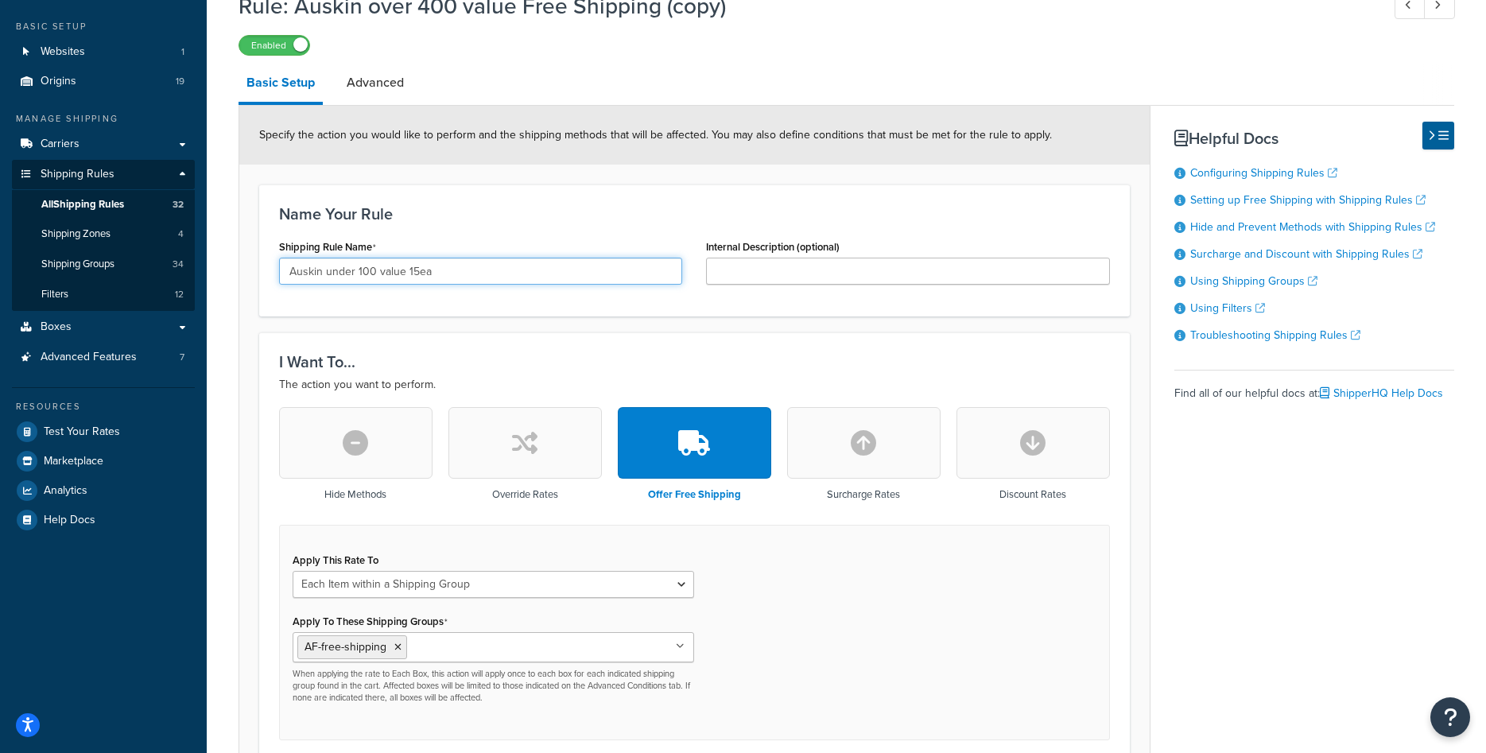
type input "Auskin under 100 value 15ea"
click at [522, 458] on button "button" at bounding box center [524, 443] width 153 height 72
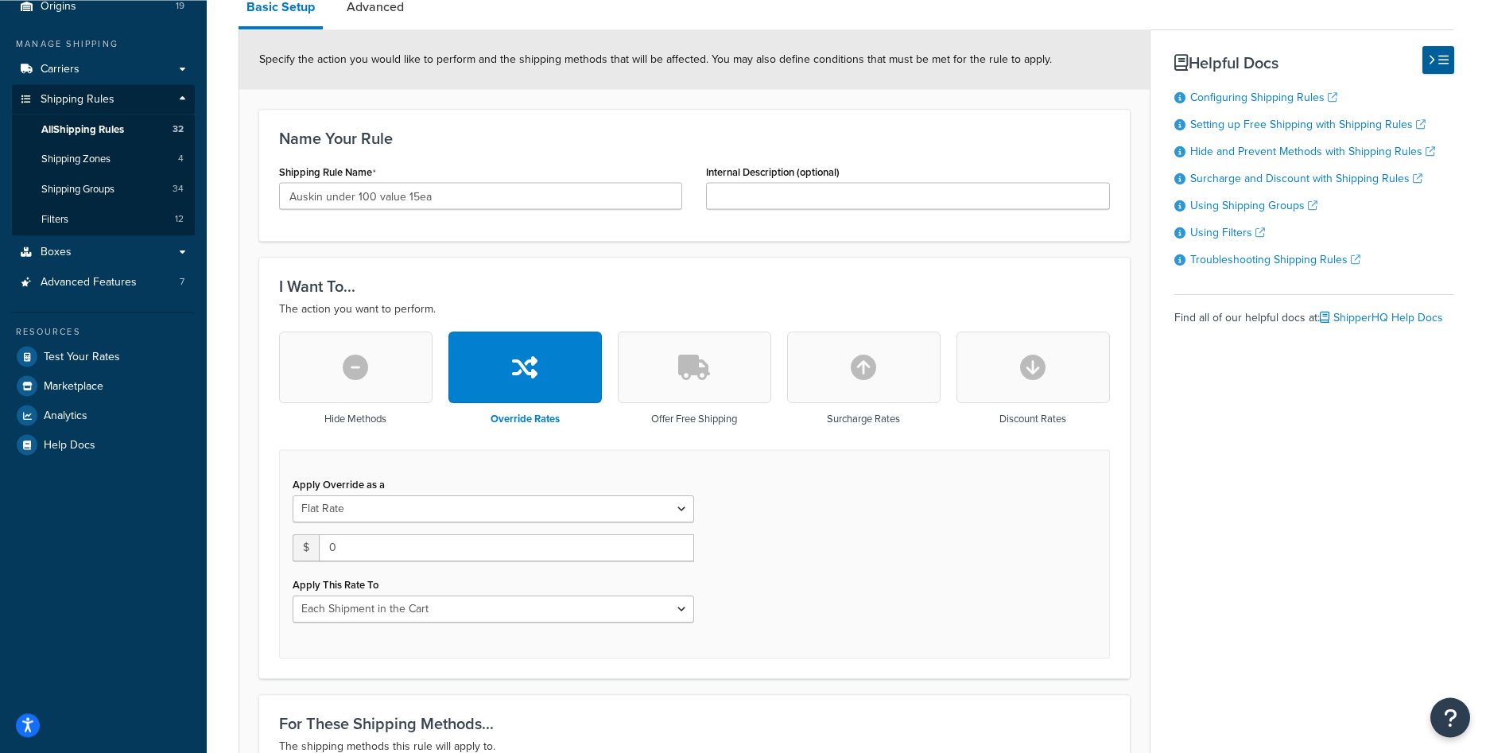
scroll to position [243, 0]
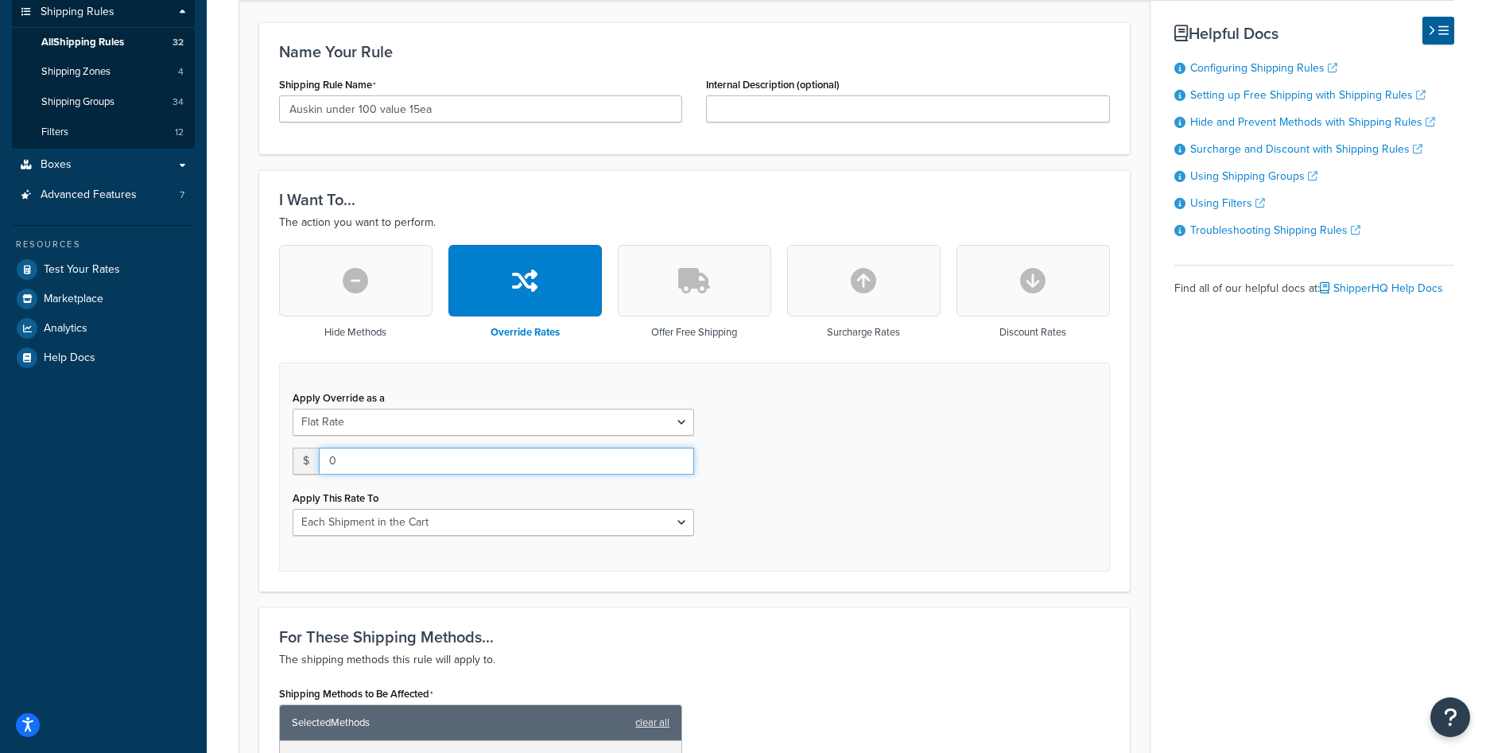
click at [452, 467] on input "0" at bounding box center [506, 461] width 375 height 27
type input "0"
type input "15"
click at [498, 507] on div "Apply This Rate To Each Shipment in the Cart Each Origin in the Cart Each Shipp…" at bounding box center [493, 511] width 401 height 49
click at [293, 509] on select "Each Shipment in the Cart Each Origin in the Cart Each Shipping Group in the Ca…" at bounding box center [493, 522] width 401 height 27
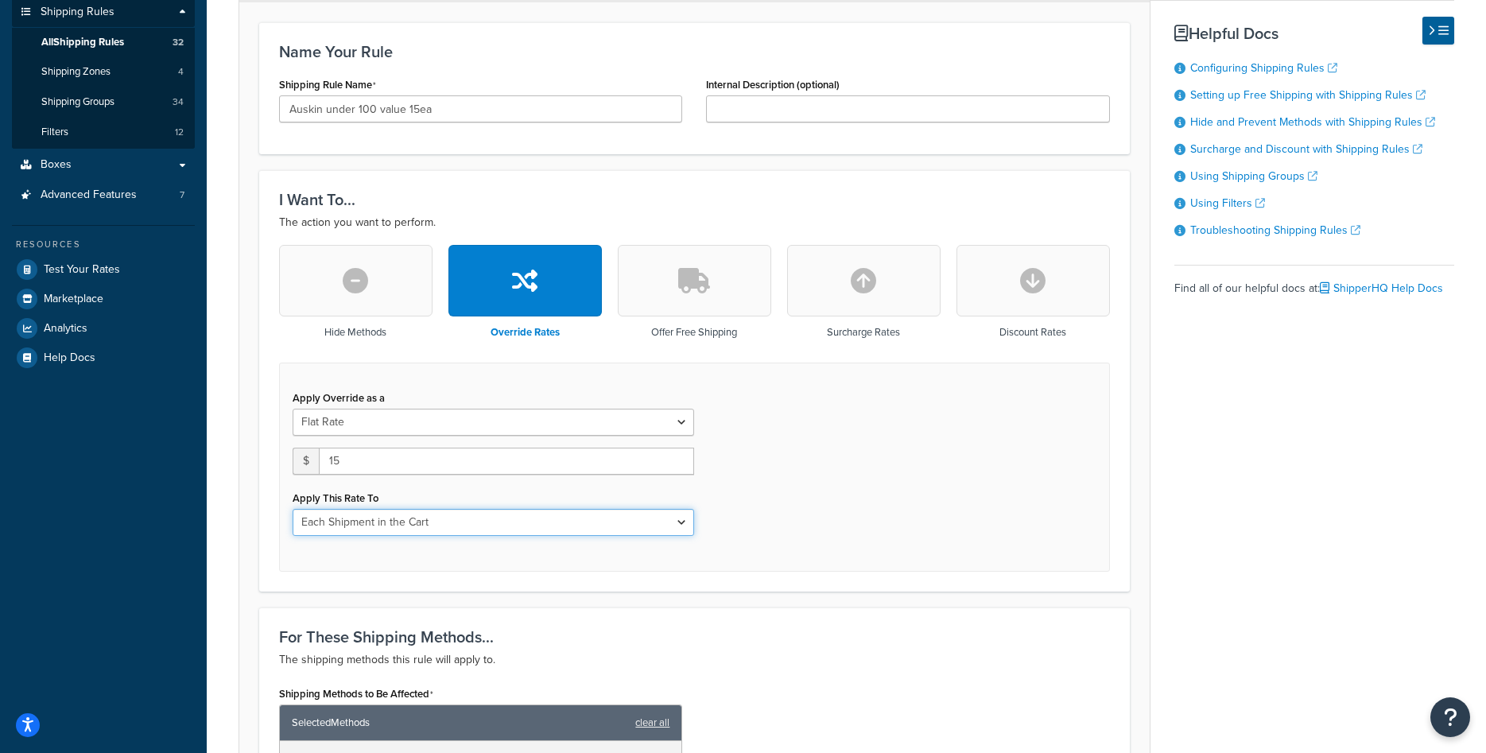
select select "ITEM"
click option "Each Item within a Shipping Group" at bounding box center [0, 0] width 0 height 0
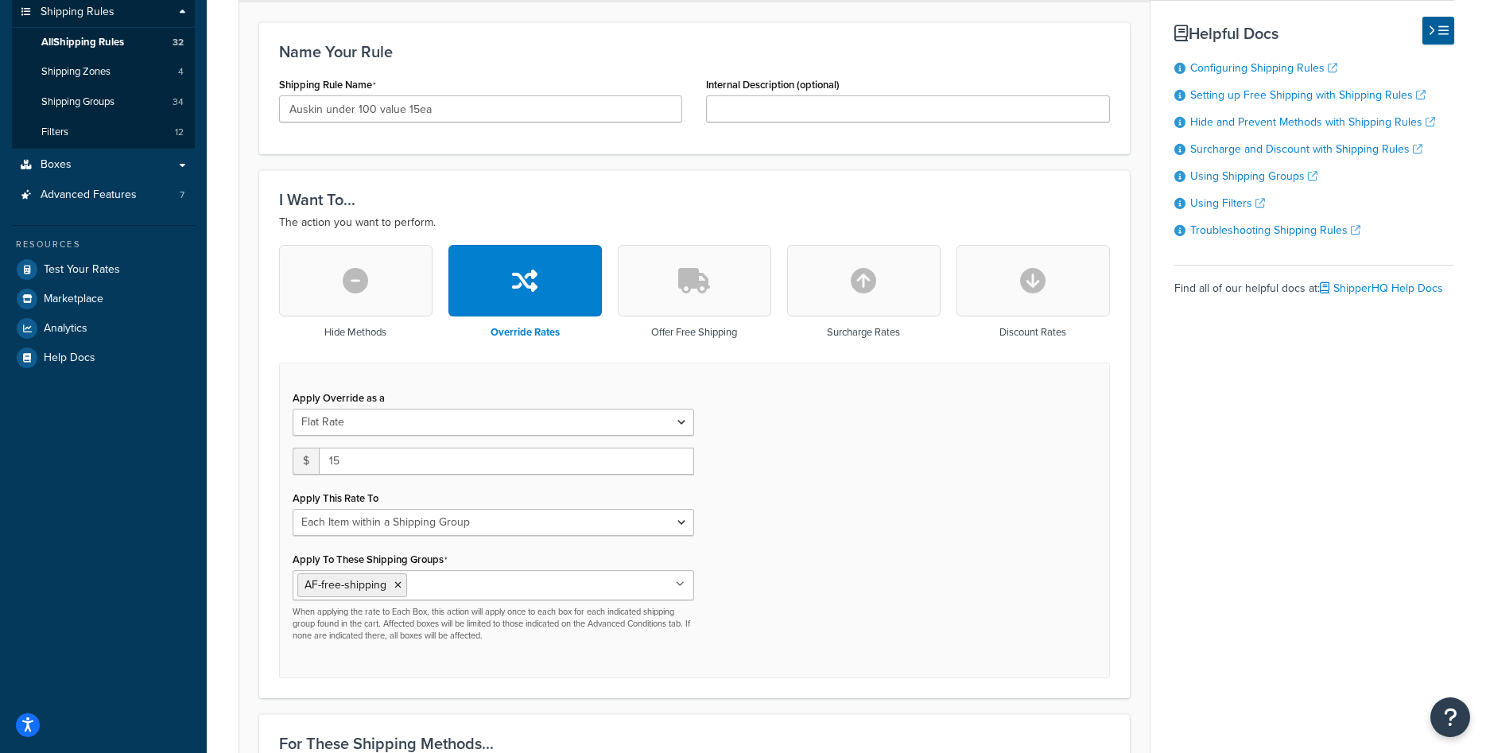
click at [765, 544] on div "Apply Override as a Flat Rate Percentage Flat Rate & Percentage $ 15 Apply This…" at bounding box center [694, 521] width 831 height 316
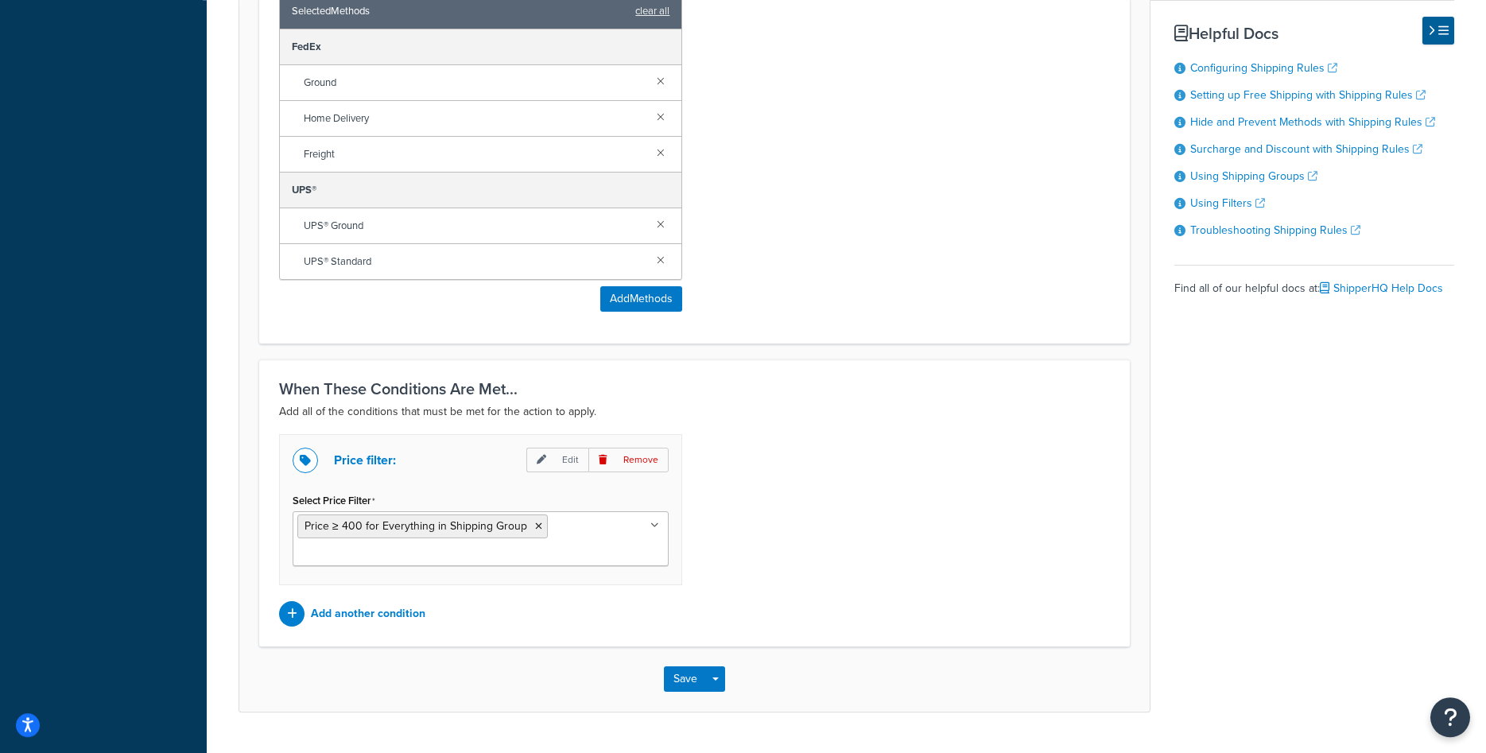
scroll to position [1101, 0]
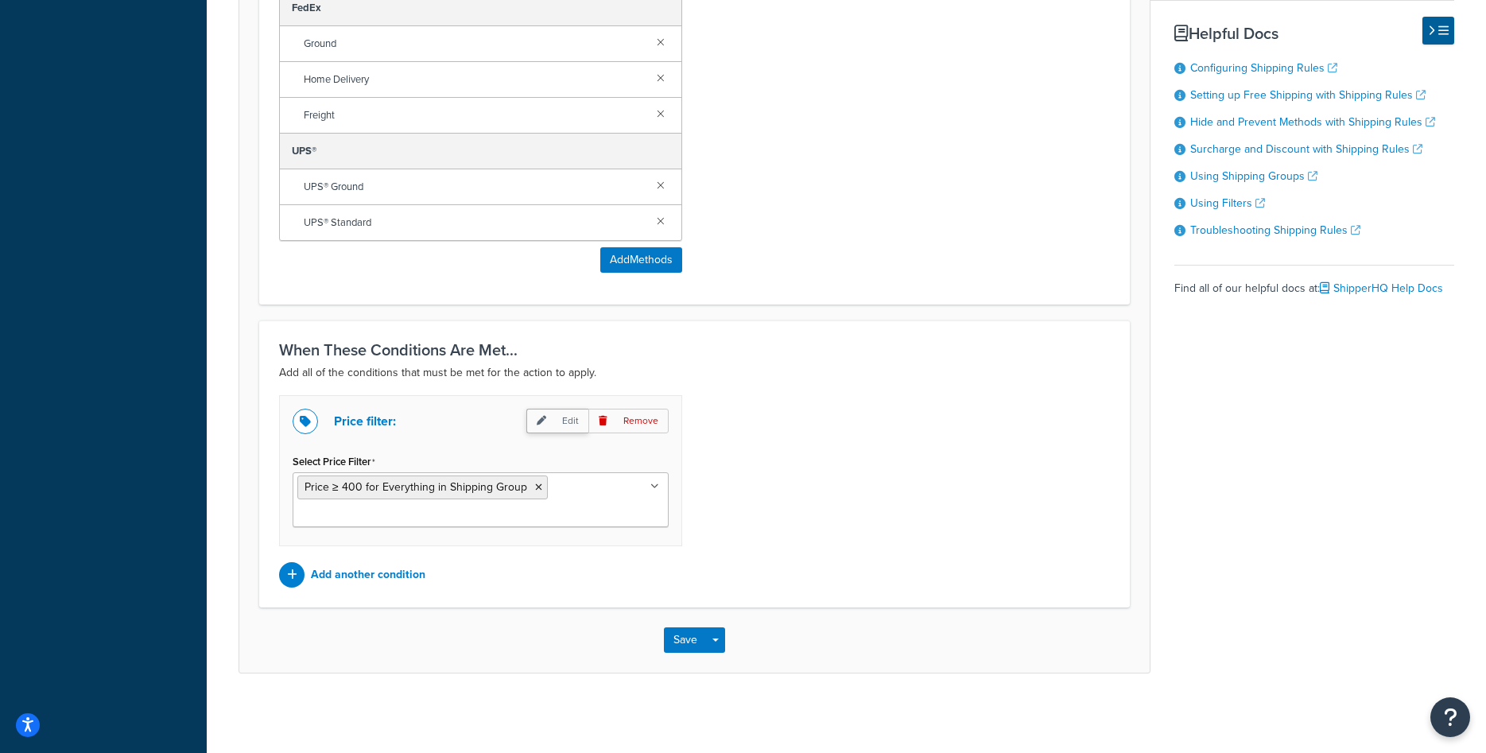
click at [560, 427] on p "Edit" at bounding box center [557, 421] width 62 height 25
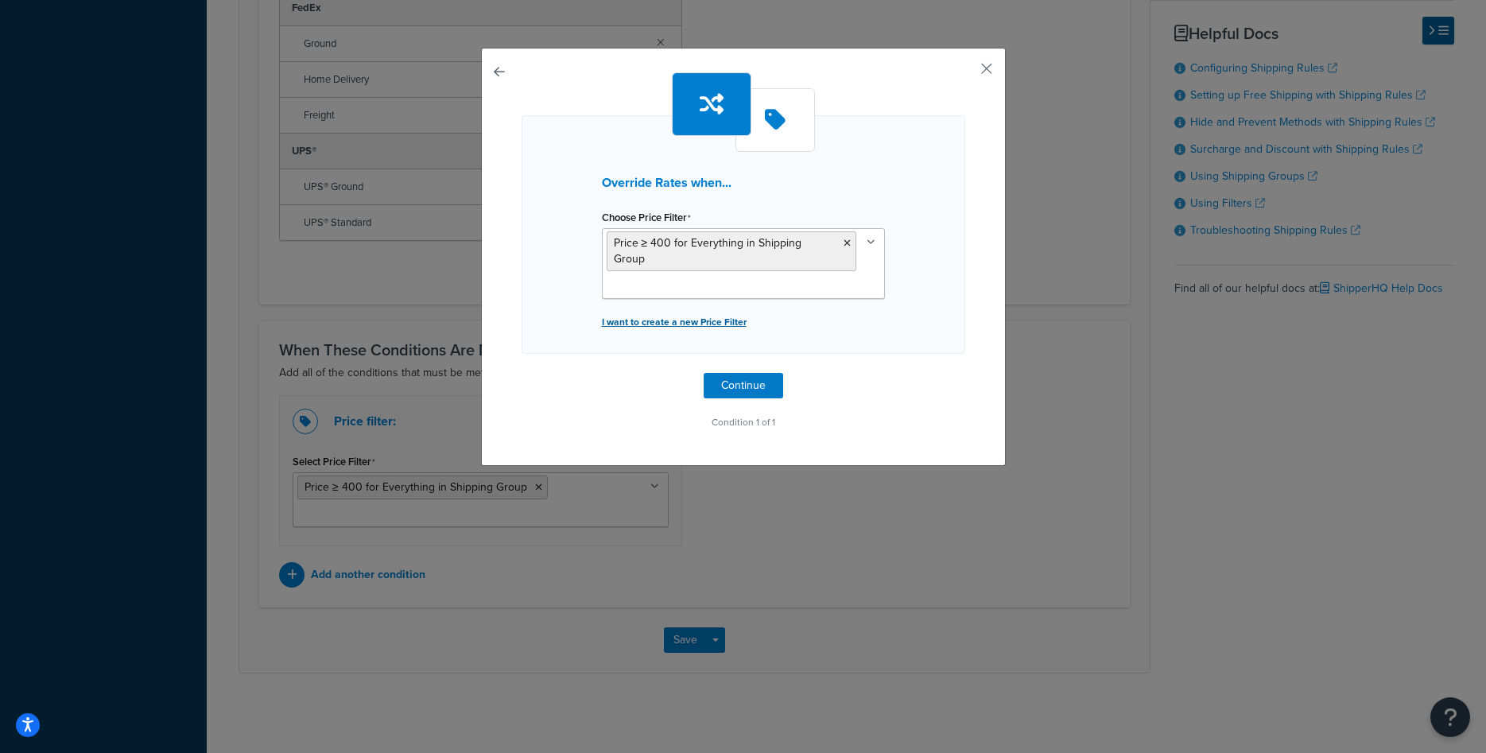
click at [693, 311] on p "I want to create a new Price Filter" at bounding box center [743, 322] width 283 height 22
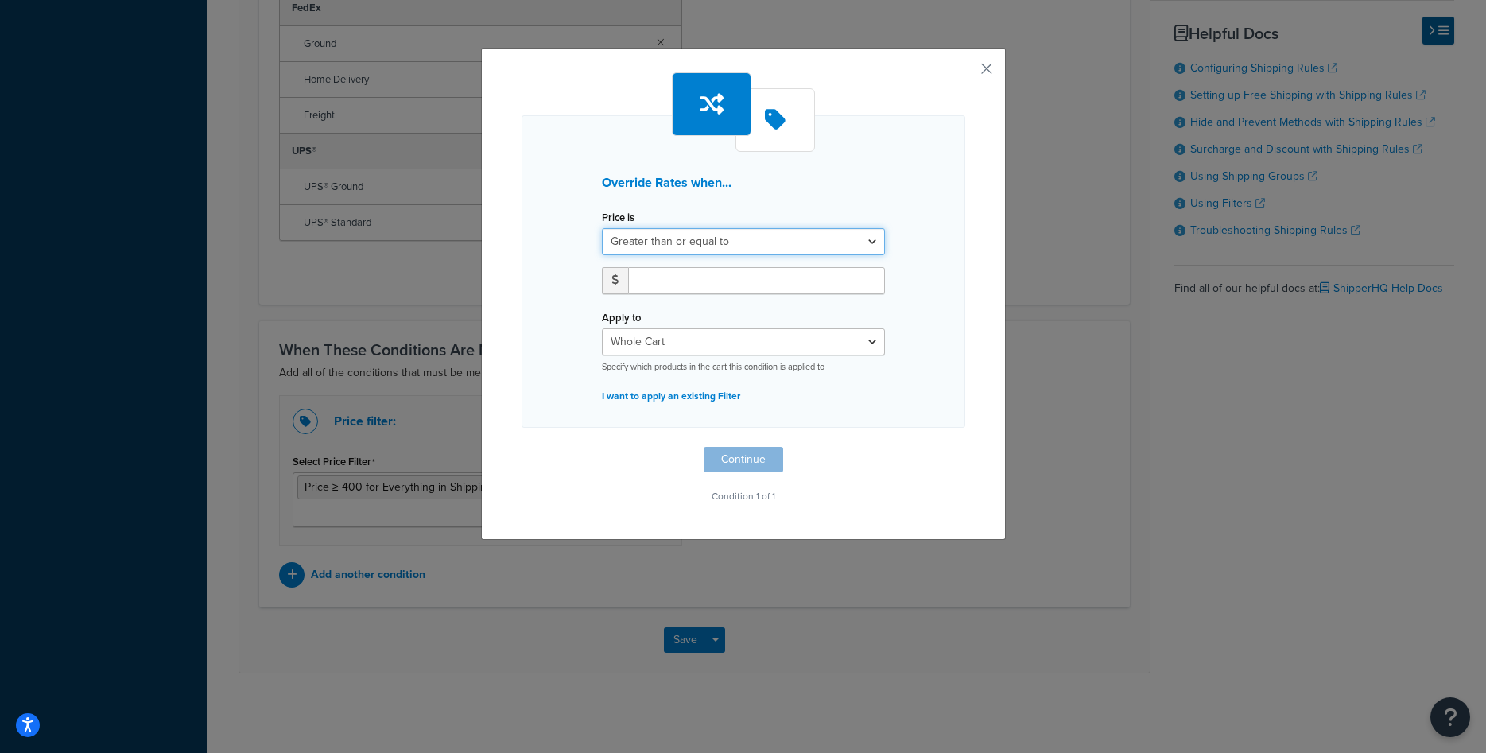
click at [602, 228] on select "Greater than or equal to Between or equal to Less than or equal to" at bounding box center [743, 241] width 283 height 27
select select "UNDER"
click option "Less than or equal to" at bounding box center [0, 0] width 0 height 0
click at [733, 284] on input "number" at bounding box center [756, 280] width 257 height 27
type input "100"
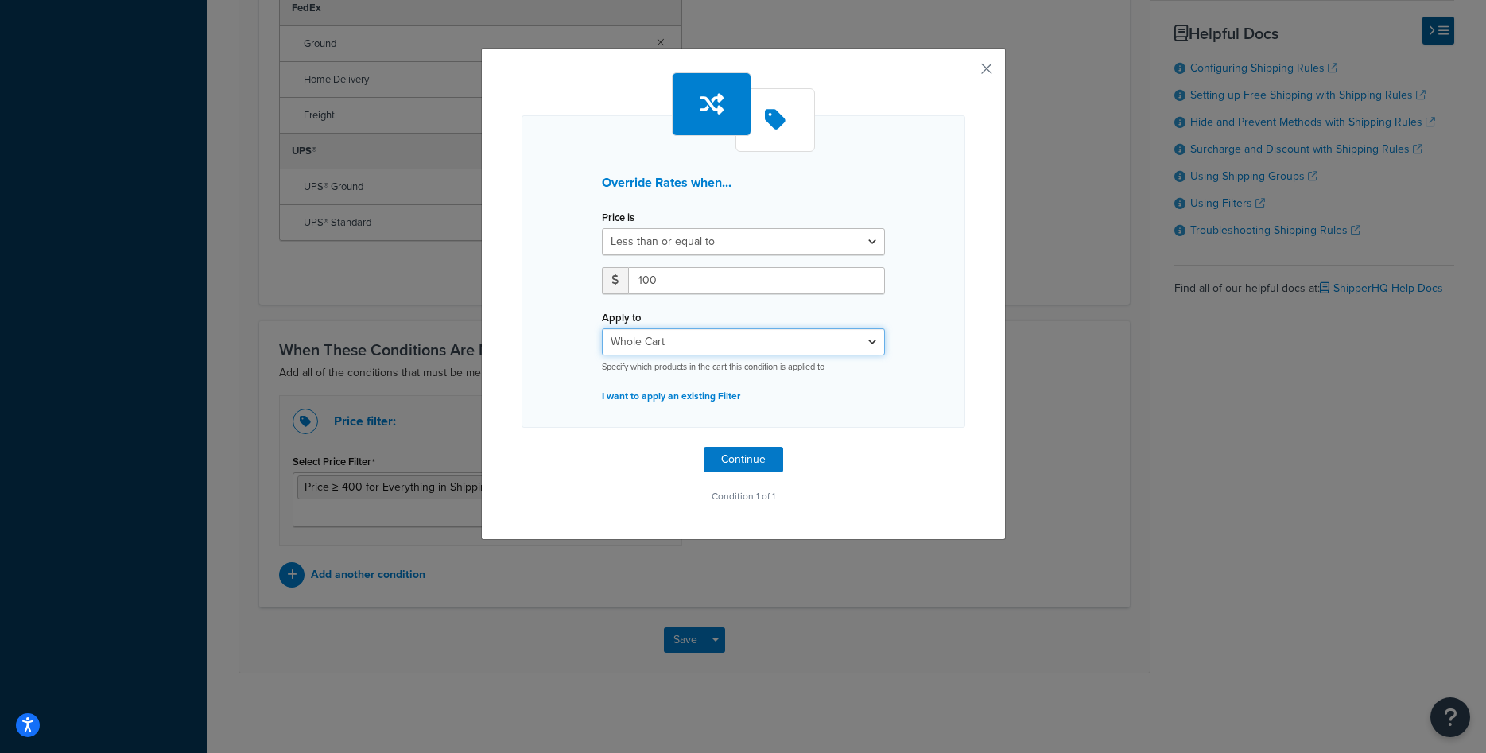
click at [602, 328] on select "Whole Cart Everything in Shipping Group Everything at Origin Each Item within S…" at bounding box center [743, 341] width 283 height 27
select select "SHIPPING_GROUP"
click option "Everything in Shipping Group" at bounding box center [0, 0] width 0 height 0
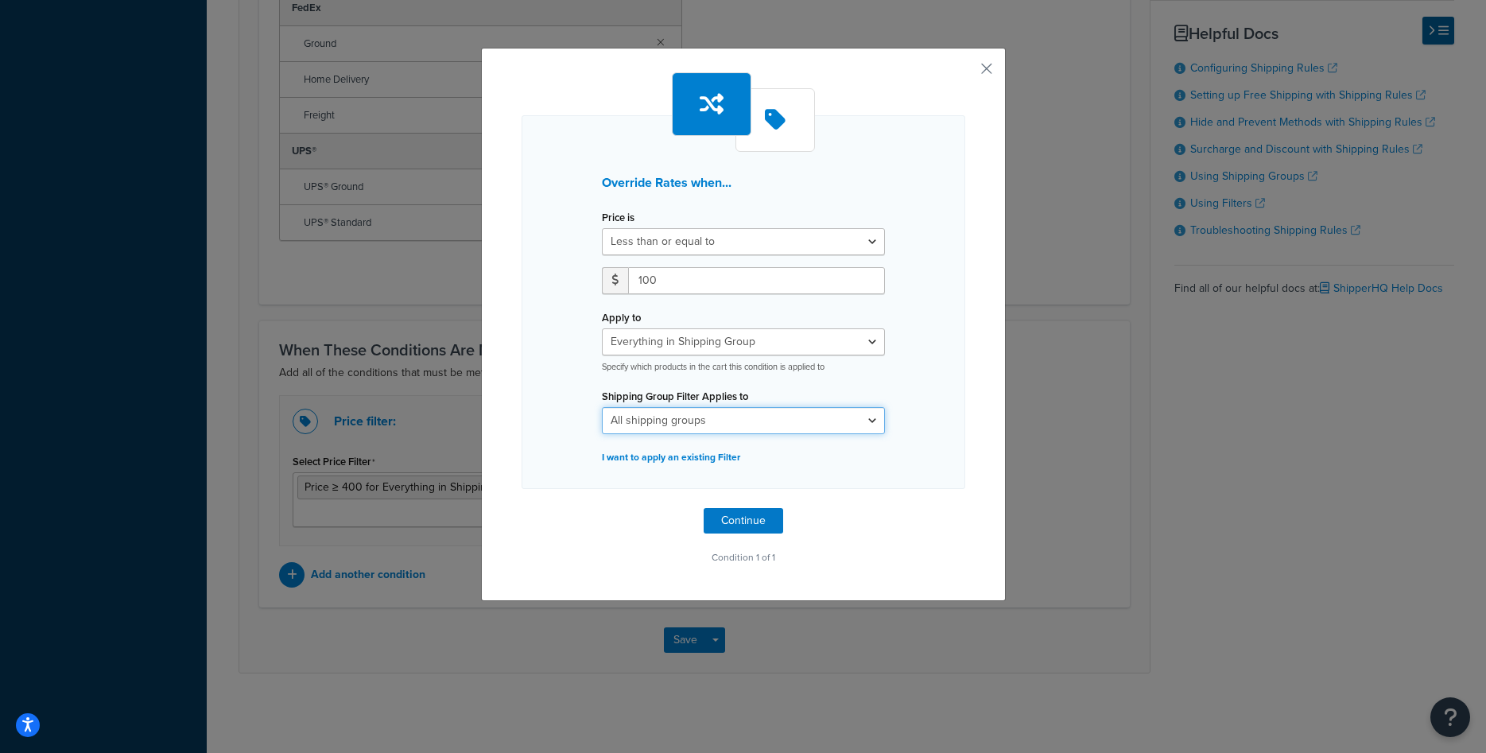
click at [602, 407] on select "All shipping groups AF-free-shipping bernhardt bernhardt-2pc bernhardt-3pc bern…" at bounding box center [743, 420] width 283 height 27
select select "301612"
click option "AF-free-shipping" at bounding box center [0, 0] width 0 height 0
click at [729, 525] on button "Continue" at bounding box center [743, 520] width 79 height 25
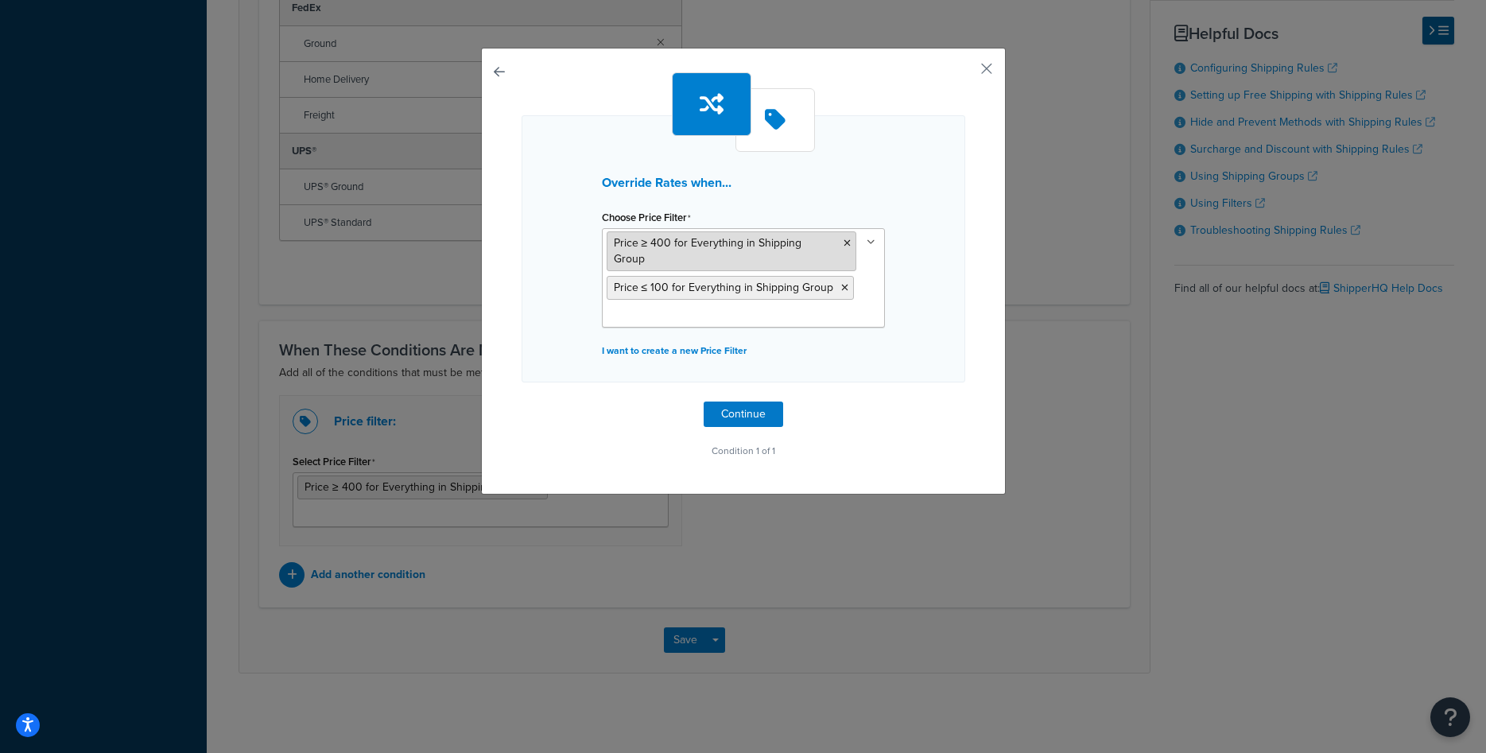
click at [843, 245] on icon at bounding box center [846, 243] width 7 height 10
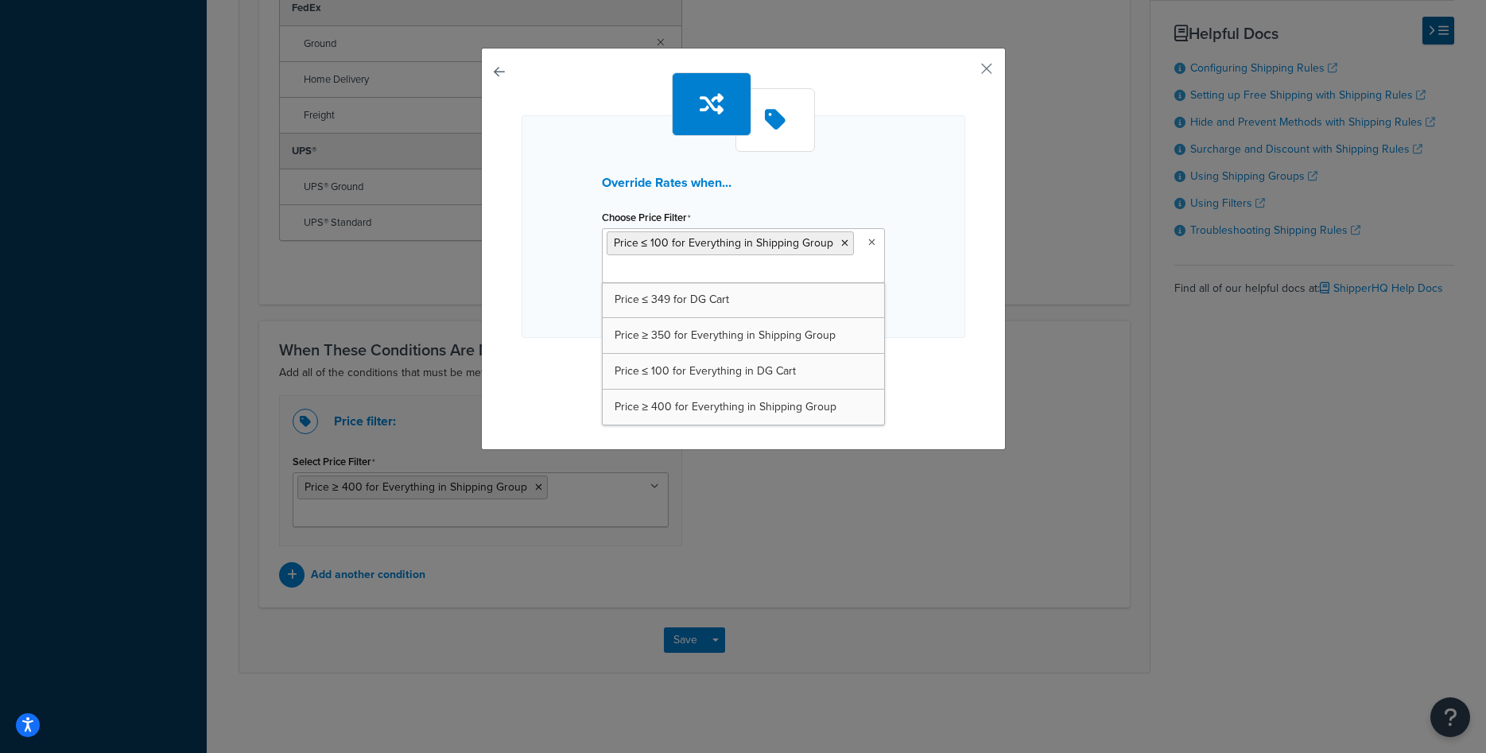
click at [906, 339] on div "Override Rates when... Choose Price Filter Price ≤ 100 for Everything in Shippi…" at bounding box center [744, 244] width 444 height 345
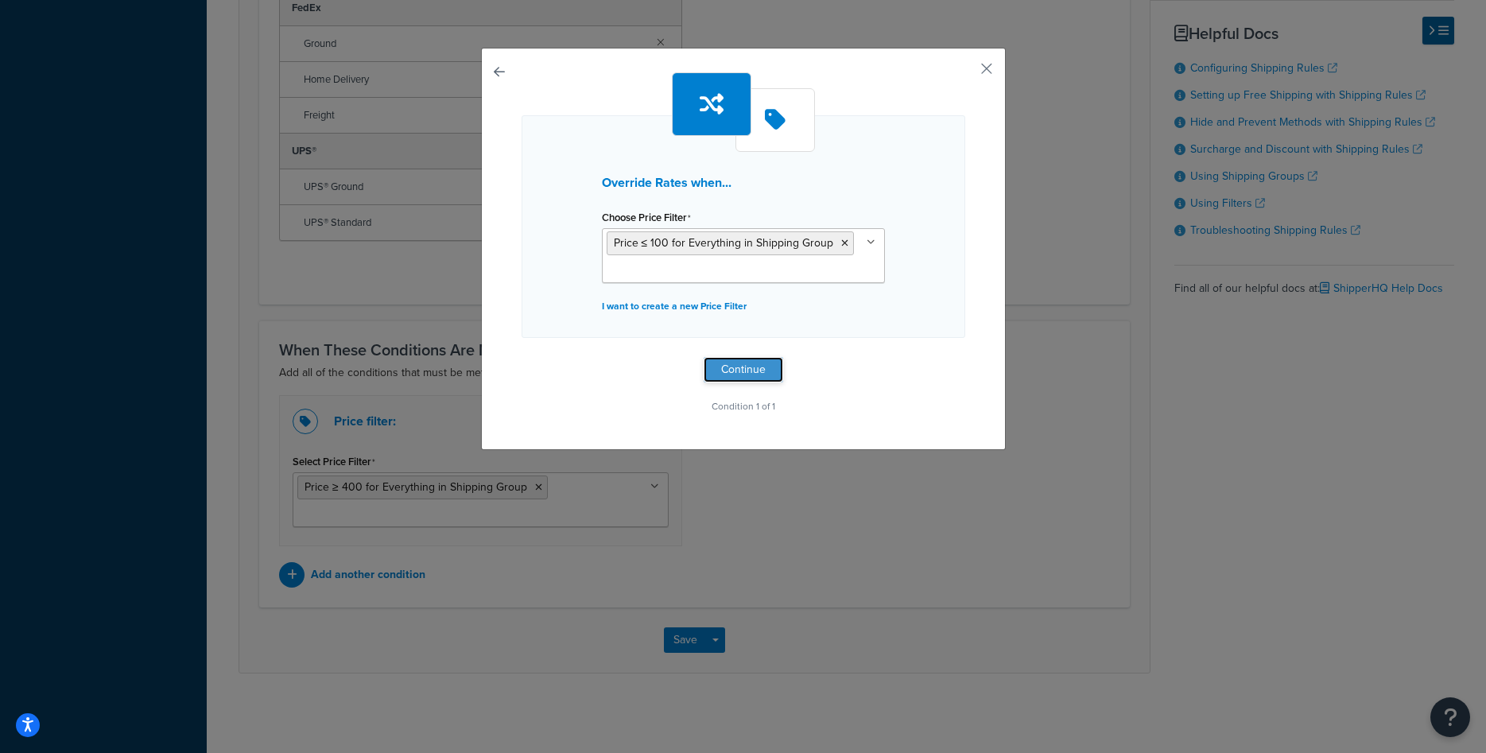
click at [761, 370] on button "Continue" at bounding box center [743, 369] width 79 height 25
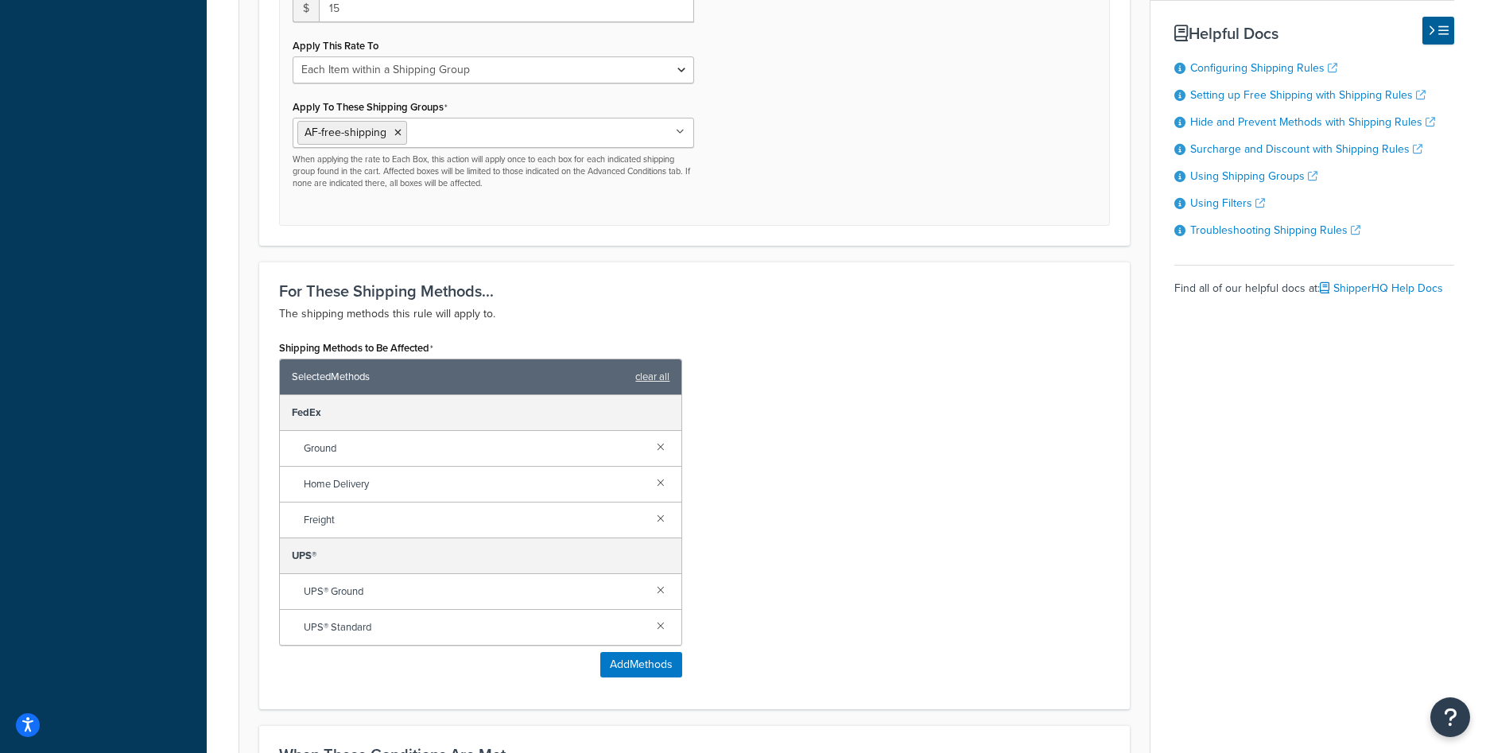
scroll to position [1101, 0]
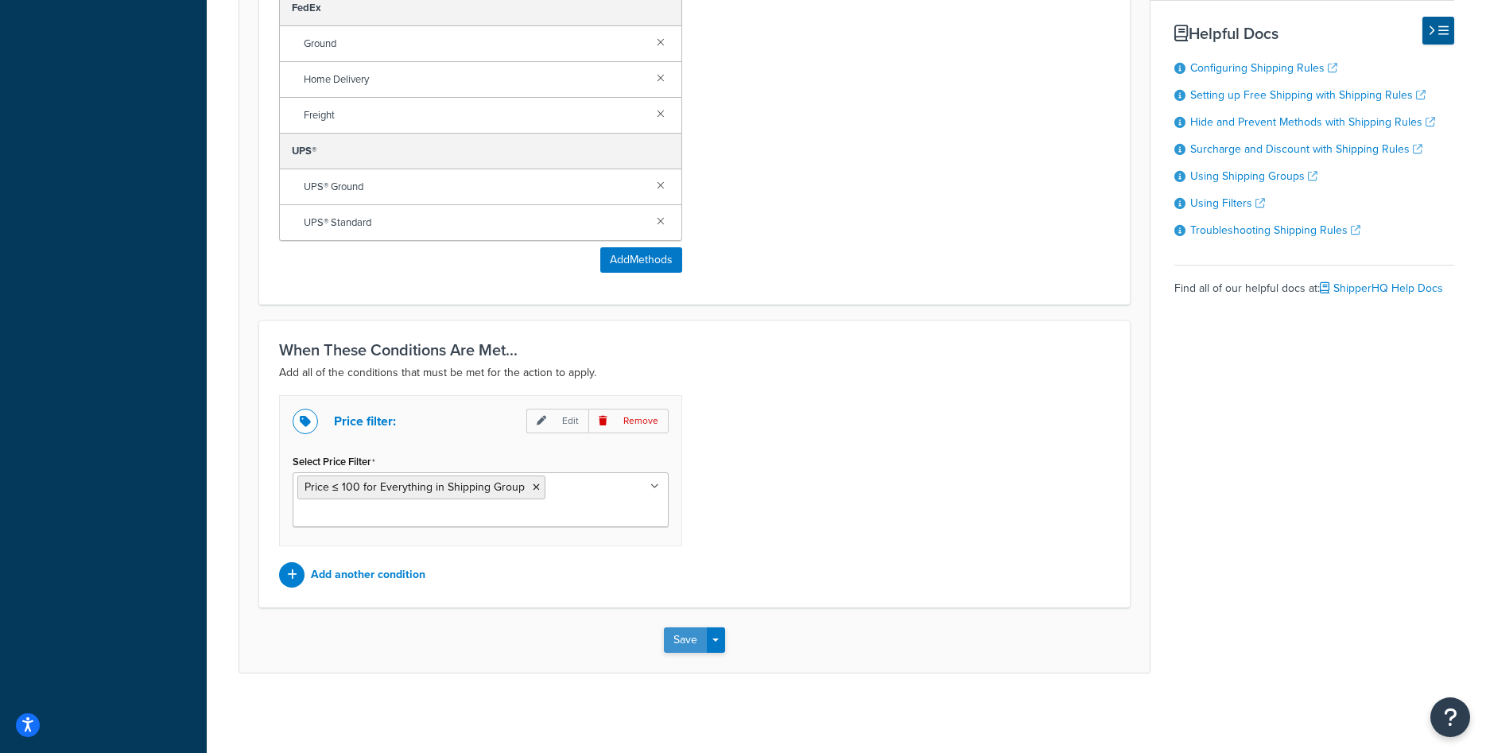
click at [677, 633] on button "Save" at bounding box center [685, 639] width 43 height 25
